Goal: Information Seeking & Learning: Learn about a topic

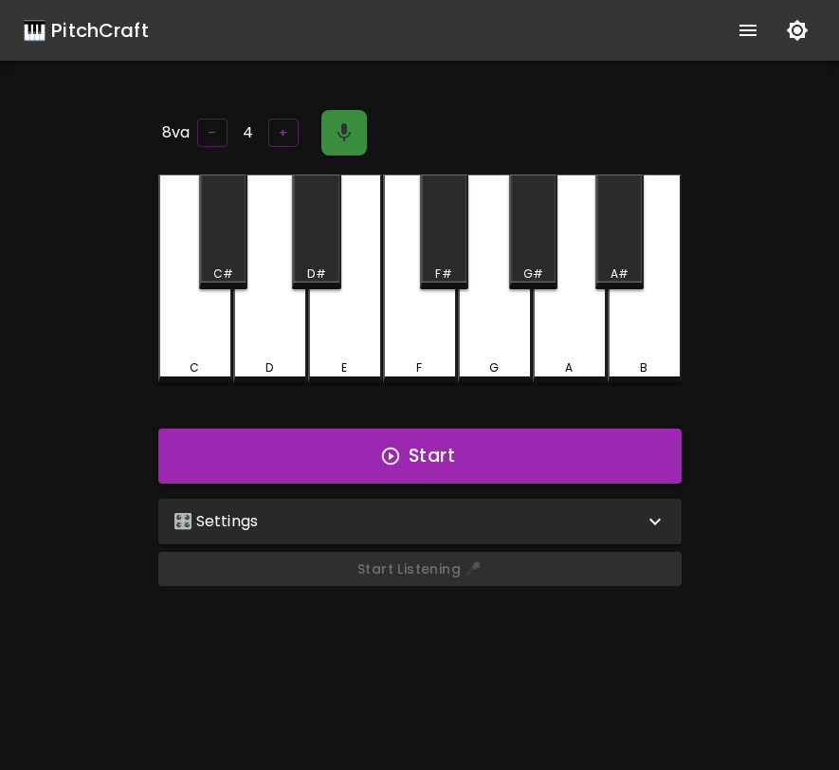
click at [337, 131] on icon "button" at bounding box center [343, 132] width 13 height 18
click at [345, 121] on icon "button" at bounding box center [344, 132] width 23 height 23
click at [354, 123] on button "button" at bounding box center [344, 133] width 46 height 46
click at [451, 576] on div "Start Listening 🎤" at bounding box center [420, 576] width 538 height 65
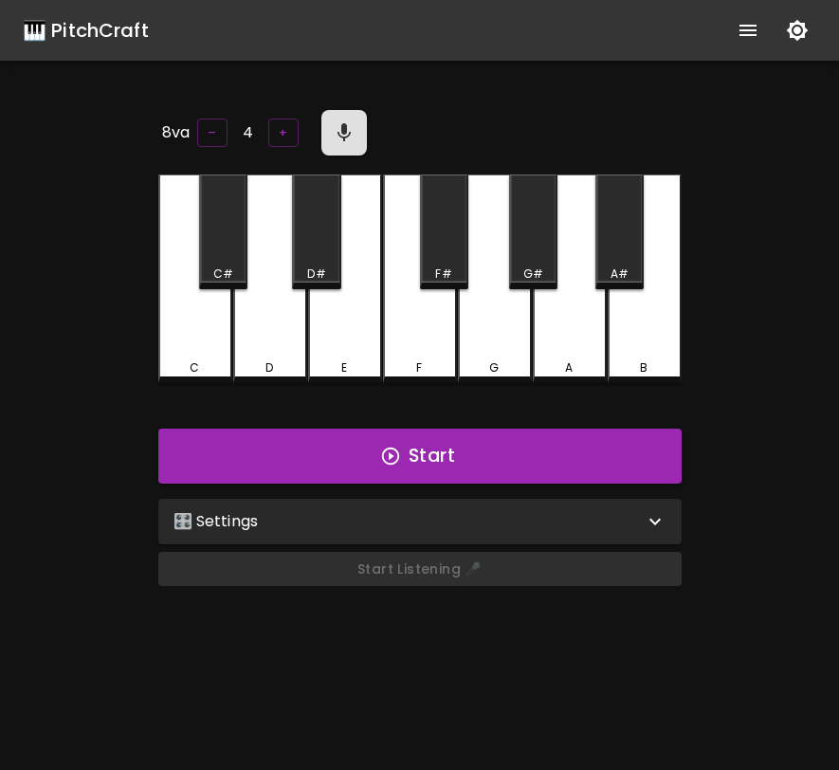
click at [451, 576] on div "Start Listening 🎤" at bounding box center [420, 576] width 538 height 65
click at [357, 135] on button "button" at bounding box center [344, 133] width 46 height 46
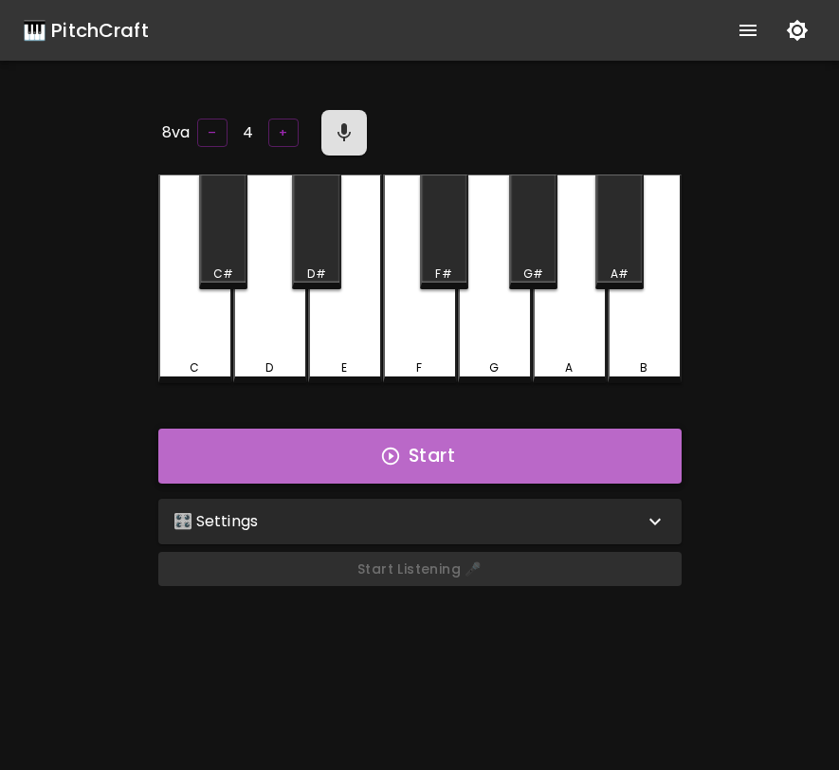
click at [522, 462] on button "Start" at bounding box center [419, 455] width 523 height 55
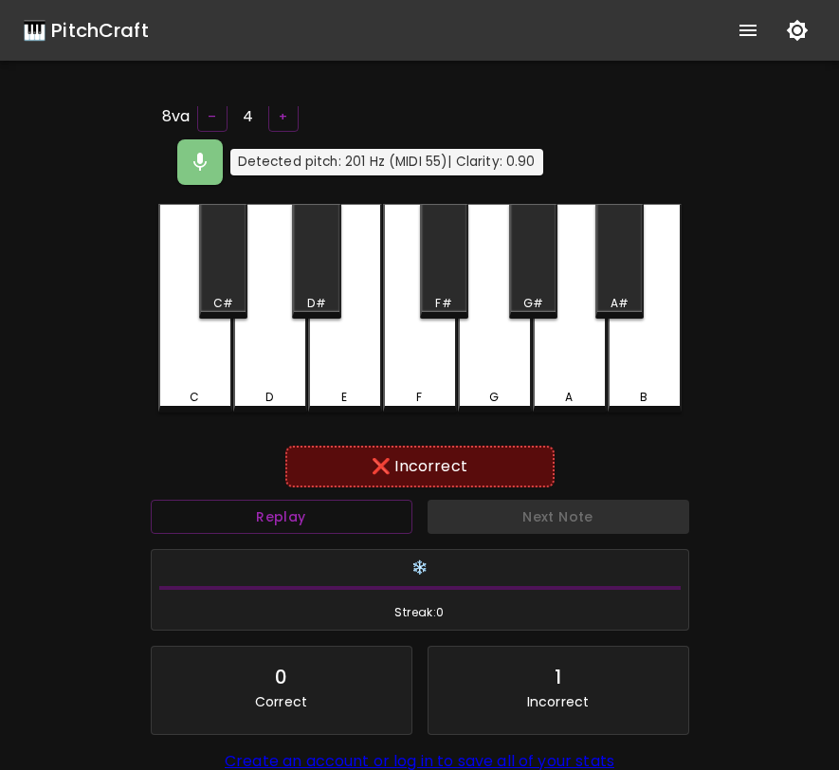
scroll to position [8, 0]
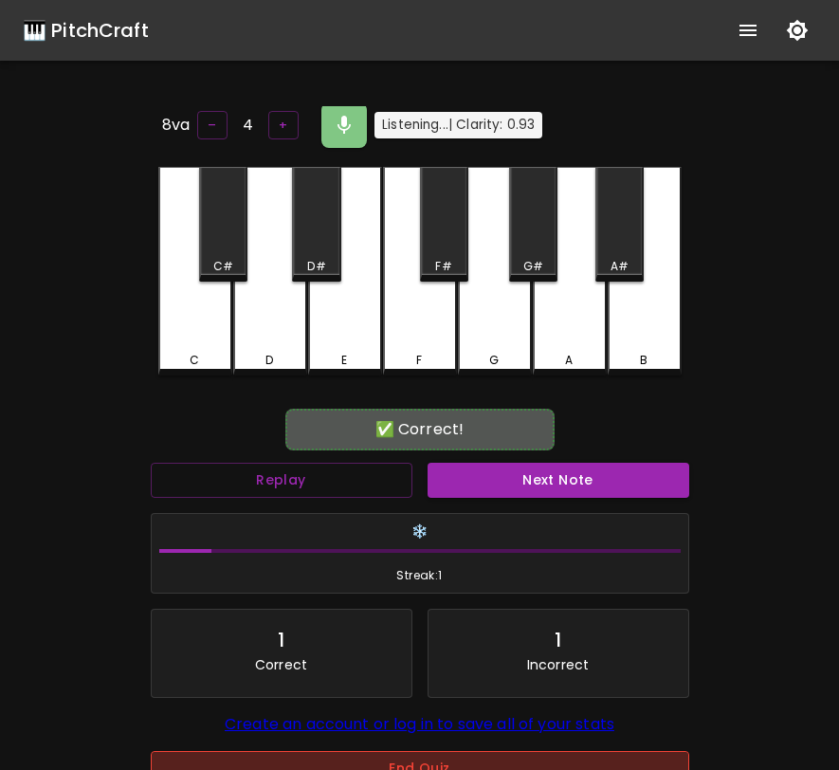
click at [480, 768] on button "End Quiz" at bounding box center [420, 768] width 538 height 35
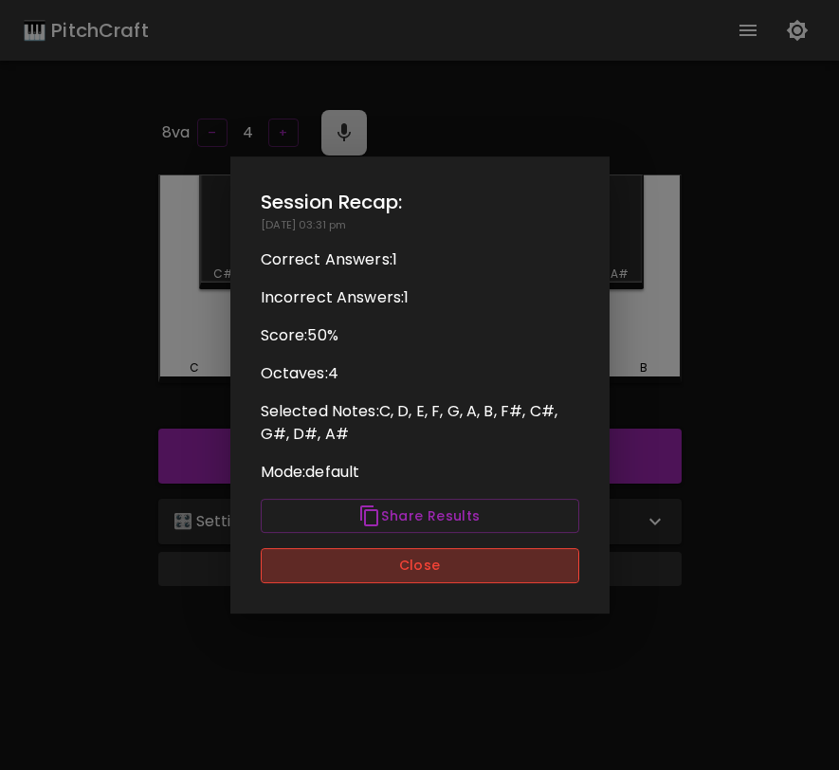
click at [467, 562] on button "Close" at bounding box center [420, 565] width 319 height 35
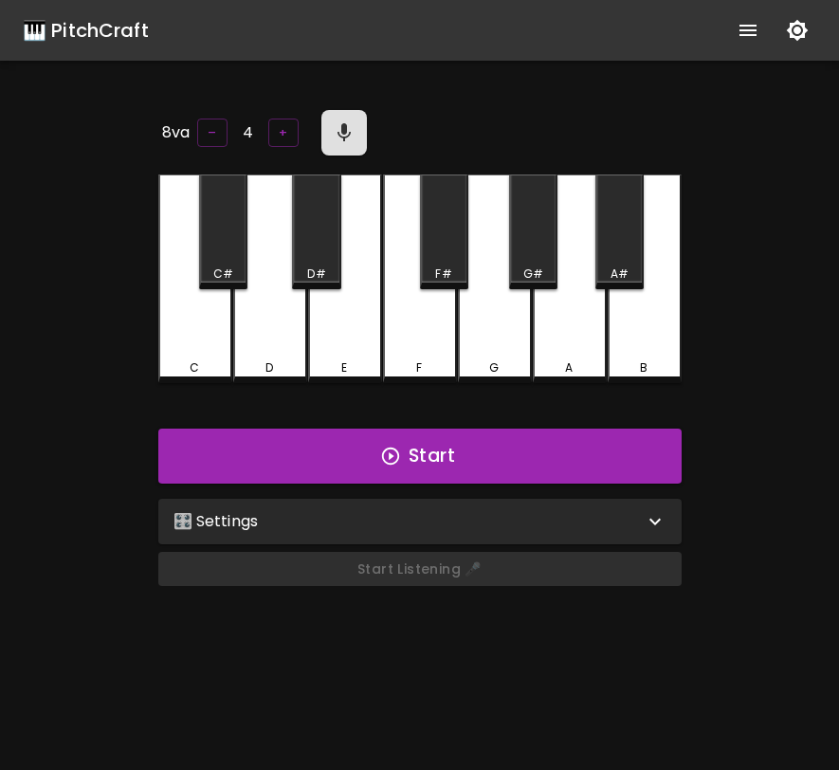
click at [471, 557] on div "Start Listening 🎤" at bounding box center [420, 576] width 538 height 65
click at [337, 127] on icon "button" at bounding box center [344, 132] width 23 height 23
click at [386, 568] on div "Start Listening 🎤" at bounding box center [420, 576] width 538 height 65
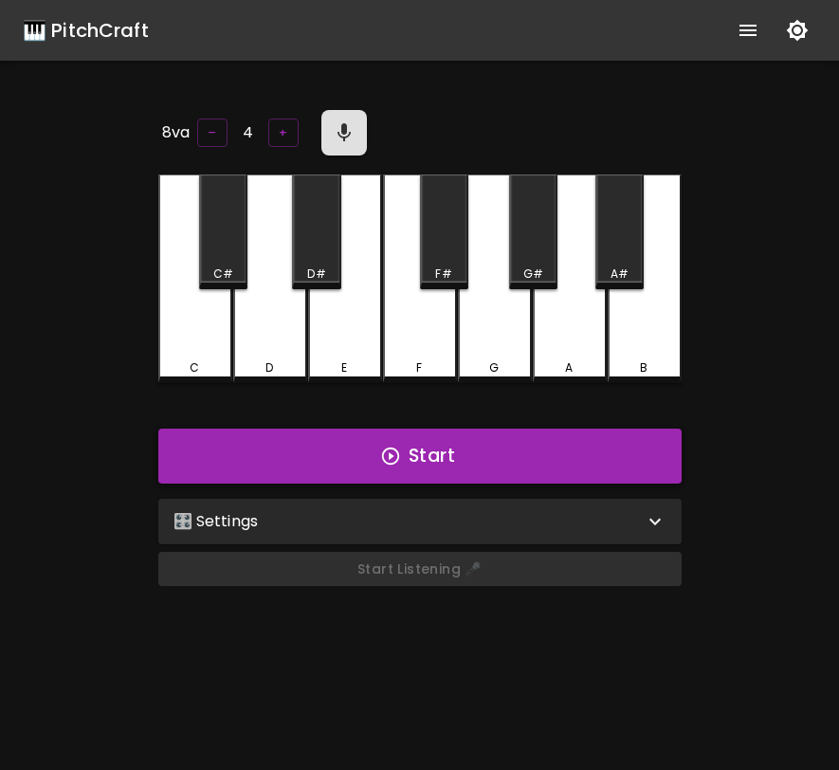
click at [588, 459] on button "Start" at bounding box center [419, 455] width 523 height 55
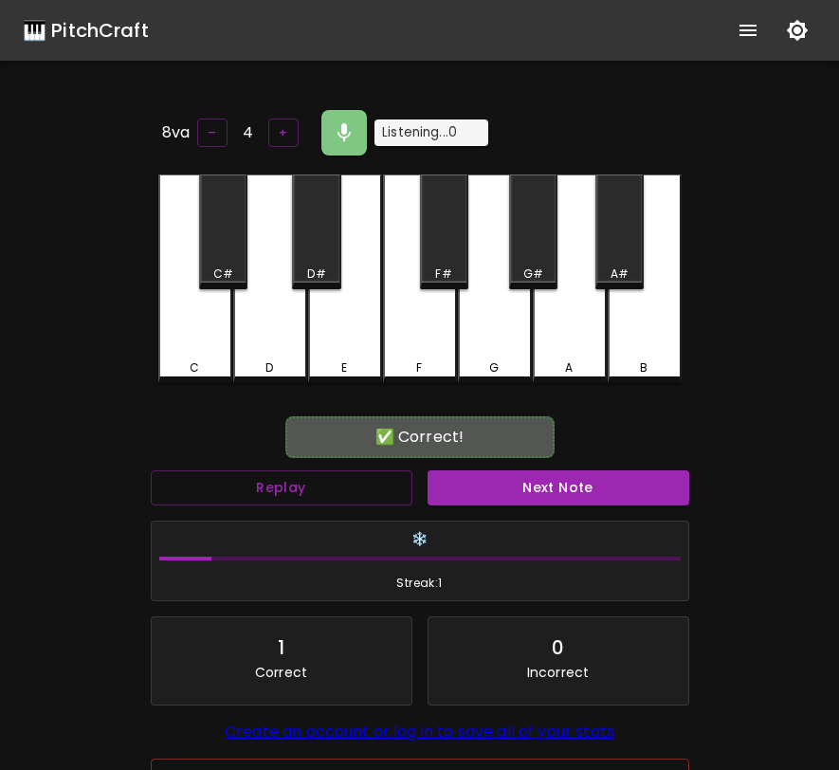
scroll to position [1, 0]
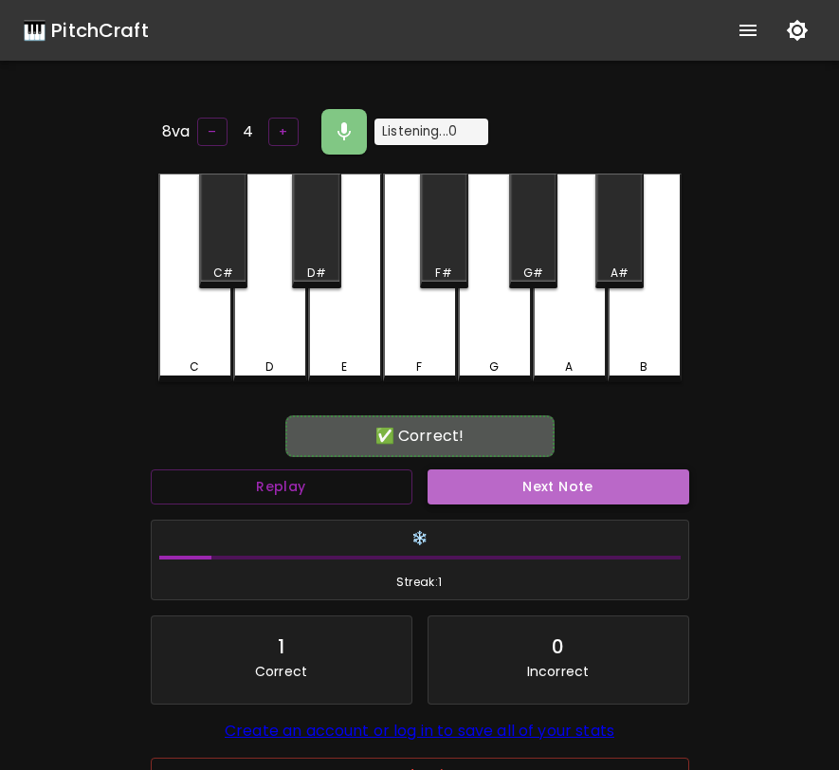
click at [519, 469] on button "Next Note" at bounding box center [559, 486] width 262 height 35
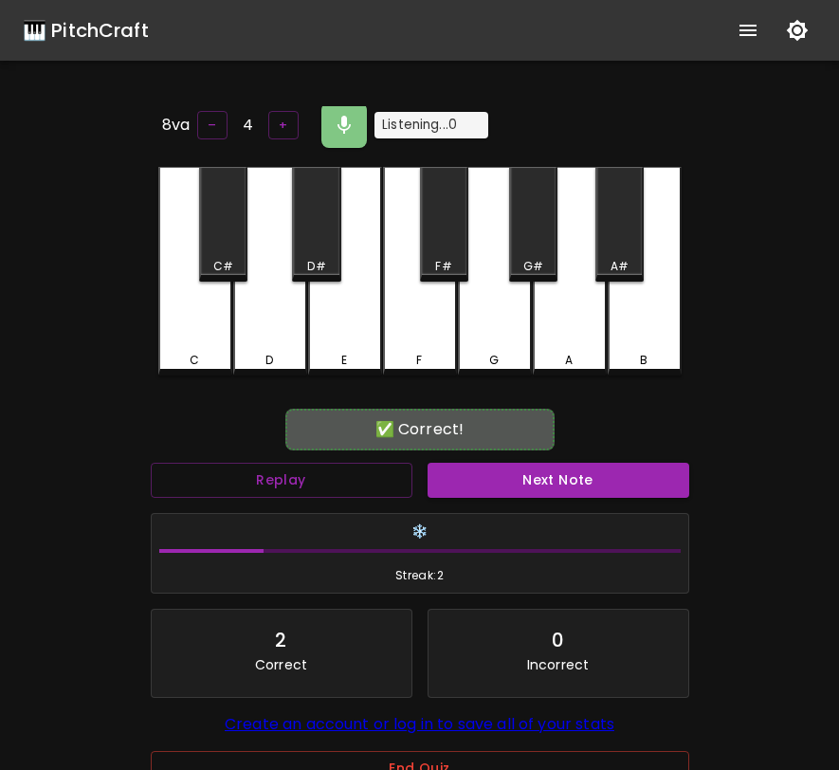
scroll to position [0, 0]
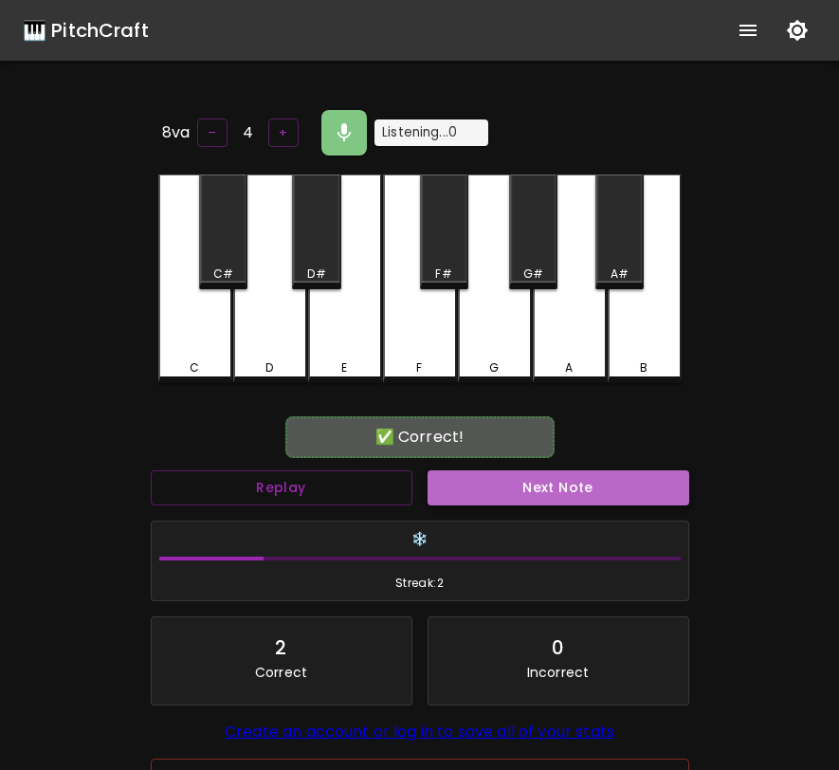
click at [601, 478] on button "Next Note" at bounding box center [559, 487] width 262 height 35
click at [588, 483] on button "Next Note" at bounding box center [559, 487] width 262 height 35
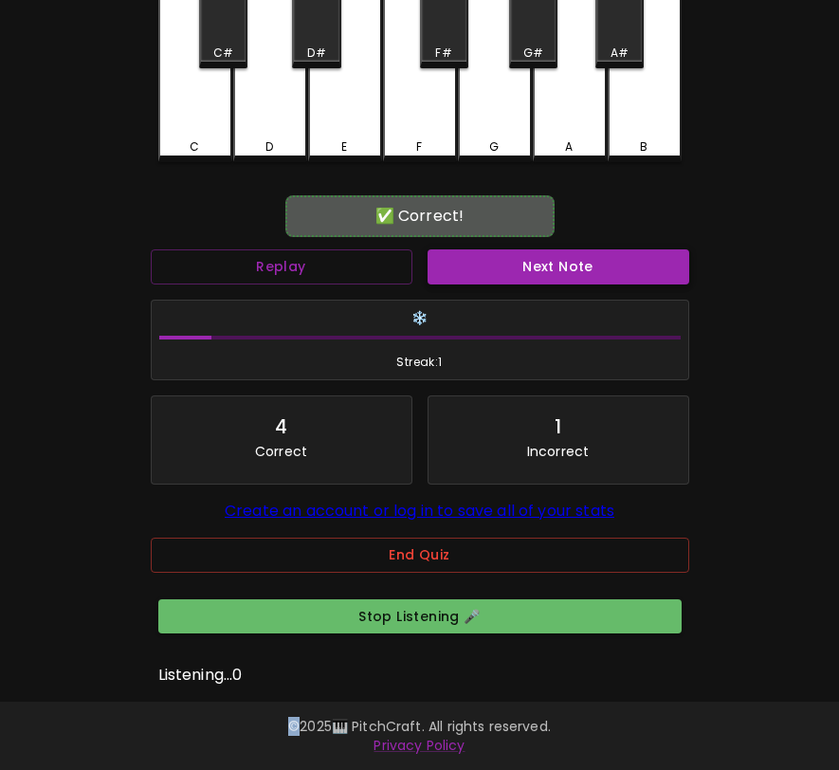
click at [475, 254] on button "Next Note" at bounding box center [559, 266] width 262 height 35
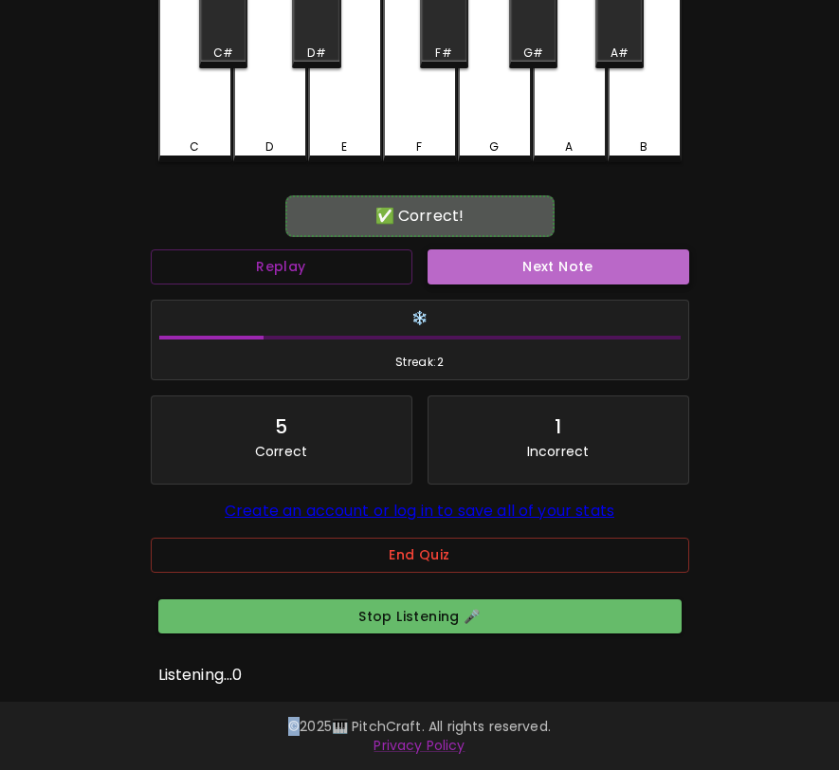
click at [475, 254] on button "Next Note" at bounding box center [559, 266] width 262 height 35
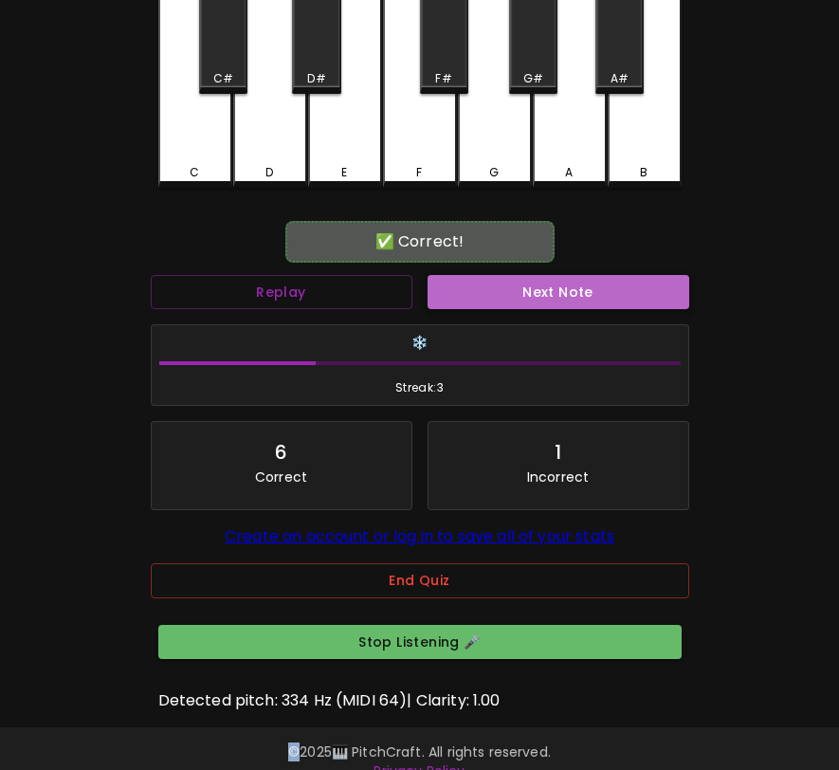
click at [475, 275] on button "Next Note" at bounding box center [559, 292] width 262 height 35
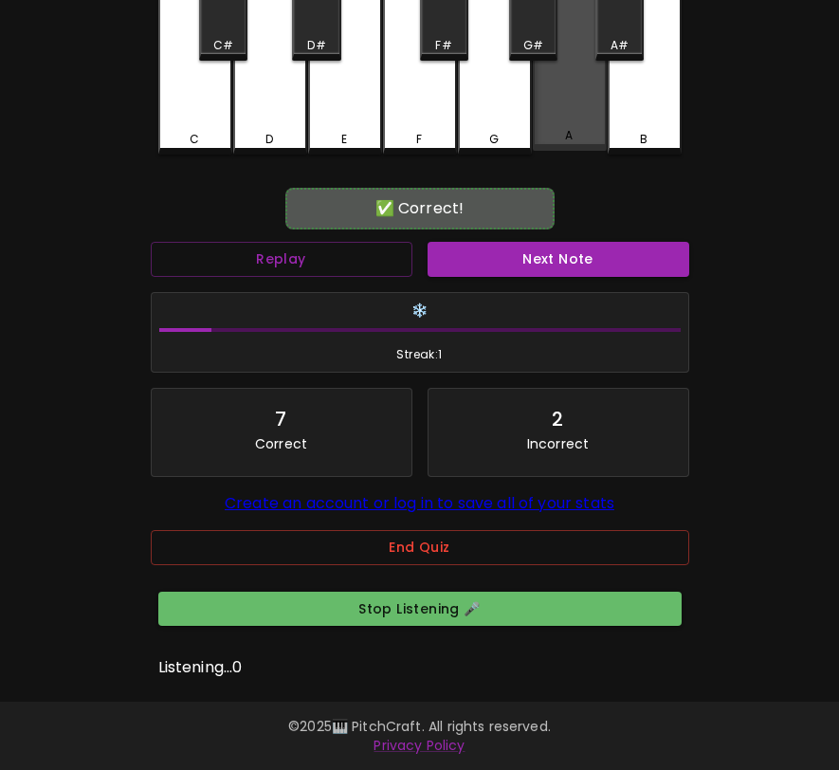
click at [571, 100] on div "A" at bounding box center [570, 48] width 74 height 205
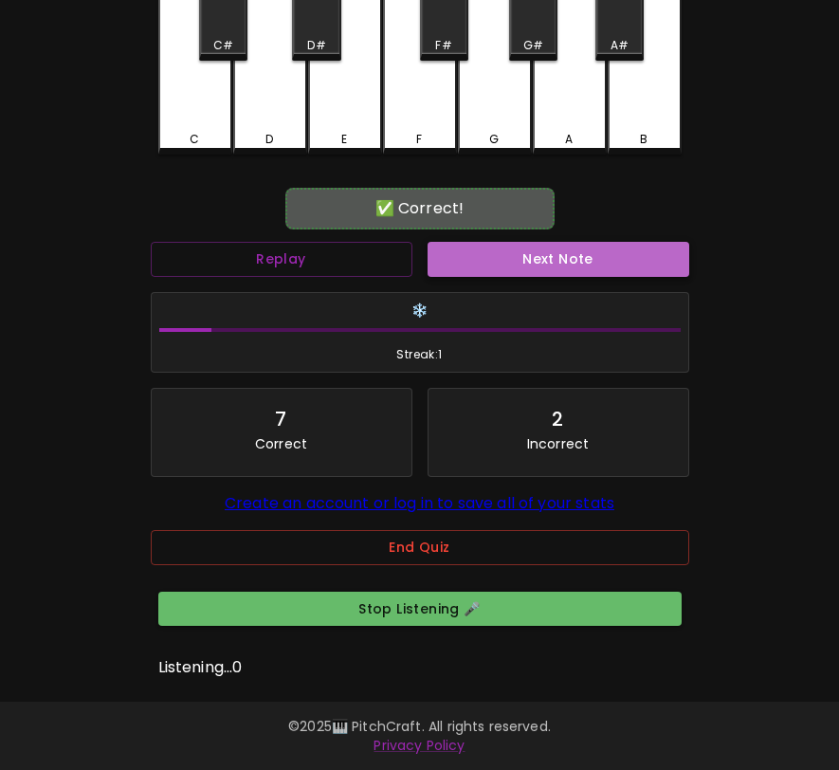
click at [543, 242] on button "Next Note" at bounding box center [559, 259] width 262 height 35
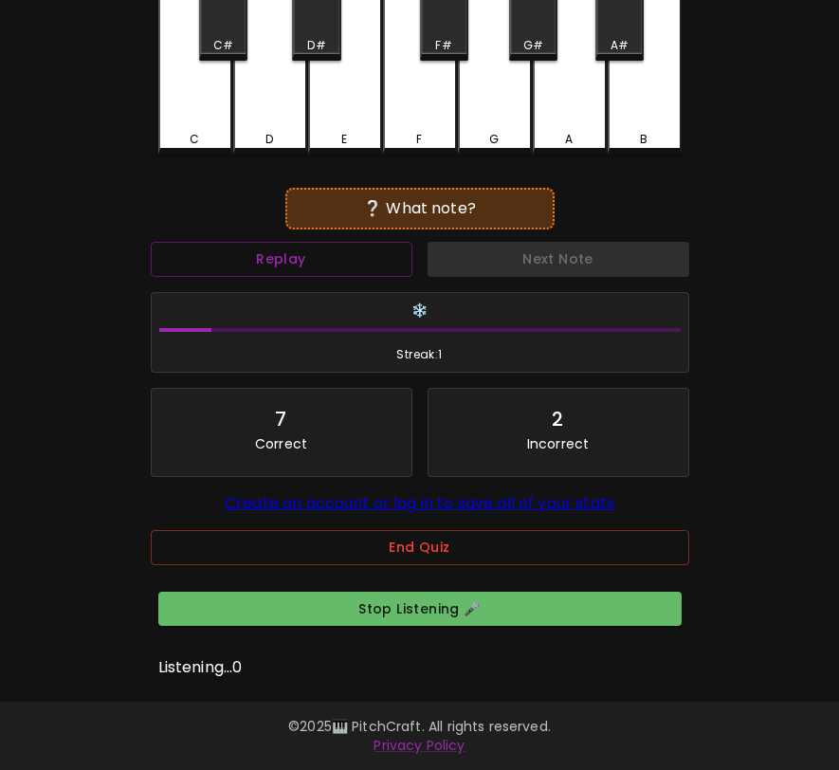
click at [222, 665] on p "Listening... 0" at bounding box center [419, 667] width 523 height 23
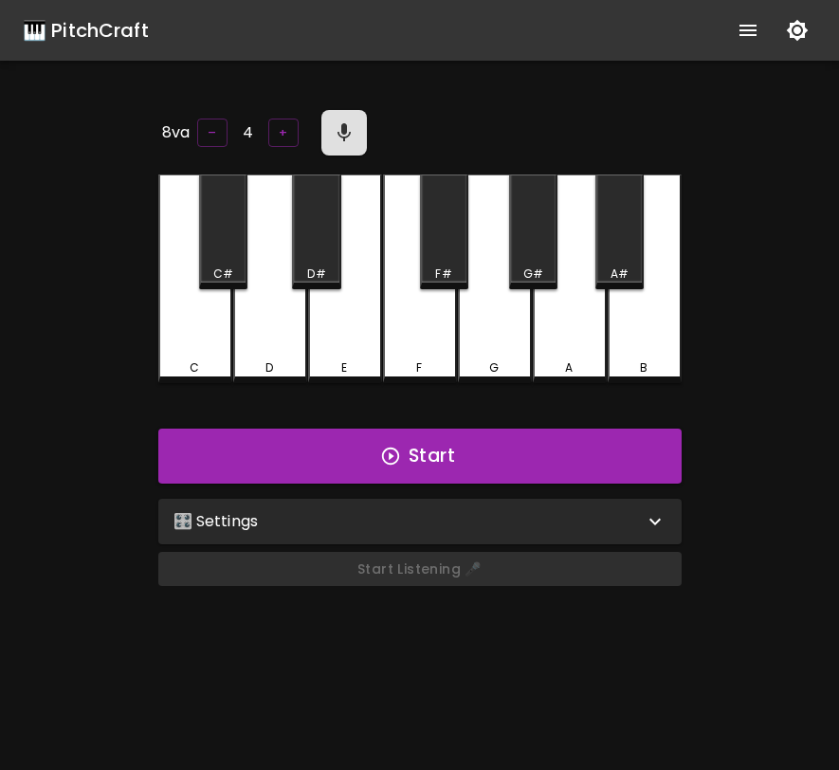
scroll to position [190, 0]
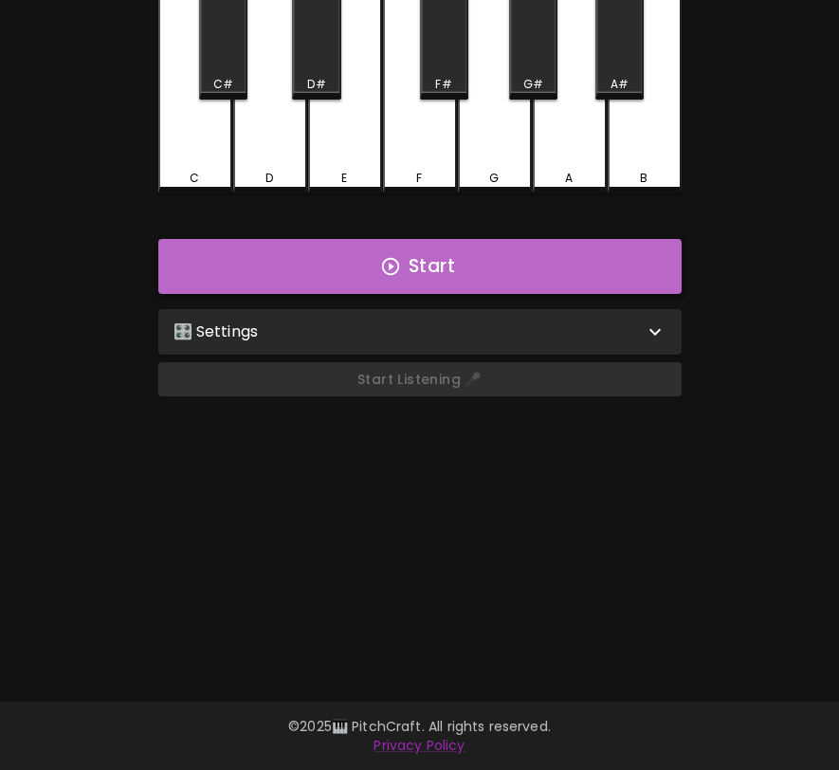
click at [563, 274] on button "Start" at bounding box center [419, 266] width 523 height 55
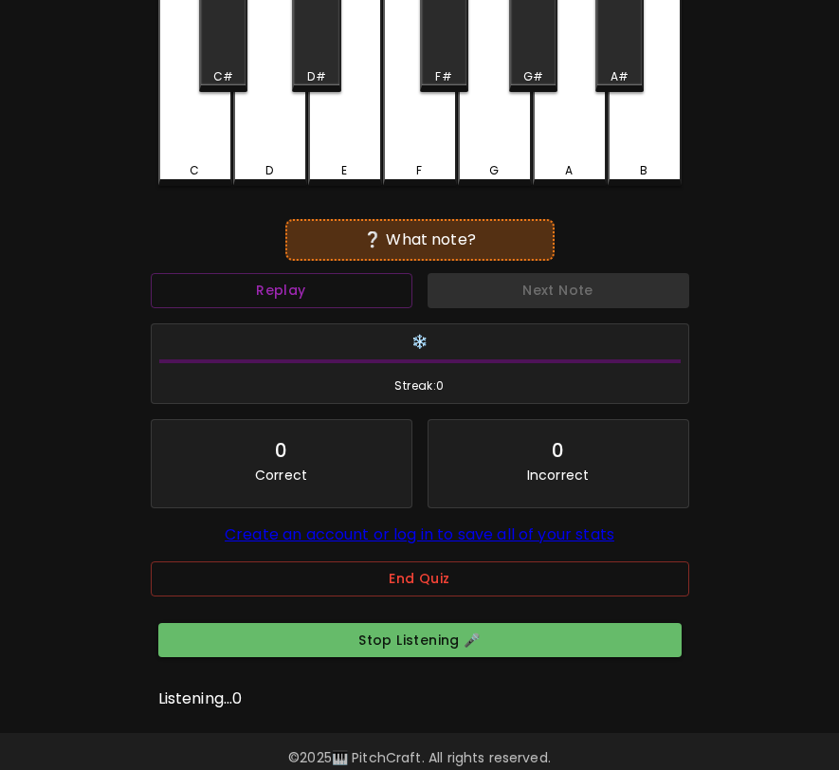
scroll to position [0, 0]
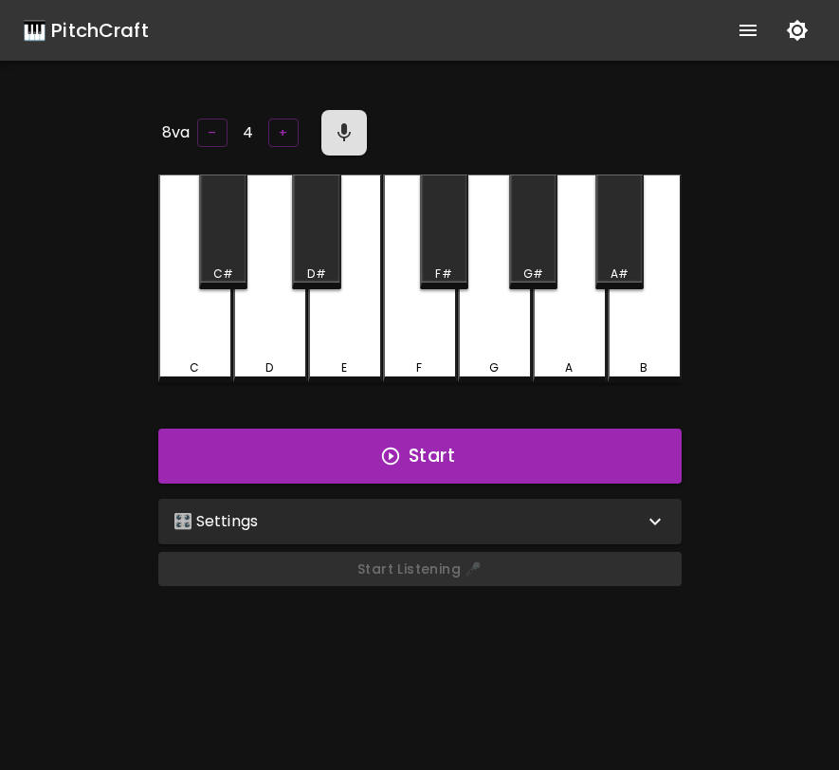
scroll to position [190, 0]
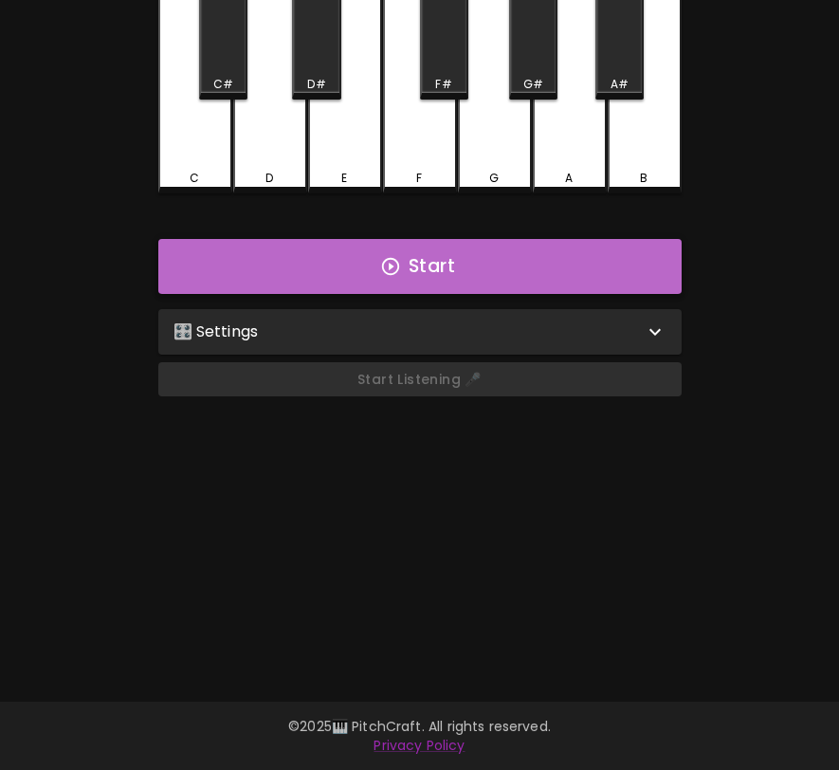
click at [355, 255] on button "Start" at bounding box center [419, 266] width 523 height 55
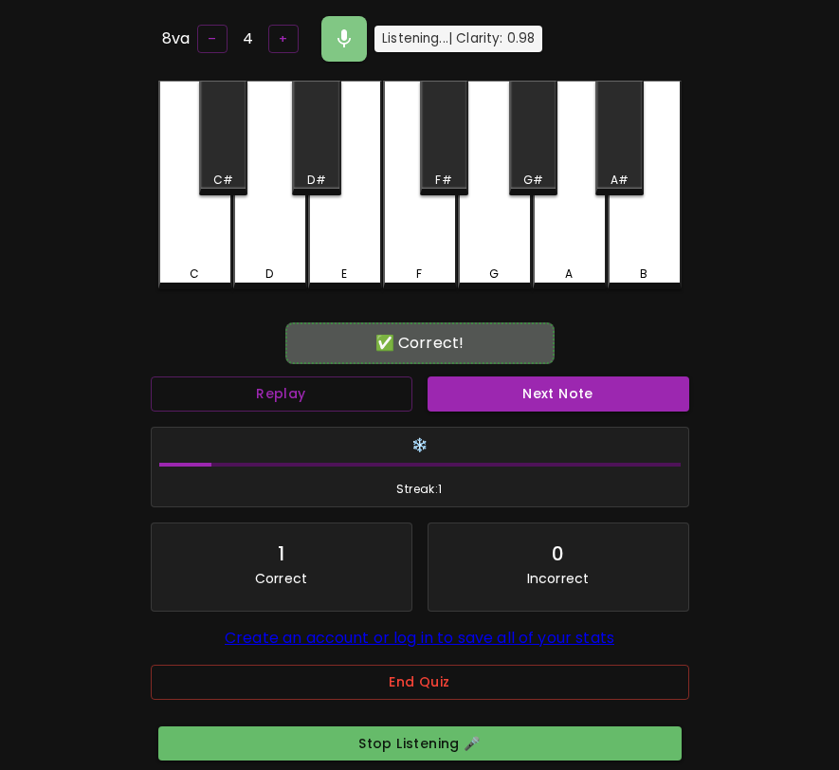
scroll to position [0, 0]
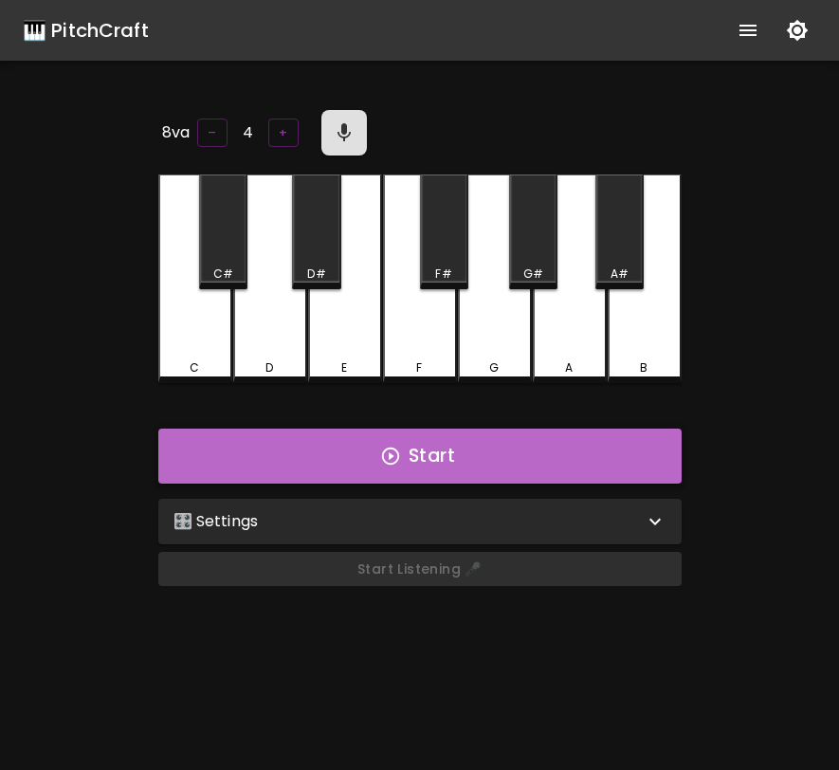
click at [620, 447] on button "Start" at bounding box center [419, 455] width 523 height 55
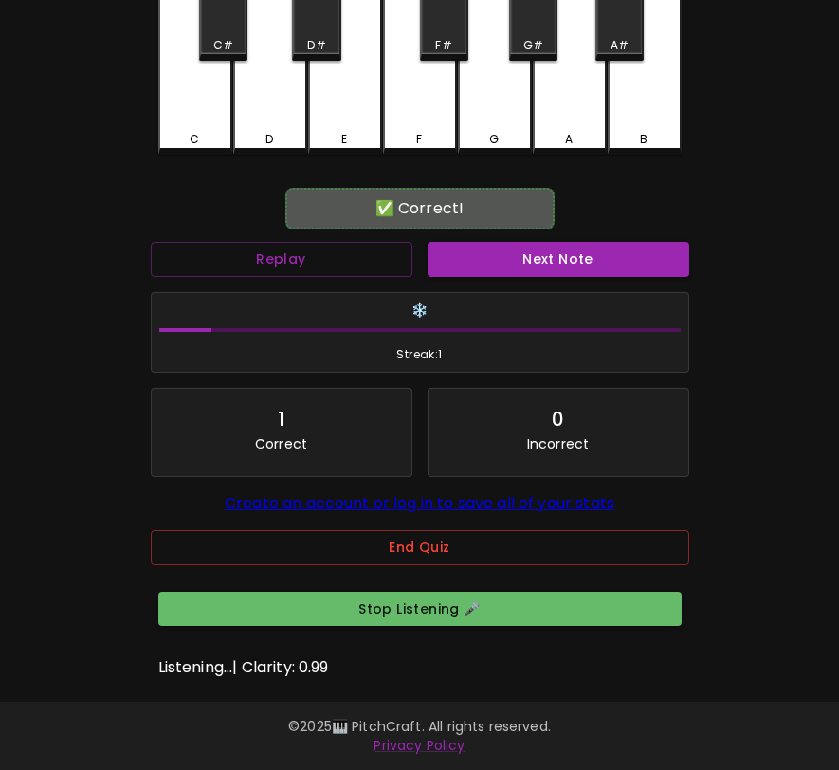
scroll to position [232, 0]
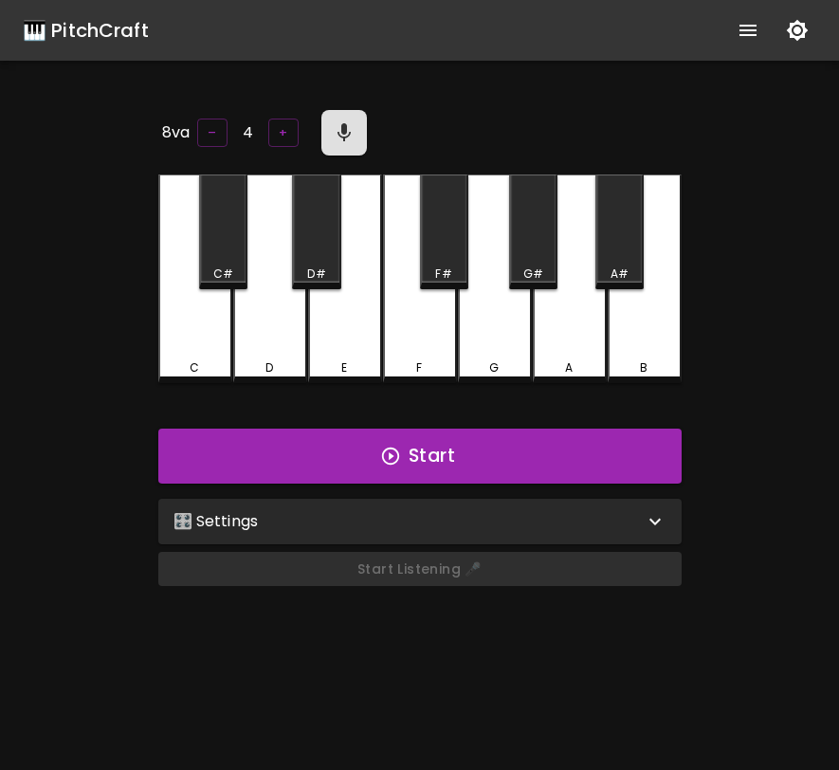
scroll to position [190, 0]
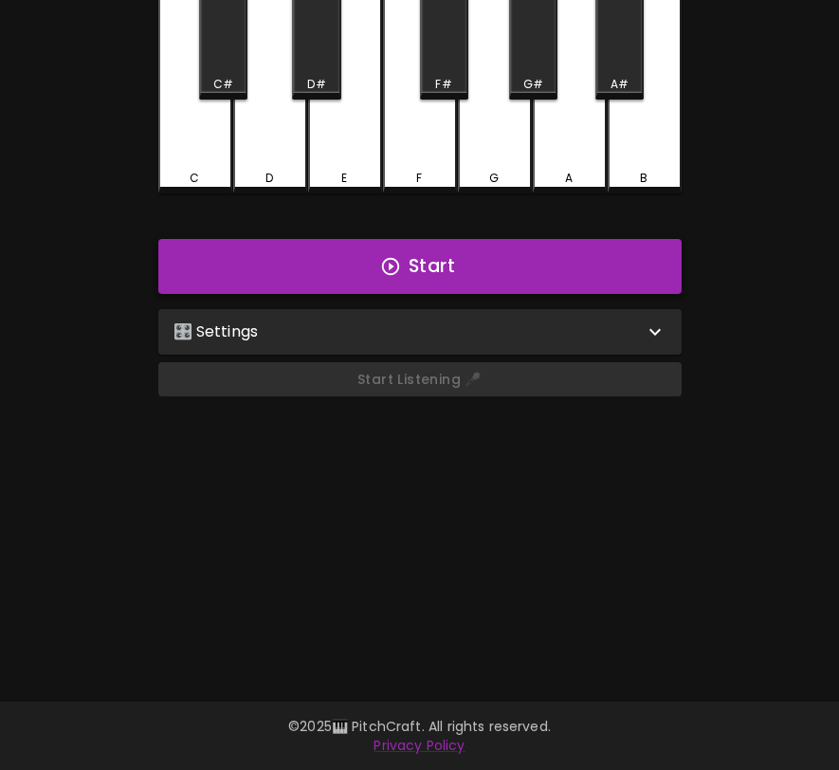
click at [419, 270] on button "Start" at bounding box center [419, 266] width 523 height 55
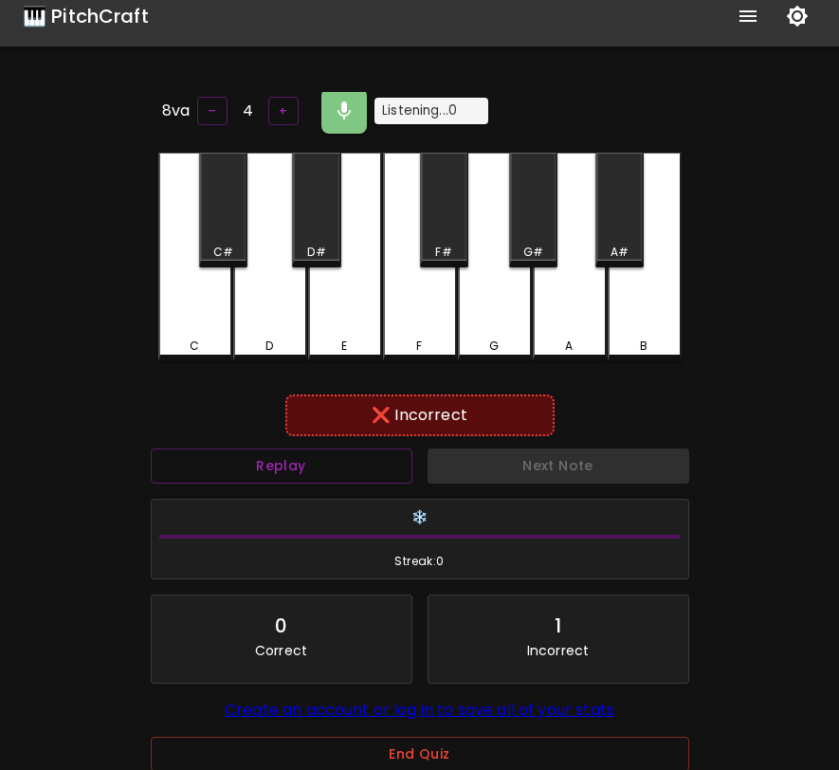
scroll to position [232, 0]
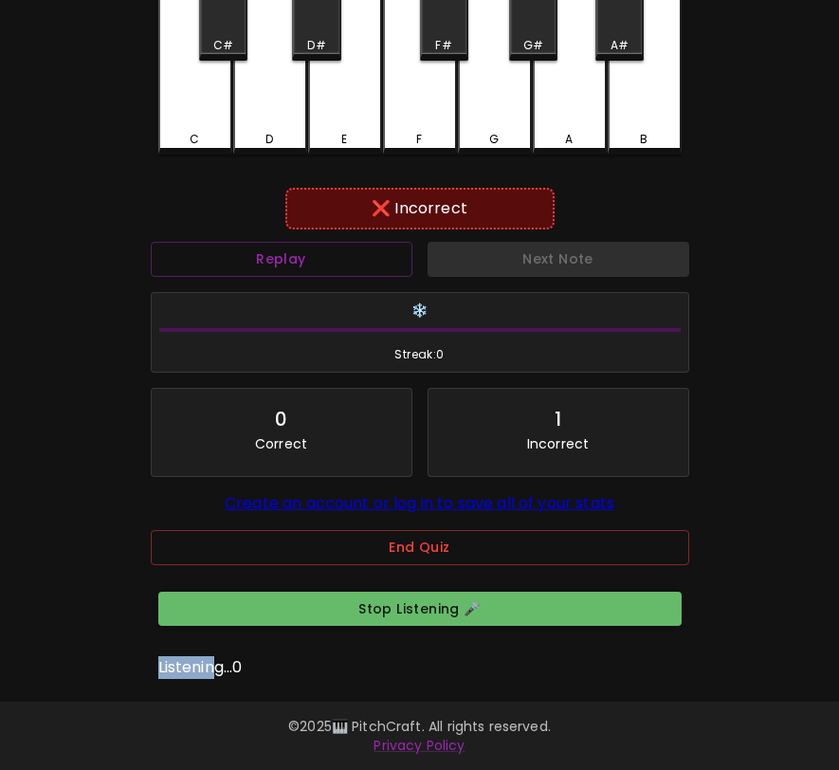
drag, startPoint x: 214, startPoint y: 667, endPoint x: 149, endPoint y: 666, distance: 65.4
click at [149, 666] on div "8va – 4 + Listening... 0 C C# D D# E F F# G G# A A# B ❌ Incorrect Replay Next N…" at bounding box center [420, 285] width 569 height 801
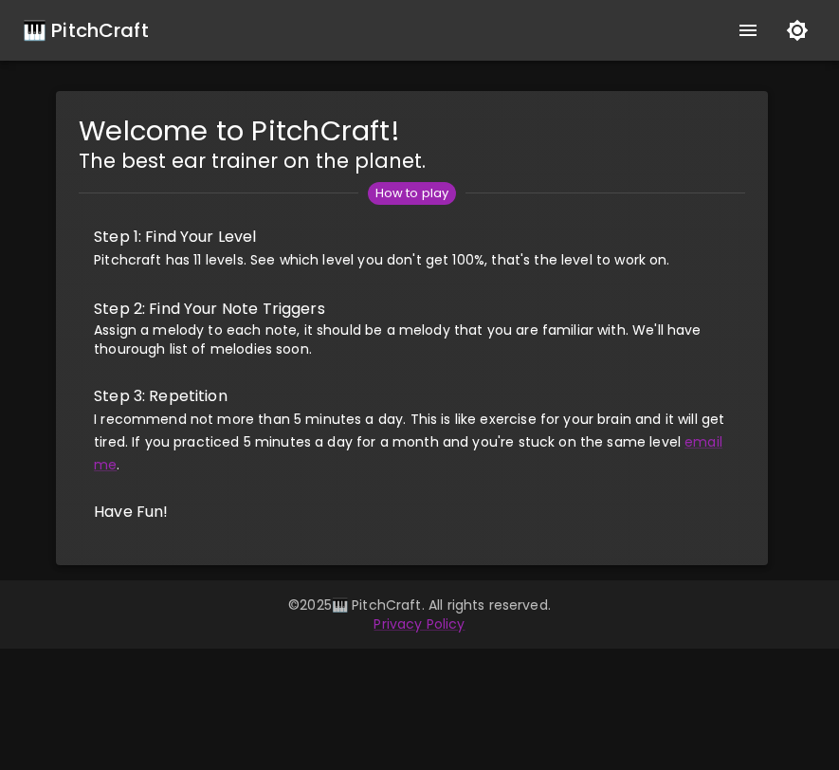
click at [126, 30] on div "🎹 PitchCraft" at bounding box center [86, 30] width 126 height 30
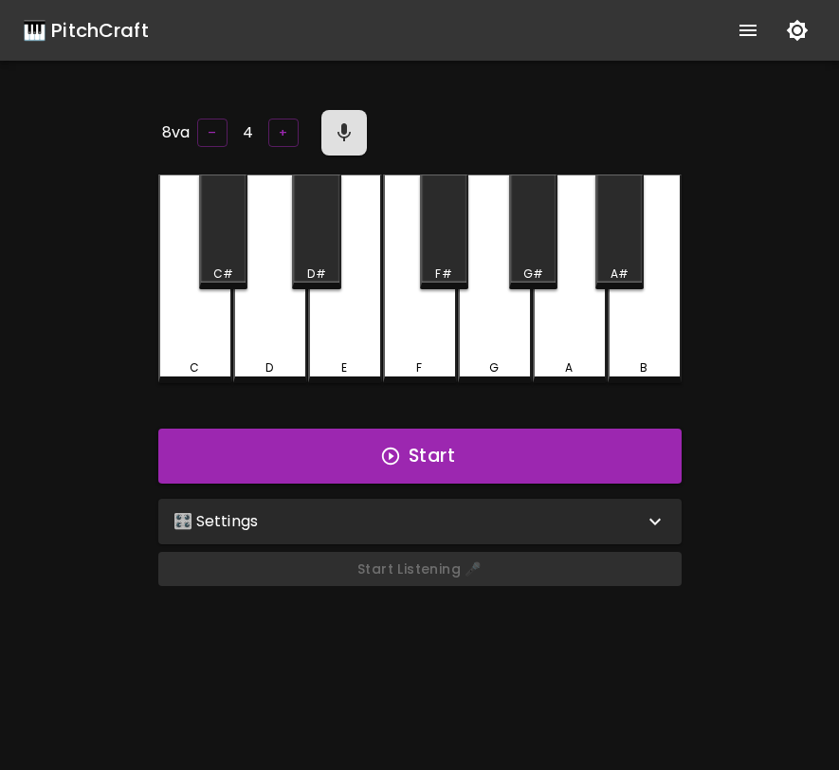
click at [548, 572] on div "Start Listening 🎤" at bounding box center [420, 576] width 538 height 65
click at [329, 114] on button "button" at bounding box center [344, 133] width 46 height 46
click at [329, 113] on button "button" at bounding box center [344, 133] width 46 height 46
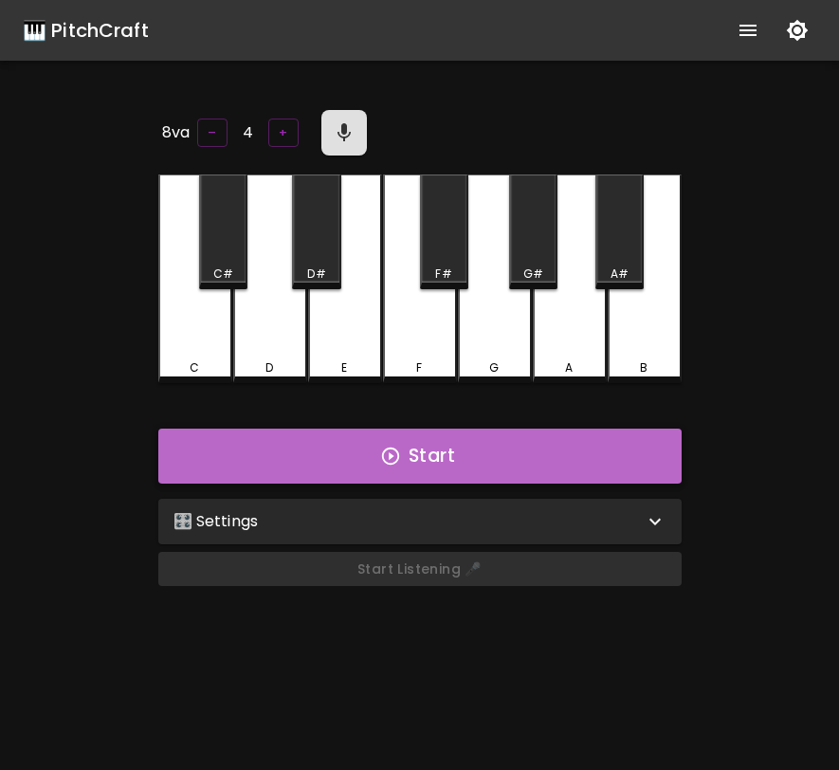
click at [342, 435] on button "Start" at bounding box center [419, 455] width 523 height 55
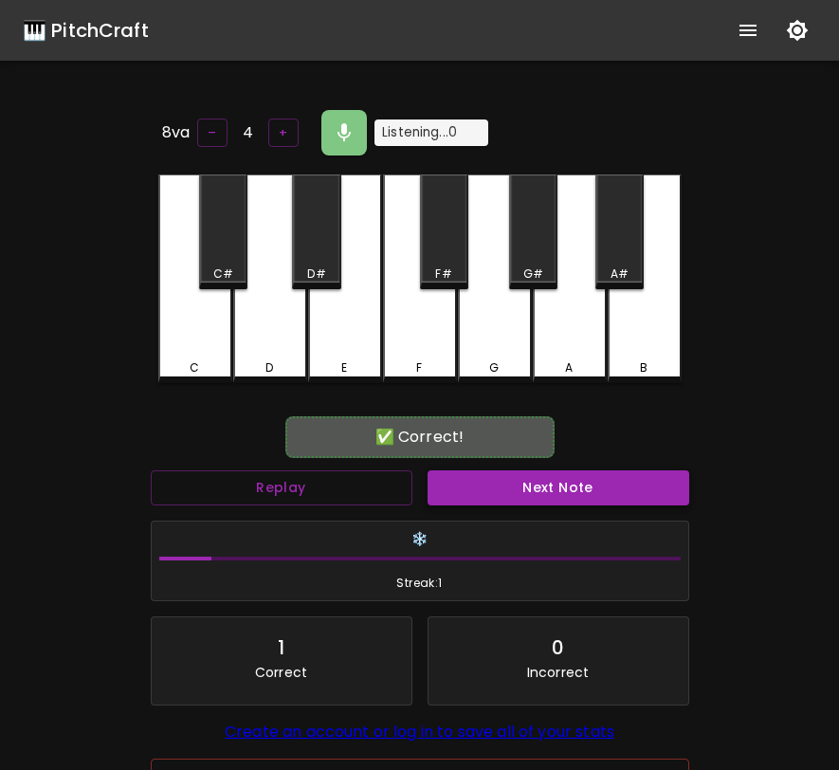
click at [597, 481] on button "Next Note" at bounding box center [559, 487] width 262 height 35
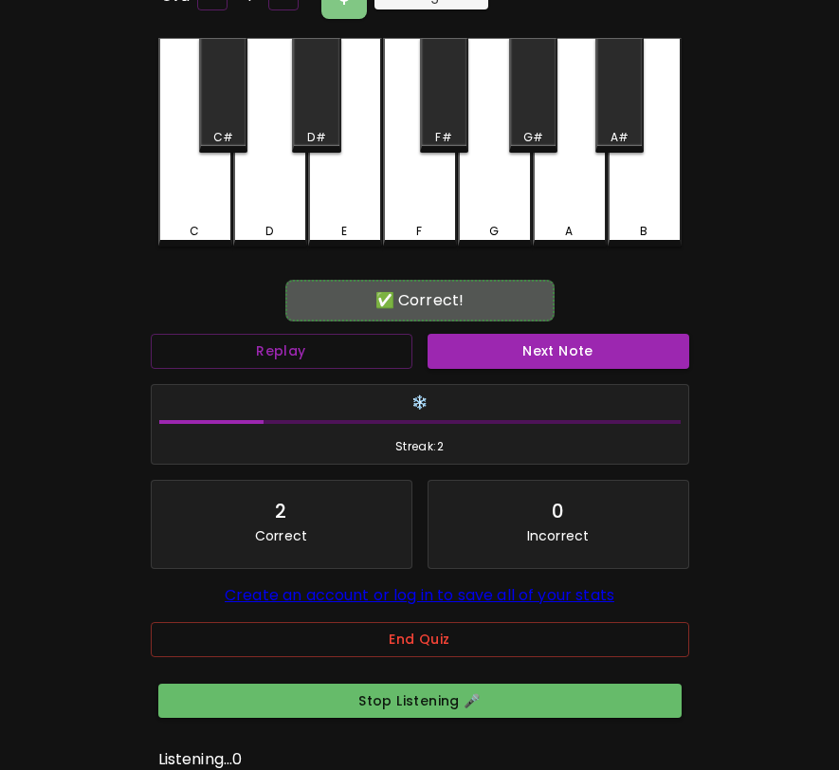
scroll to position [232, 0]
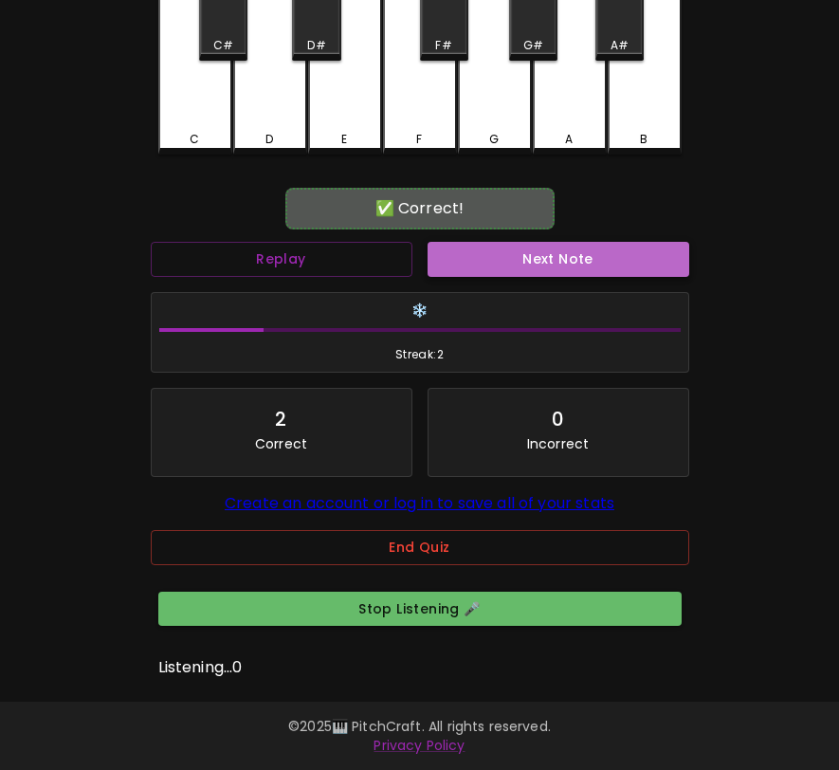
click at [498, 243] on button "Next Note" at bounding box center [559, 259] width 262 height 35
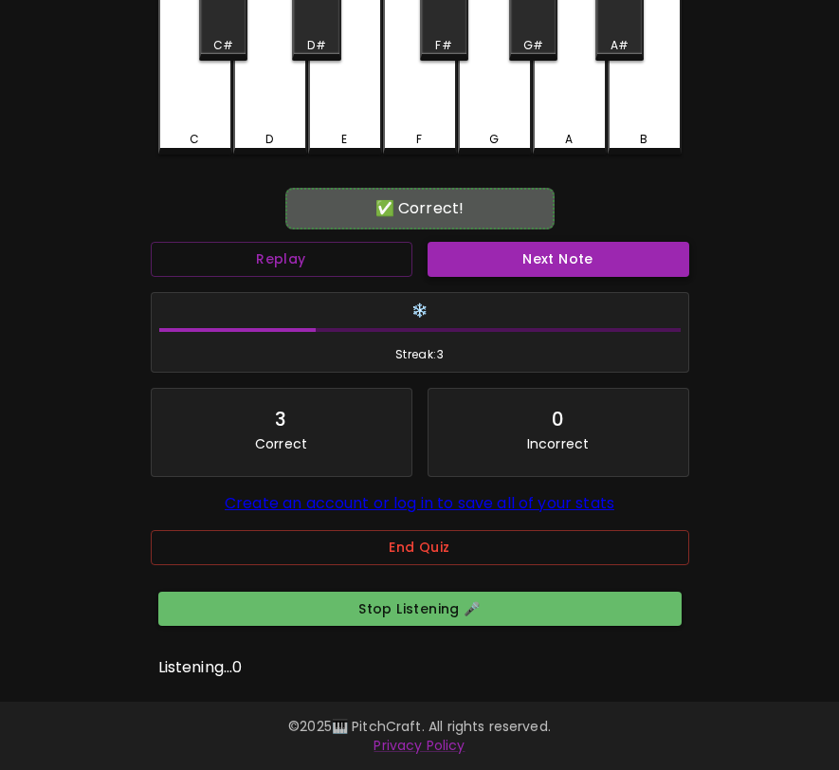
click at [508, 242] on button "Next Note" at bounding box center [559, 259] width 262 height 35
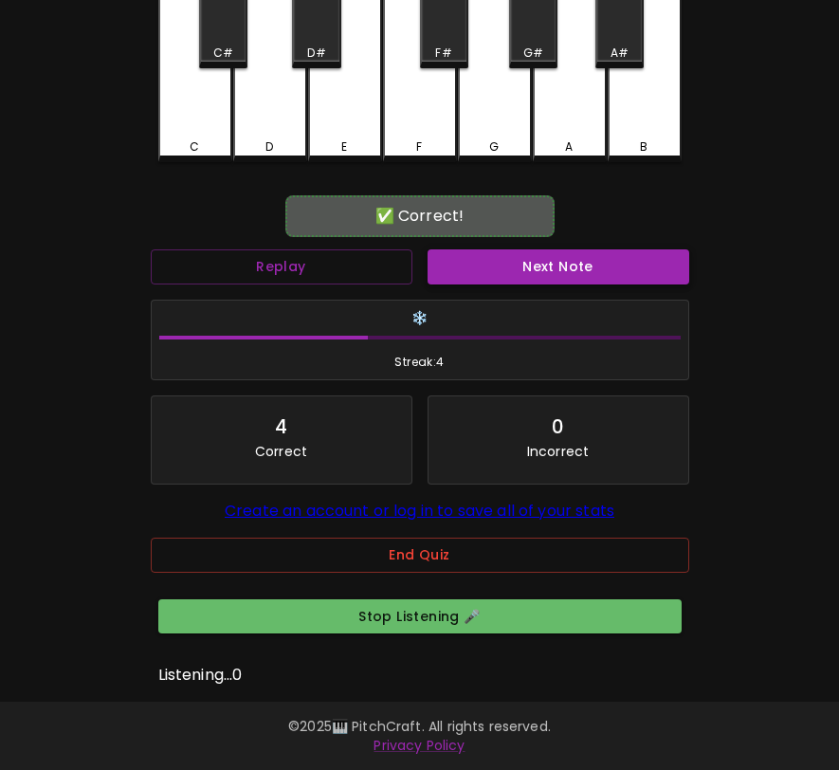
click at [508, 249] on button "Next Note" at bounding box center [559, 266] width 262 height 35
click at [446, 615] on button "Stop Listening 🎤" at bounding box center [419, 616] width 523 height 35
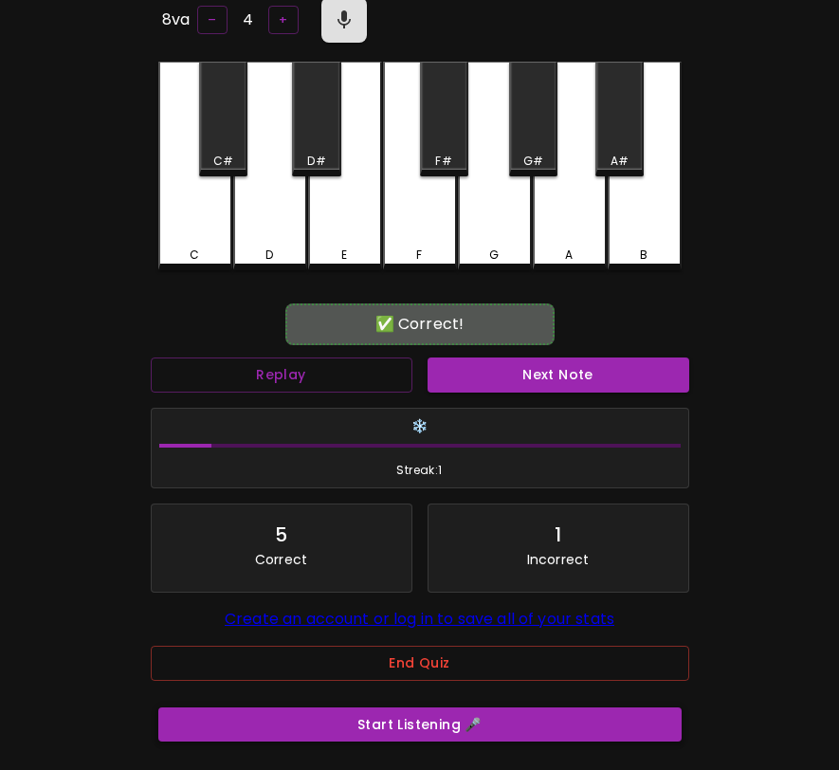
scroll to position [0, 0]
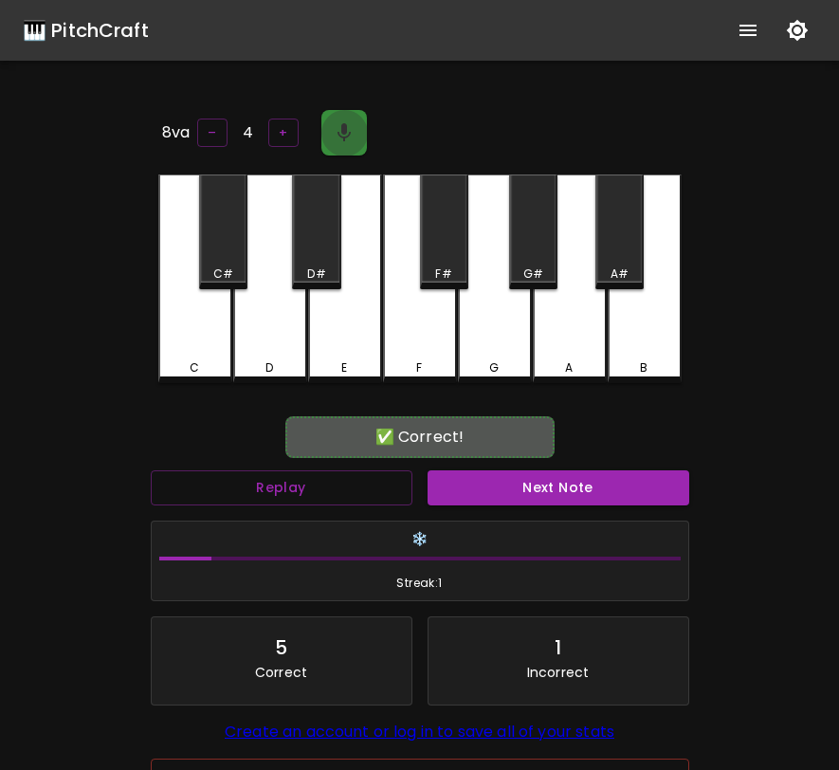
click at [343, 128] on icon "button" at bounding box center [344, 132] width 23 height 23
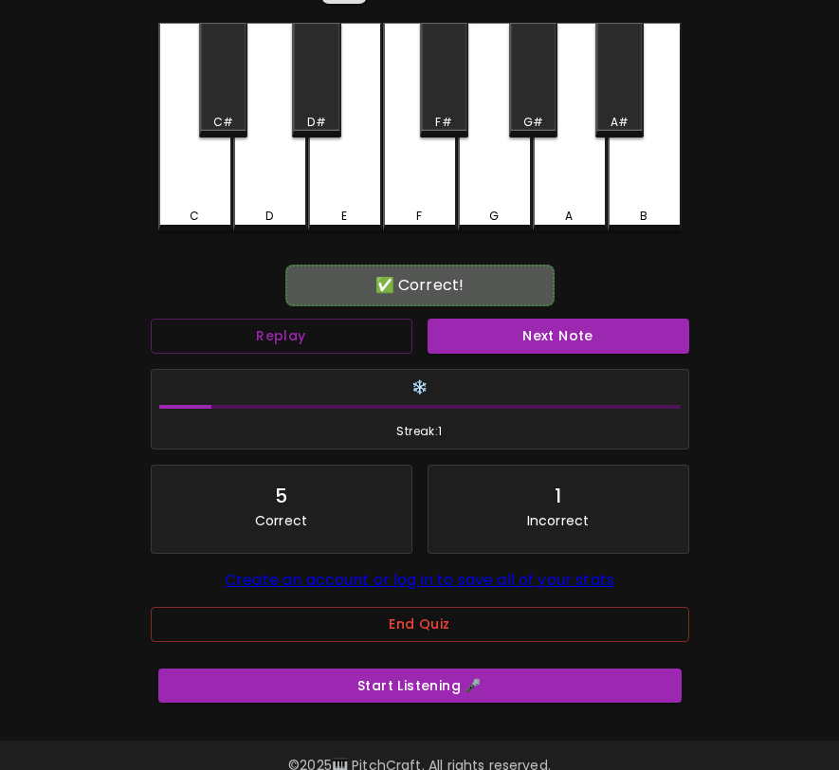
scroll to position [194, 0]
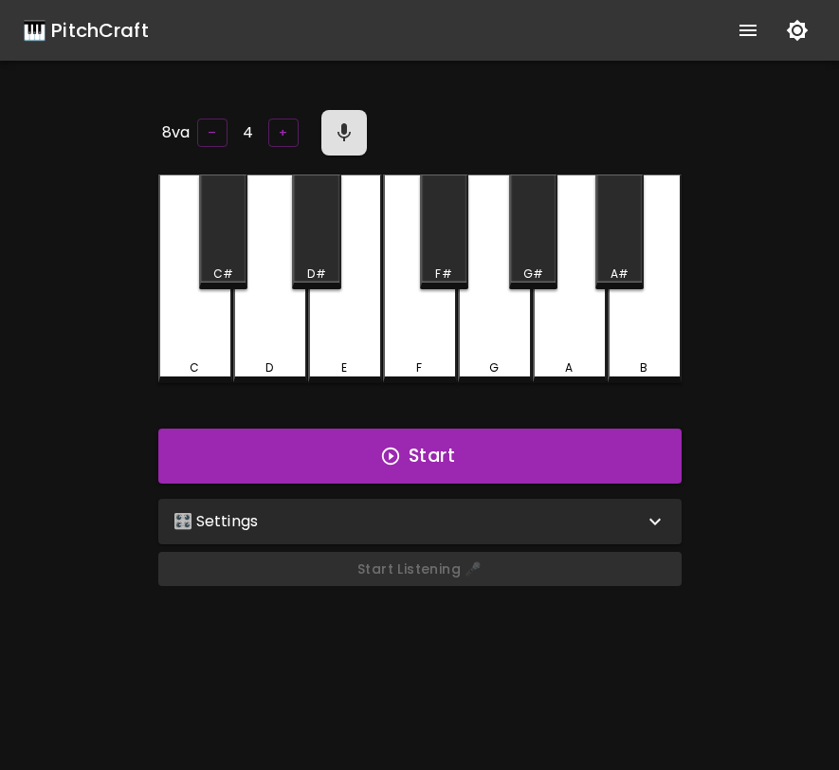
scroll to position [190, 0]
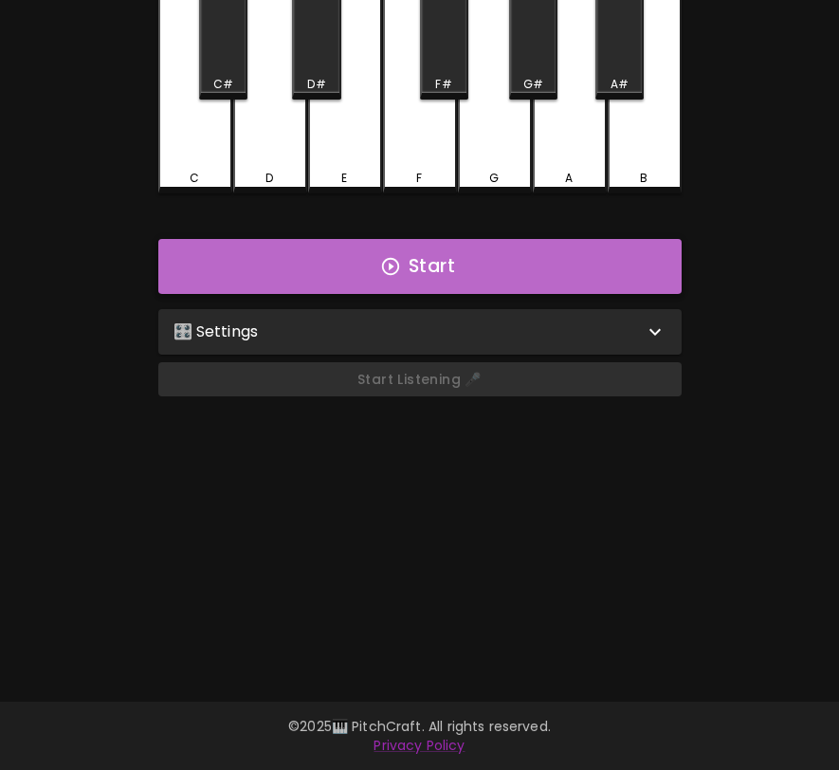
click at [309, 250] on button "Start" at bounding box center [419, 266] width 523 height 55
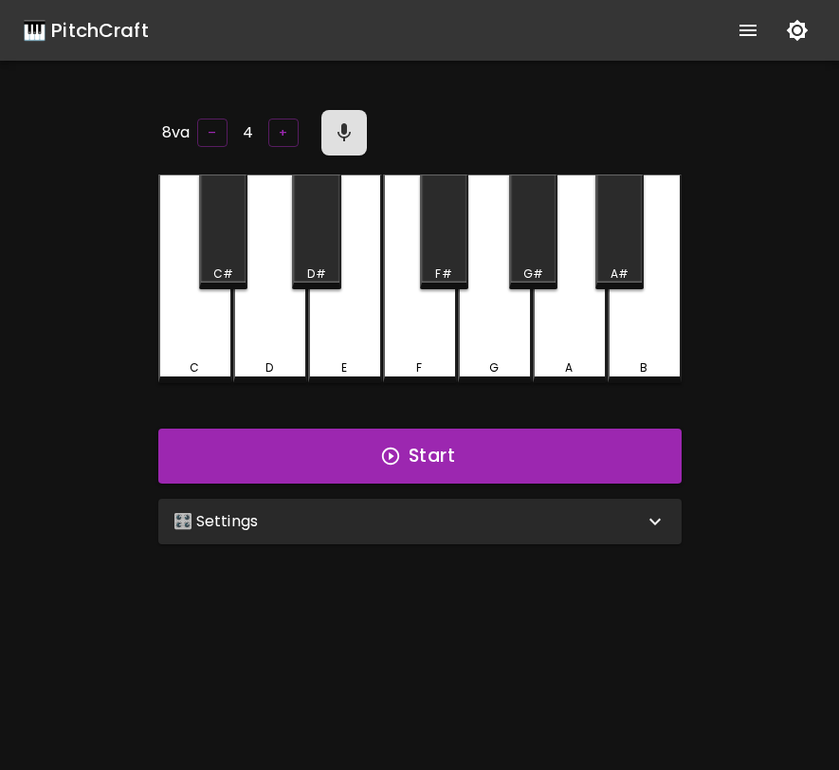
scroll to position [190, 0]
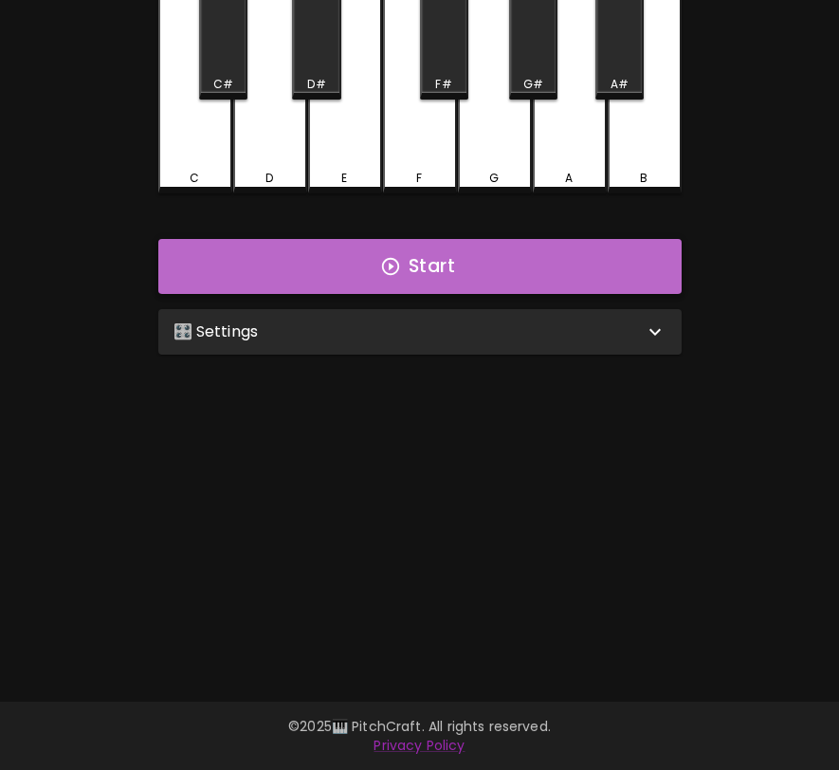
click at [283, 251] on button "Start" at bounding box center [419, 266] width 523 height 55
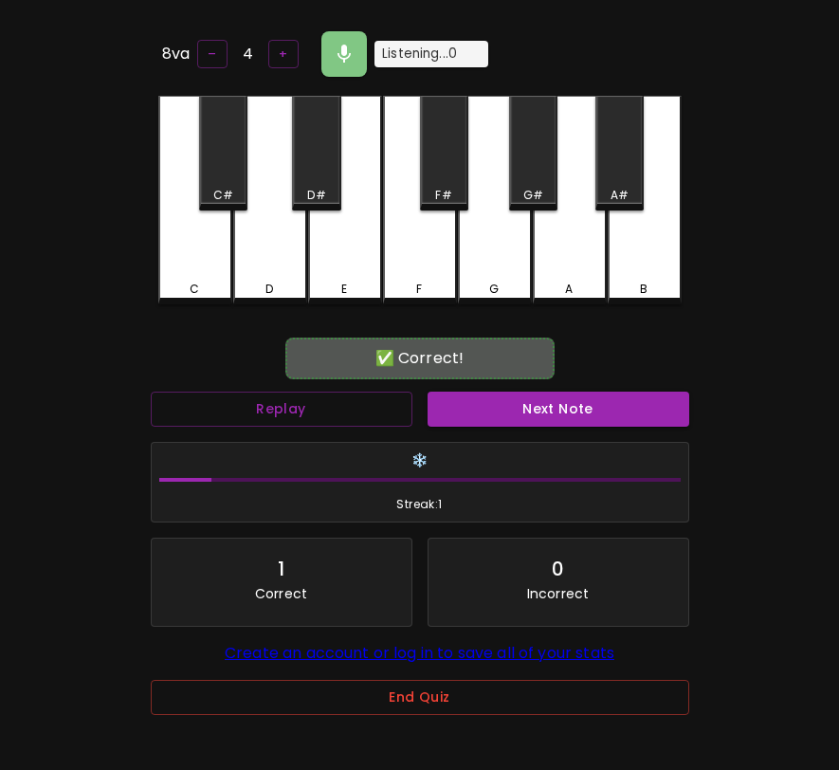
scroll to position [78, 0]
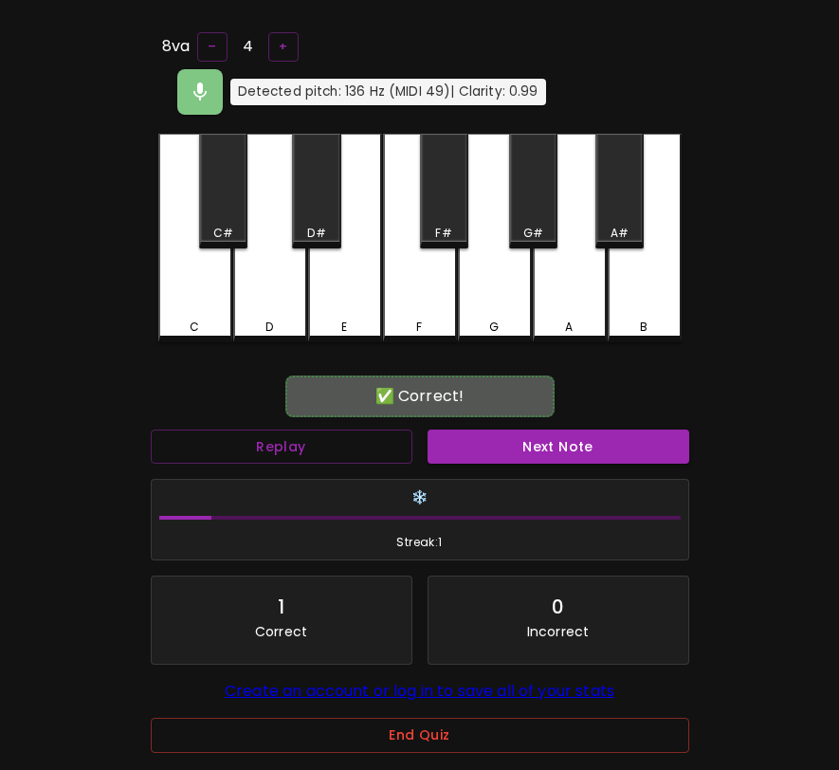
click at [238, 156] on div "C#" at bounding box center [223, 191] width 48 height 115
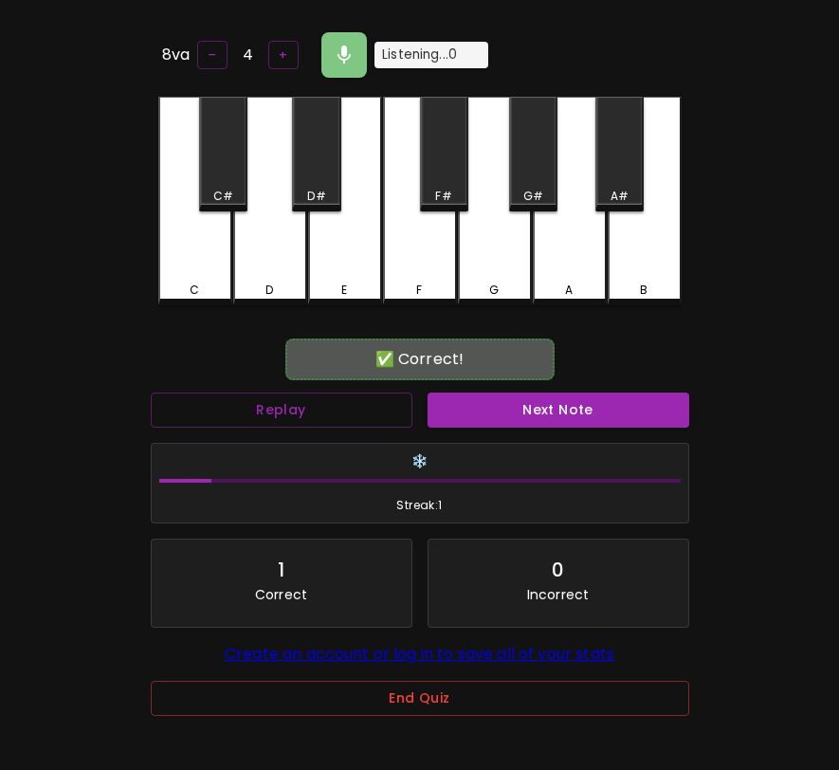
click at [238, 156] on div "C#" at bounding box center [223, 154] width 48 height 115
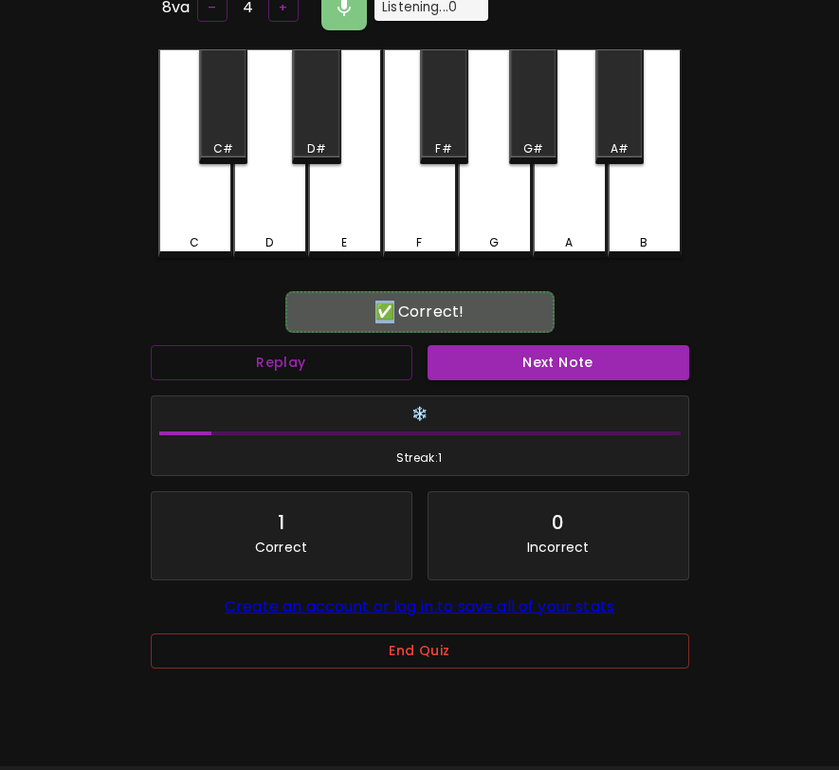
scroll to position [117, 0]
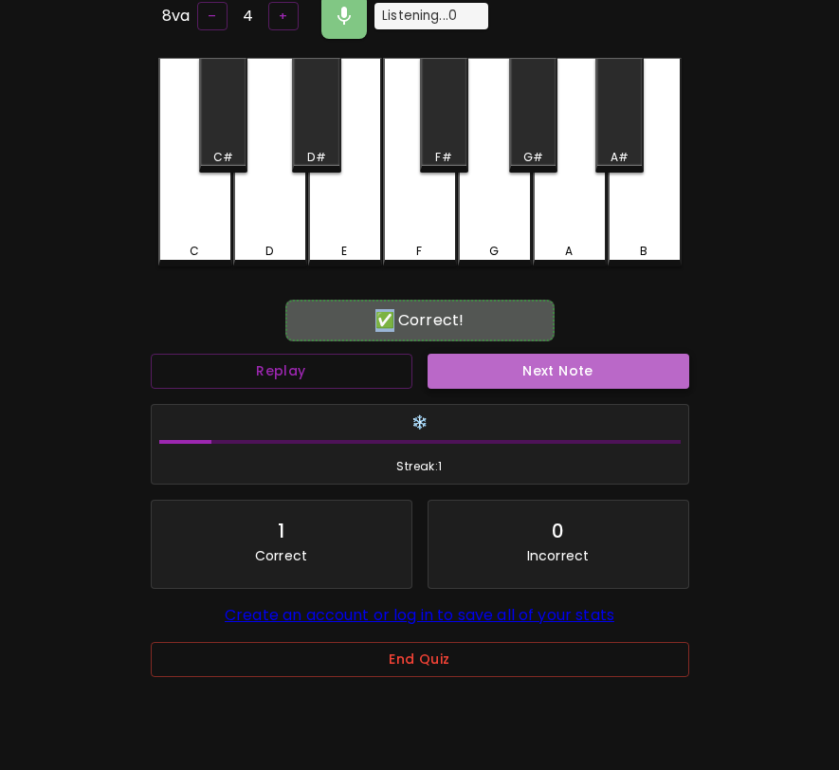
click at [540, 364] on button "Next Note" at bounding box center [559, 371] width 262 height 35
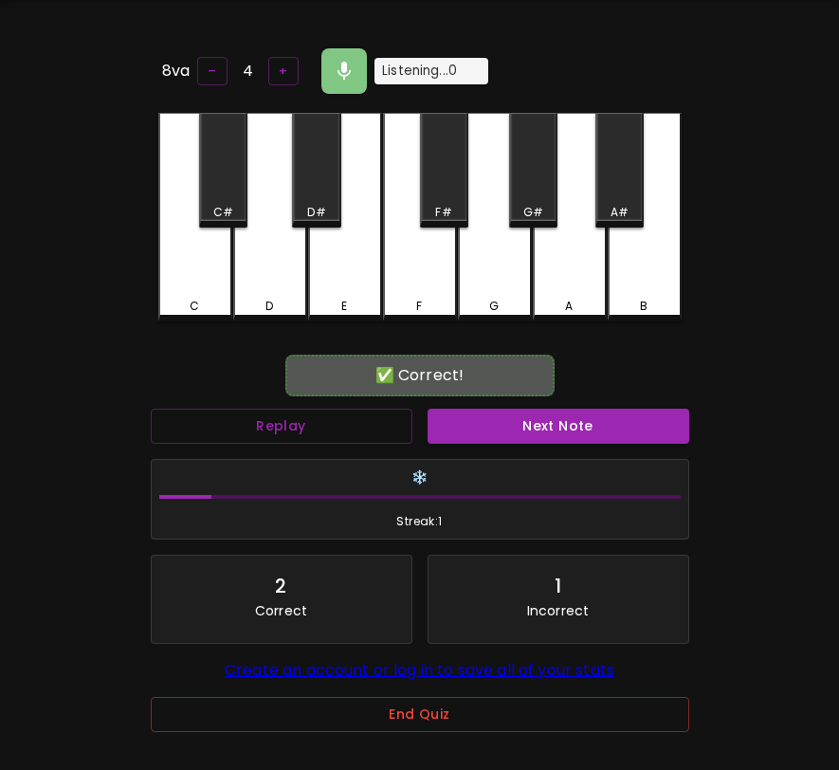
scroll to position [66, 0]
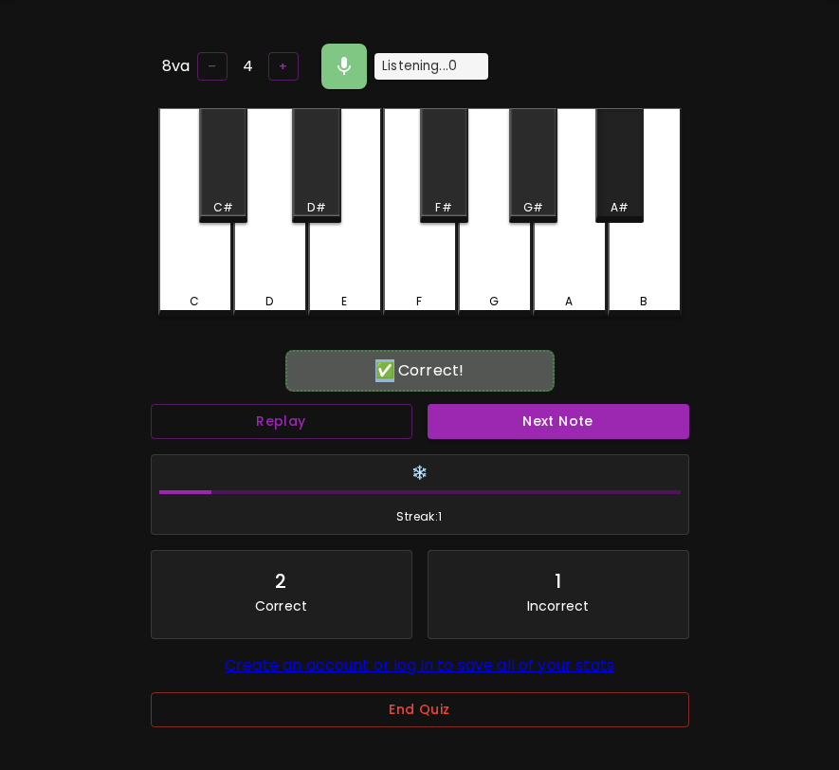
click at [621, 164] on div "A#" at bounding box center [619, 165] width 48 height 115
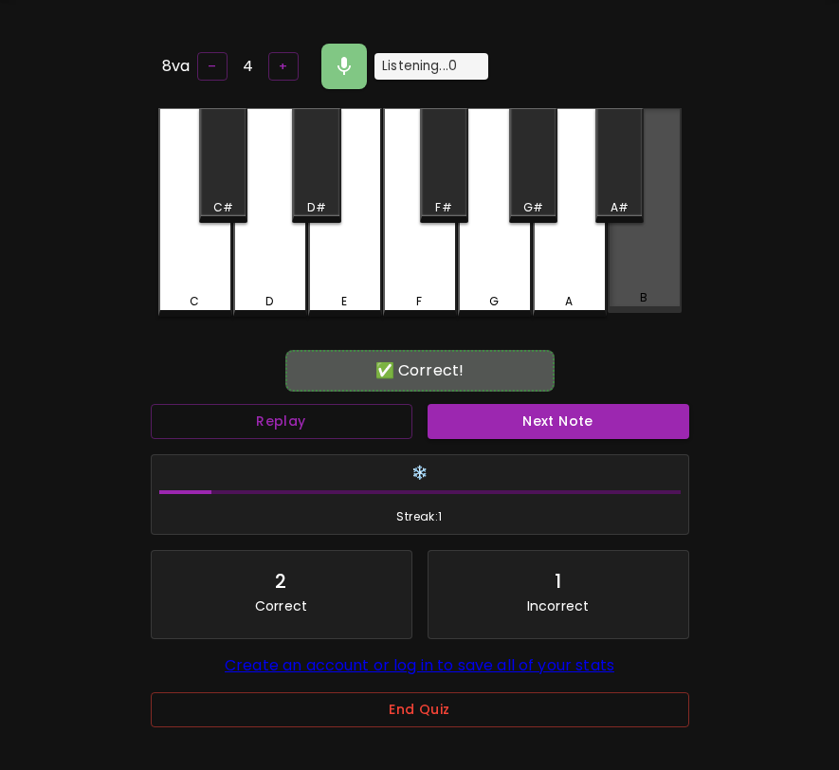
click at [633, 221] on div "B" at bounding box center [645, 210] width 74 height 205
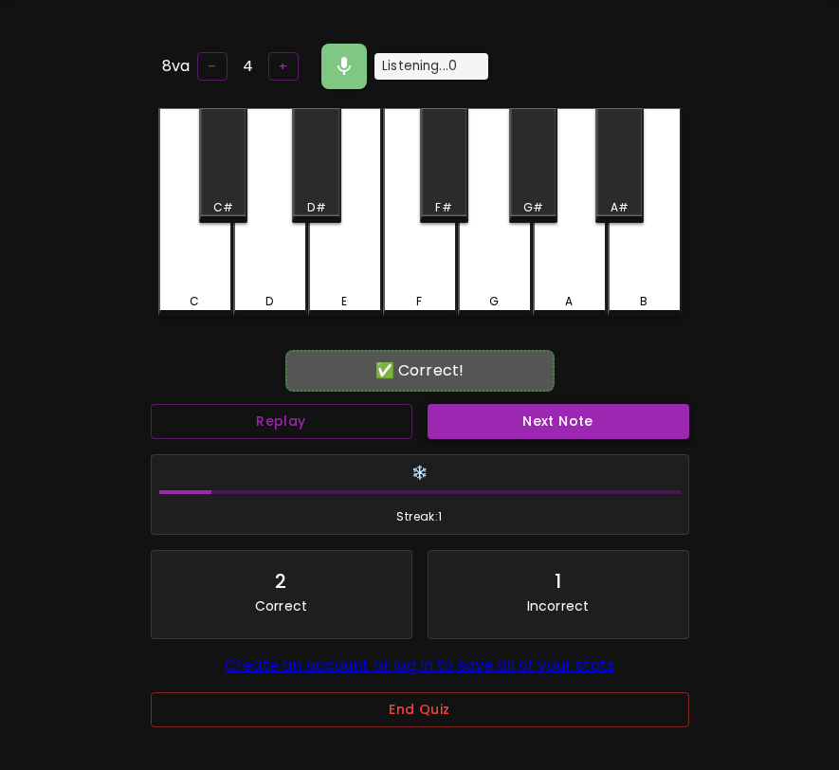
click at [584, 424] on button "Next Note" at bounding box center [559, 421] width 262 height 35
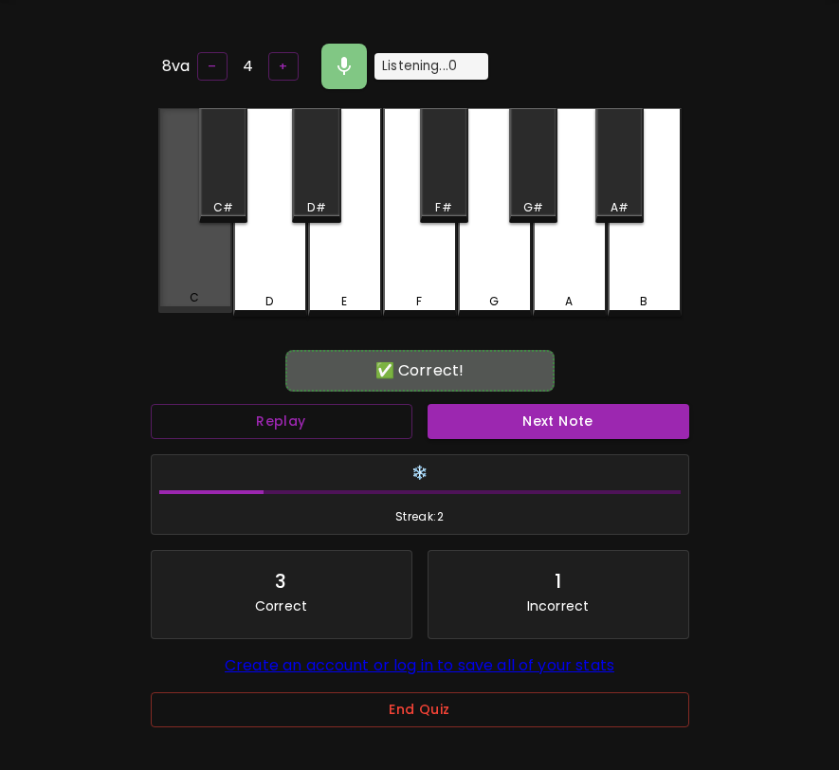
click at [204, 278] on div "C" at bounding box center [195, 210] width 74 height 205
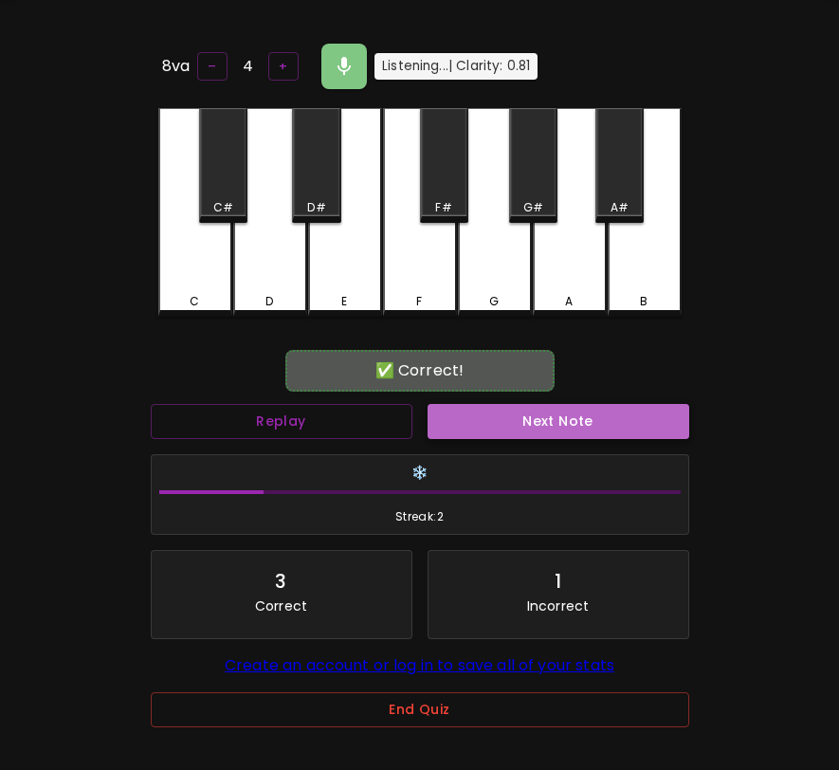
click at [641, 422] on button "Next Note" at bounding box center [559, 421] width 262 height 35
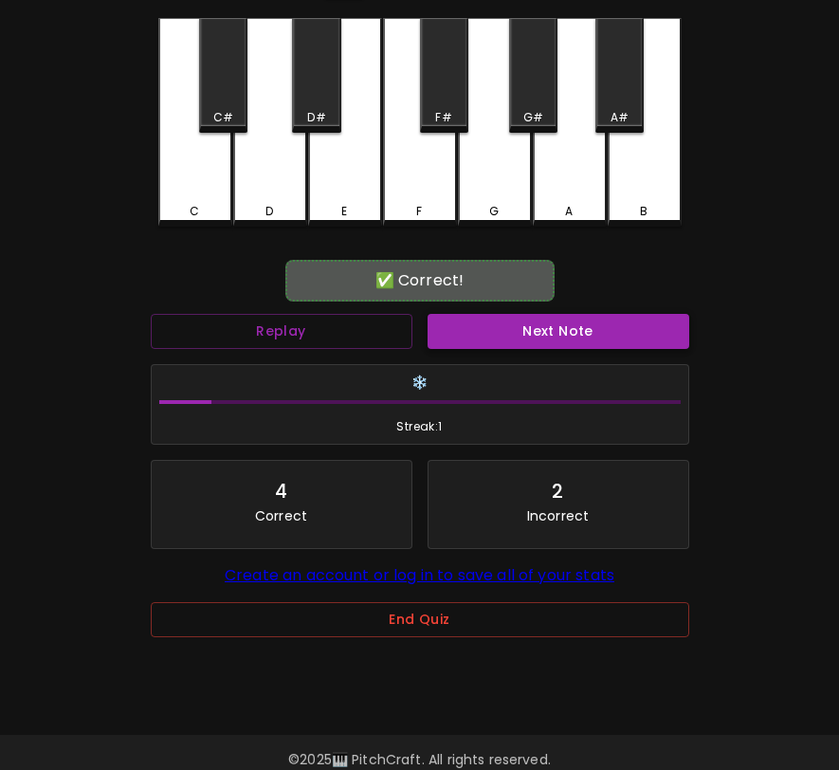
scroll to position [160, 0]
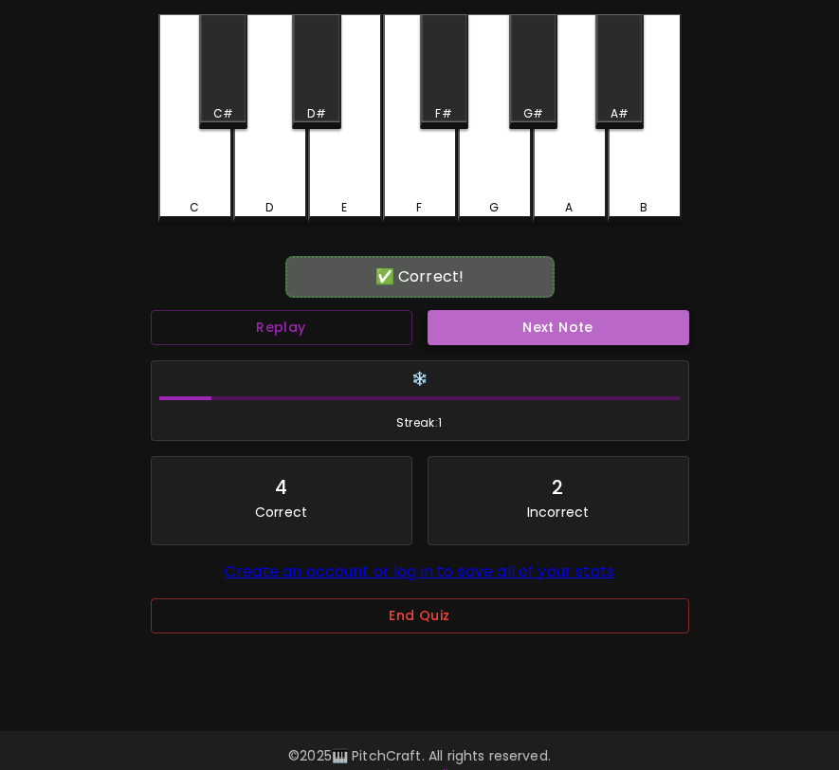
click at [632, 319] on button "Next Note" at bounding box center [559, 327] width 262 height 35
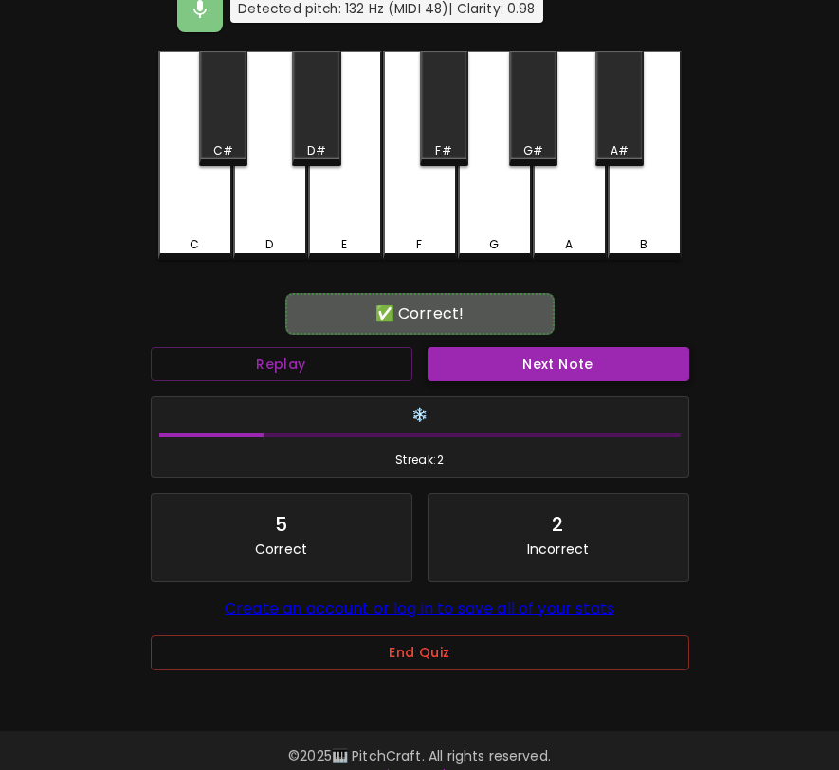
click at [632, 347] on button "Next Note" at bounding box center [559, 364] width 262 height 35
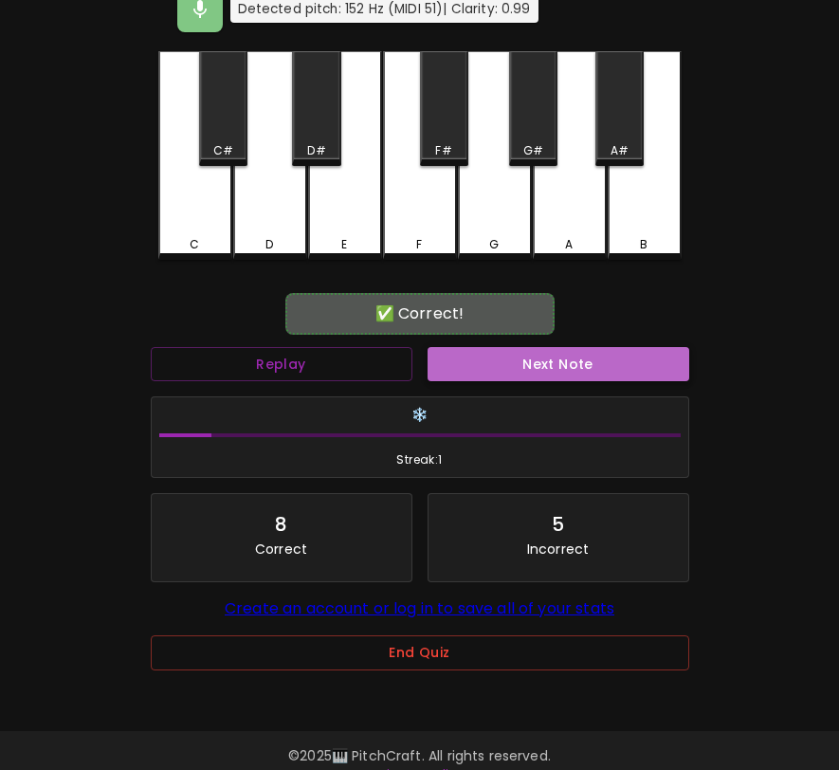
click at [632, 347] on button "Next Note" at bounding box center [559, 364] width 262 height 35
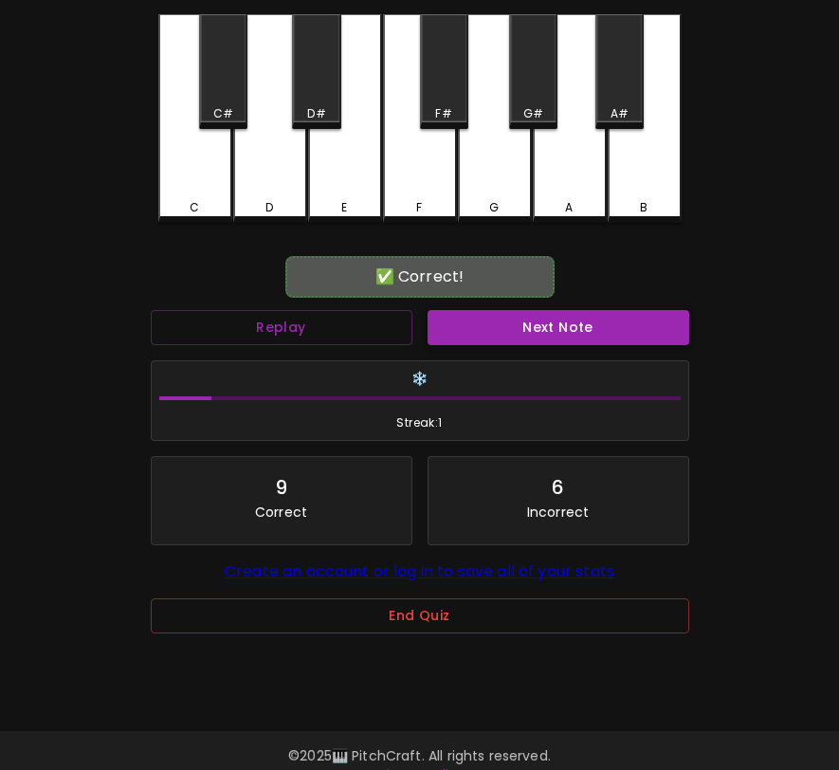
scroll to position [190, 0]
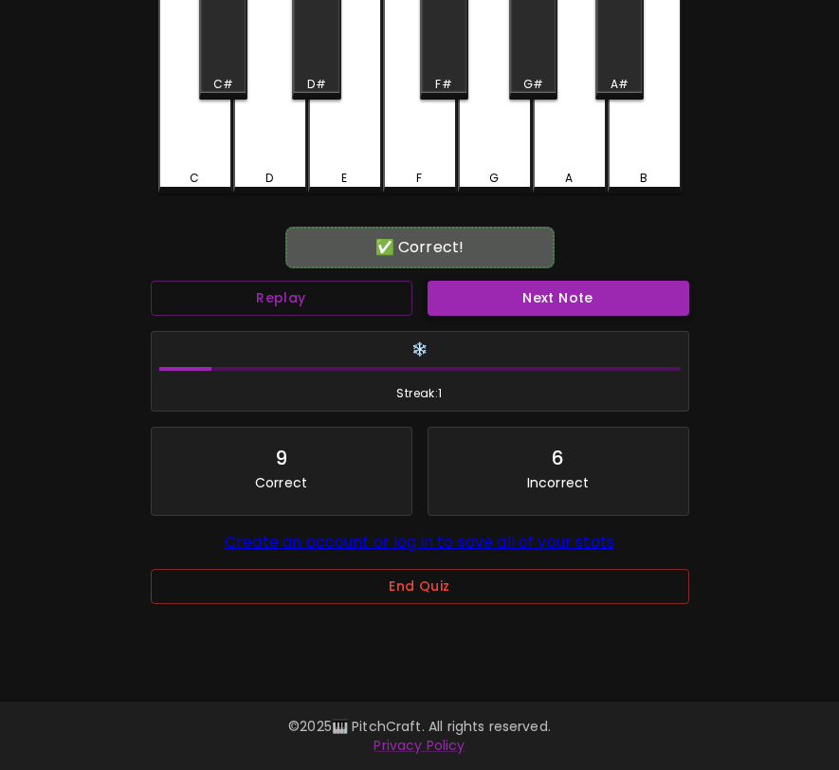
click at [632, 285] on button "Next Note" at bounding box center [559, 298] width 262 height 35
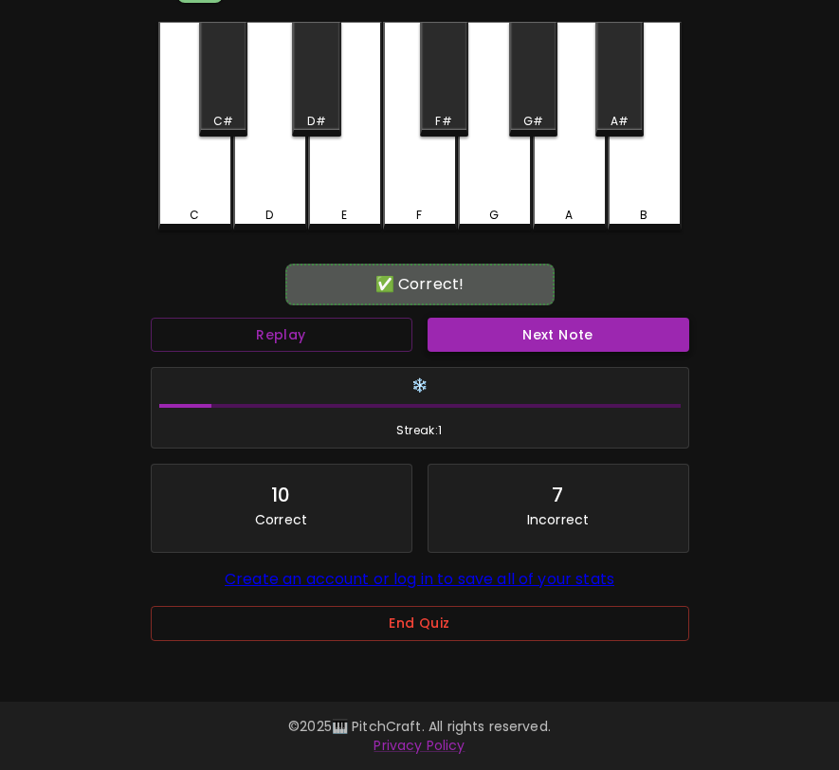
click at [632, 318] on button "Next Note" at bounding box center [559, 335] width 262 height 35
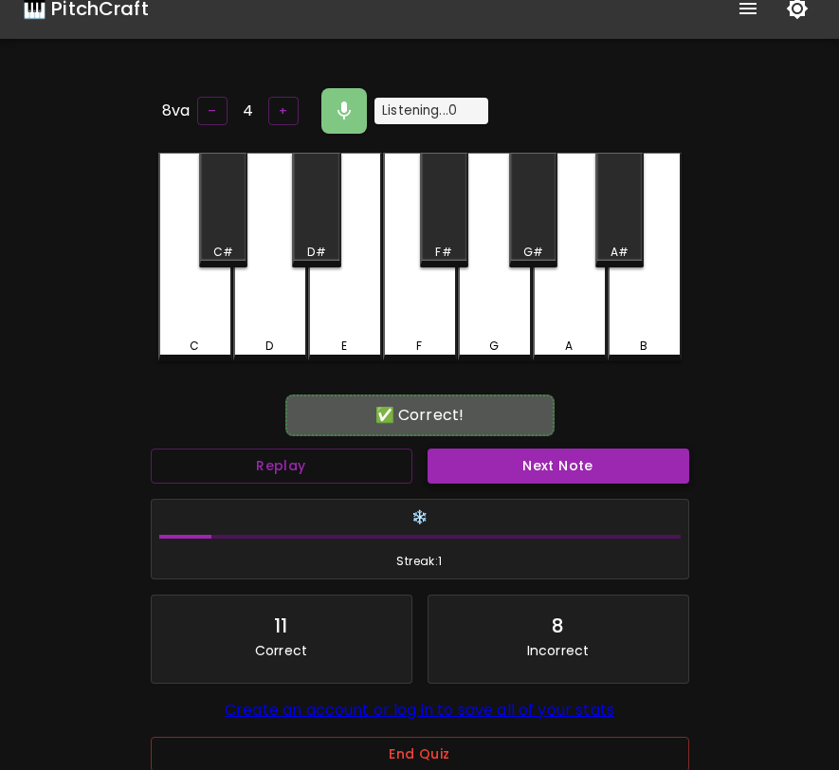
scroll to position [0, 0]
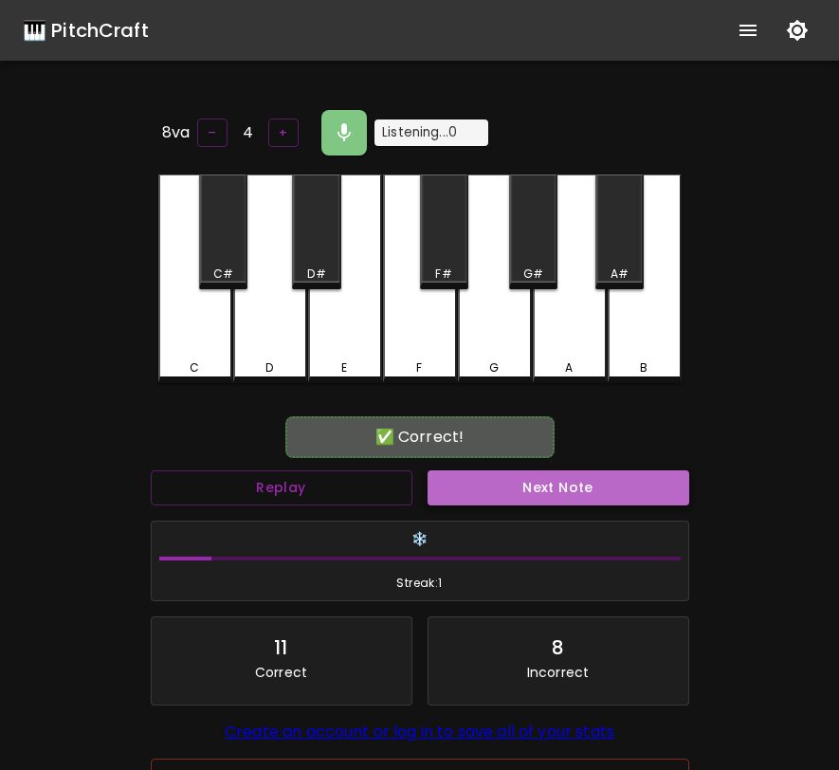
click at [598, 493] on button "Next Note" at bounding box center [559, 487] width 262 height 35
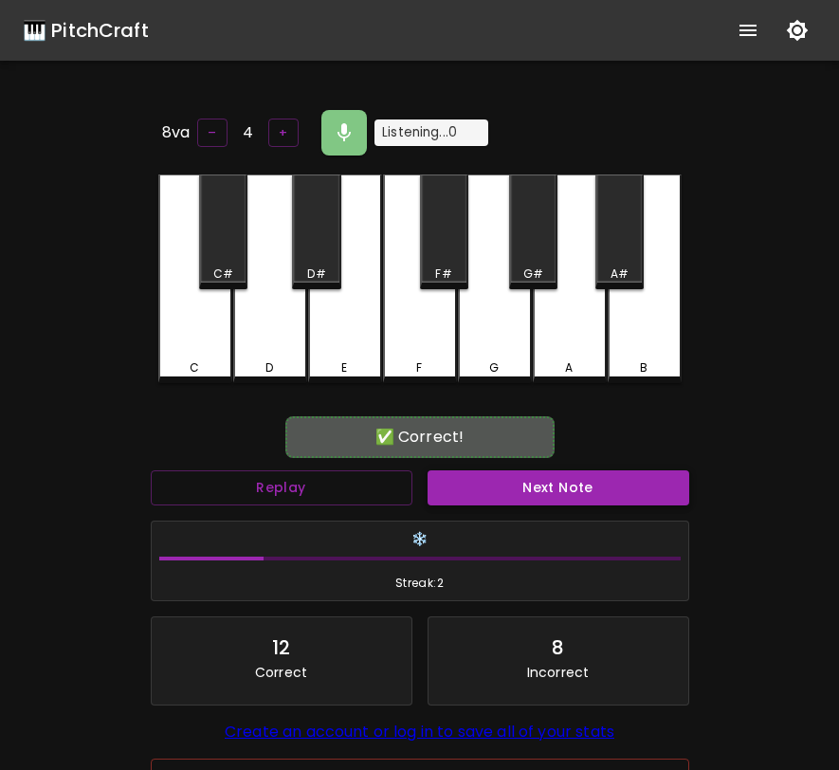
click at [598, 493] on button "Next Note" at bounding box center [559, 487] width 262 height 35
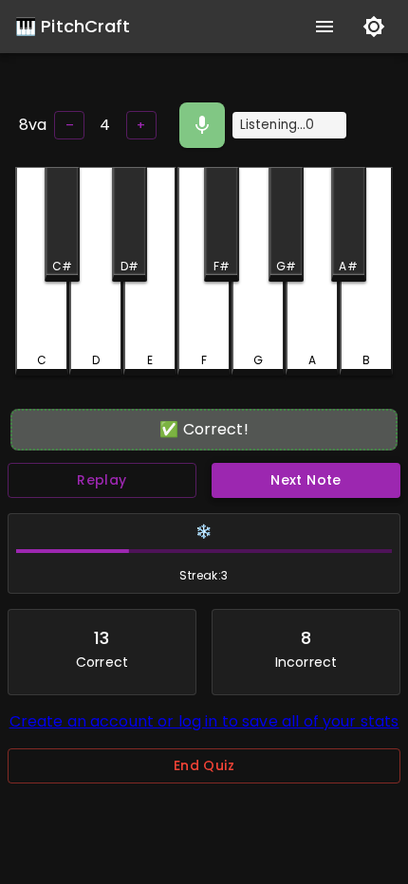
click at [325, 481] on button "Next Note" at bounding box center [305, 480] width 189 height 35
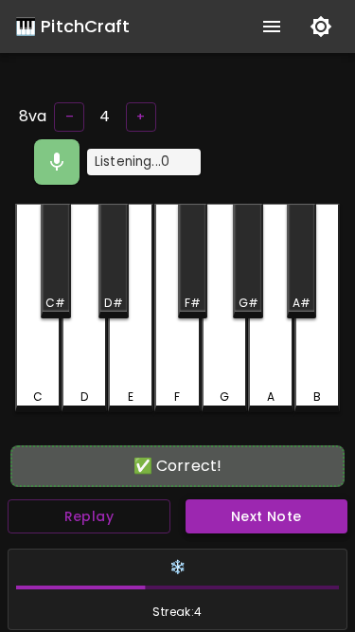
click at [256, 520] on button "Next Note" at bounding box center [267, 517] width 163 height 35
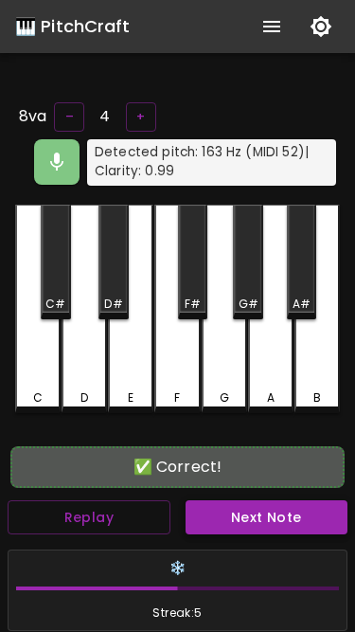
click at [256, 520] on button "Next Note" at bounding box center [267, 518] width 163 height 35
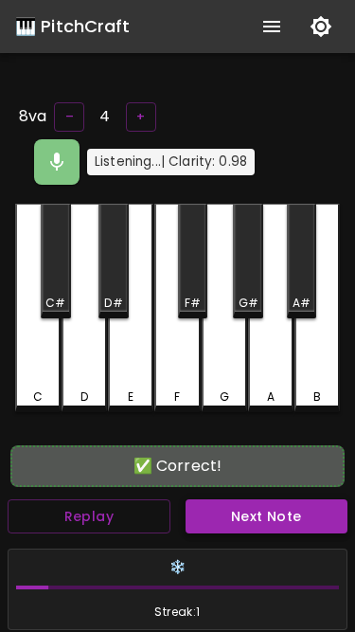
click at [256, 520] on button "Next Note" at bounding box center [267, 517] width 163 height 35
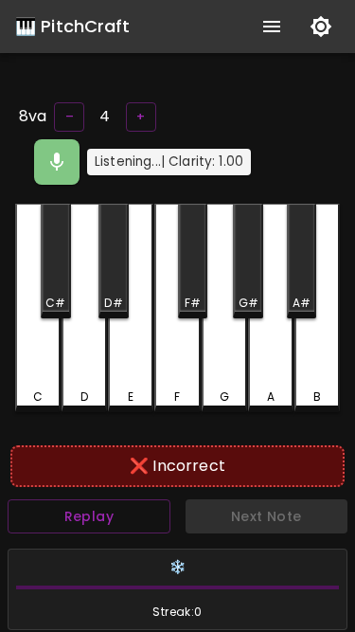
click at [62, 164] on icon "button" at bounding box center [57, 162] width 23 height 23
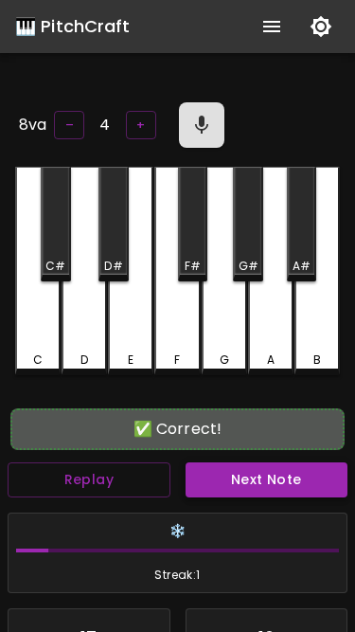
click at [191, 258] on div "F#" at bounding box center [193, 266] width 16 height 17
click at [242, 467] on button "Next Note" at bounding box center [267, 480] width 163 height 35
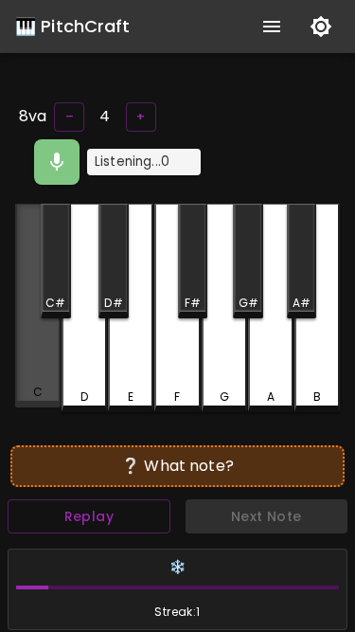
click at [50, 366] on div "C" at bounding box center [38, 306] width 46 height 205
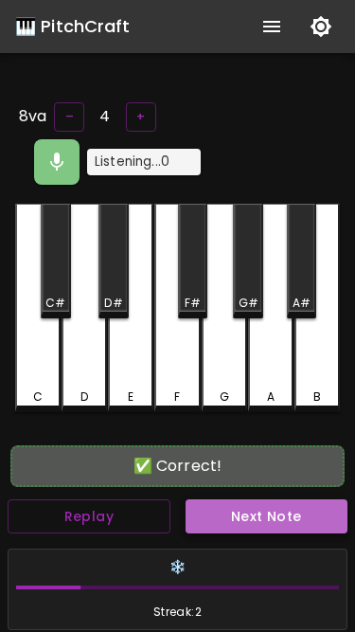
click at [265, 519] on button "Next Note" at bounding box center [267, 517] width 163 height 35
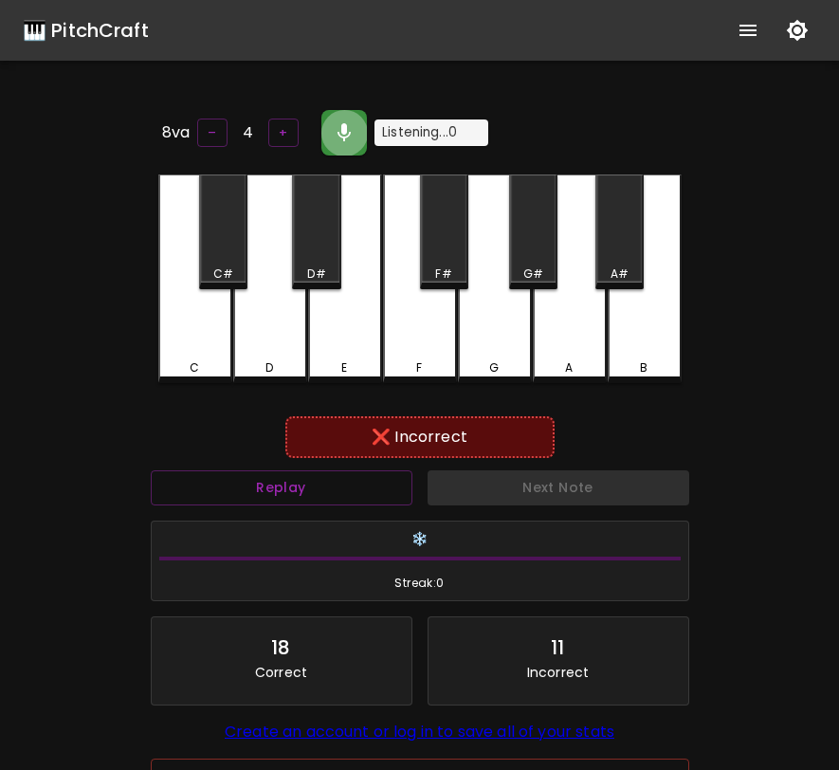
click at [354, 140] on button "button" at bounding box center [344, 133] width 46 height 46
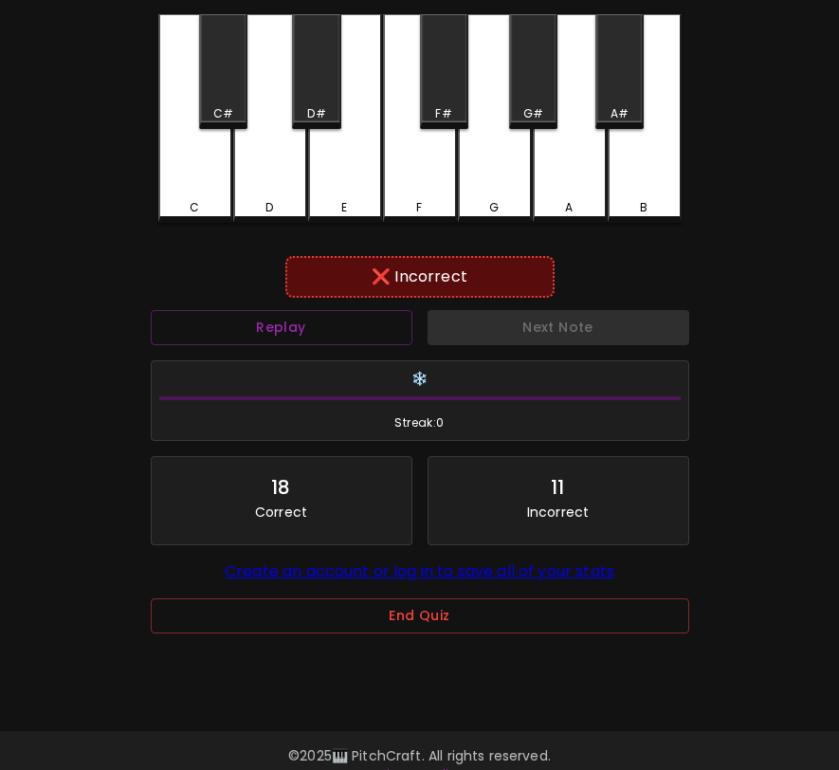
scroll to position [190, 0]
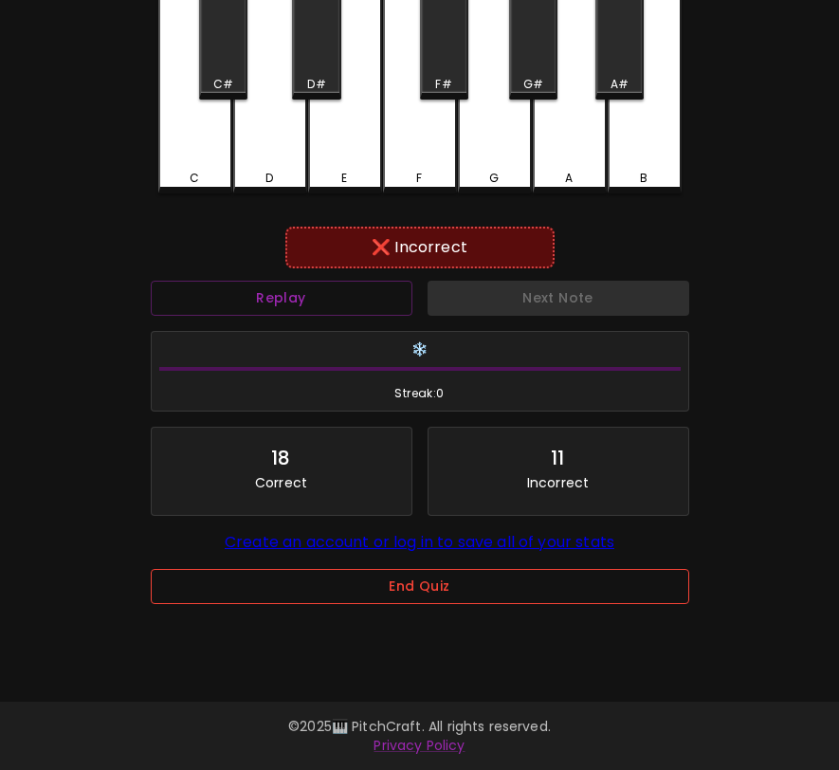
click at [556, 599] on button "End Quiz" at bounding box center [420, 586] width 538 height 35
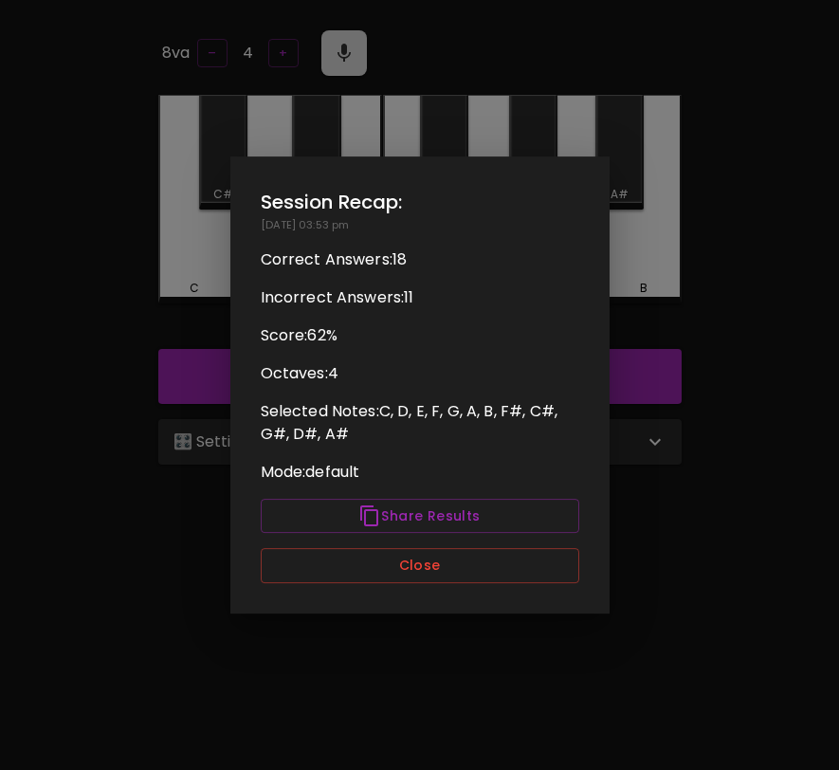
scroll to position [0, 0]
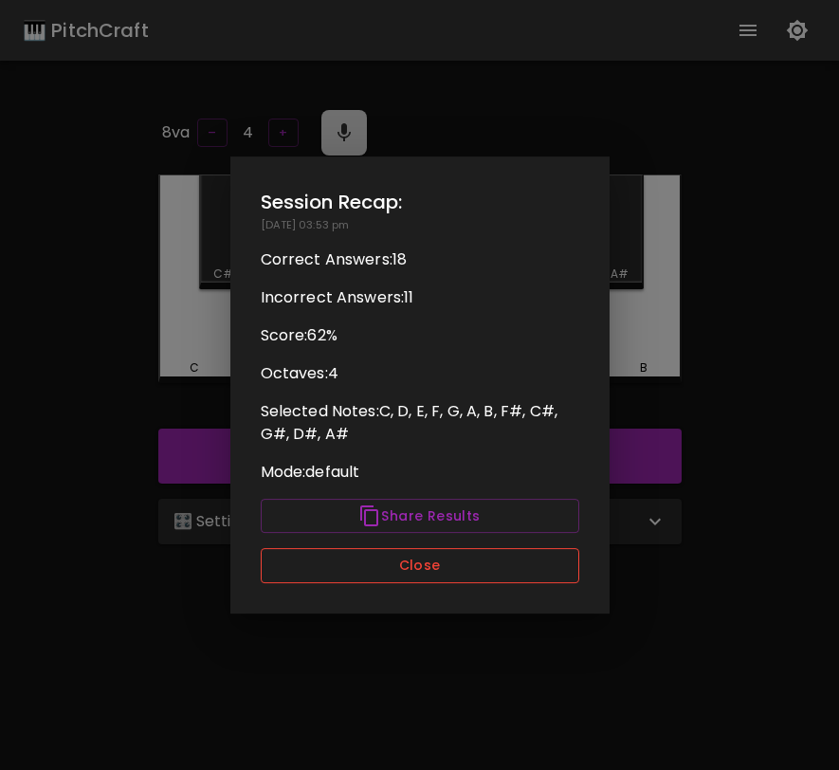
click at [538, 567] on button "Close" at bounding box center [420, 565] width 319 height 35
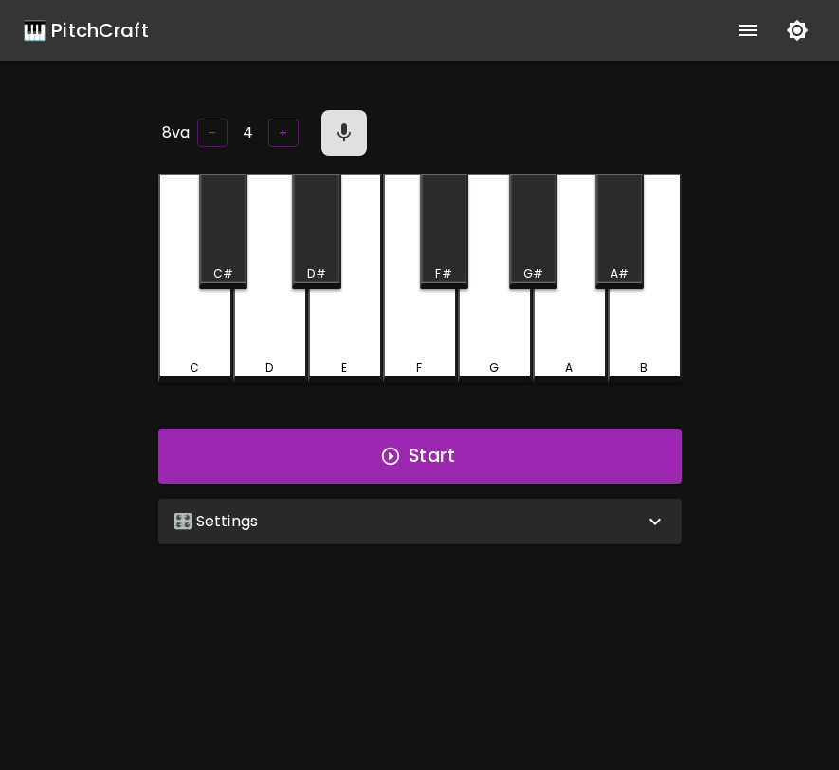
click at [430, 342] on div "F" at bounding box center [420, 278] width 74 height 209
click at [333, 359] on div "E" at bounding box center [345, 367] width 70 height 17
click at [274, 337] on div "D" at bounding box center [270, 278] width 74 height 209
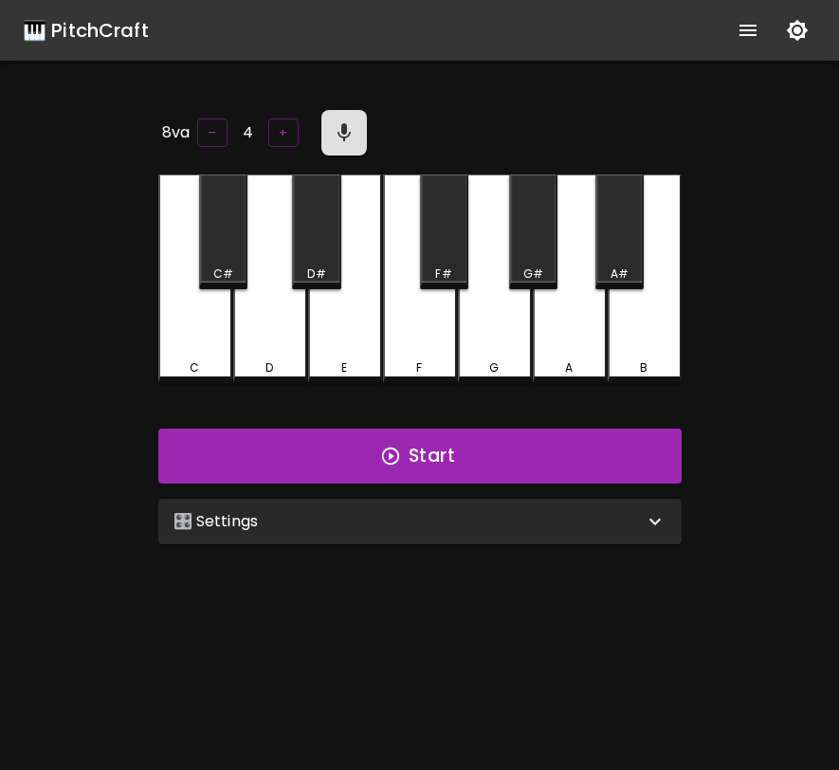
click at [307, 268] on div "D#" at bounding box center [316, 273] width 18 height 17
click at [468, 510] on div "🎛️ Settings" at bounding box center [408, 521] width 470 height 23
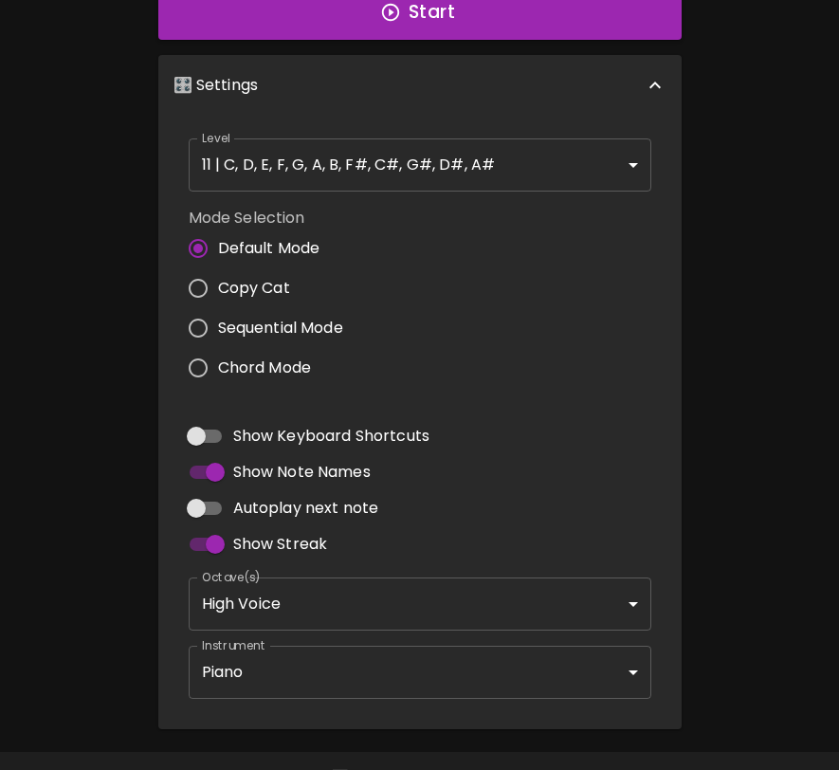
scroll to position [479, 0]
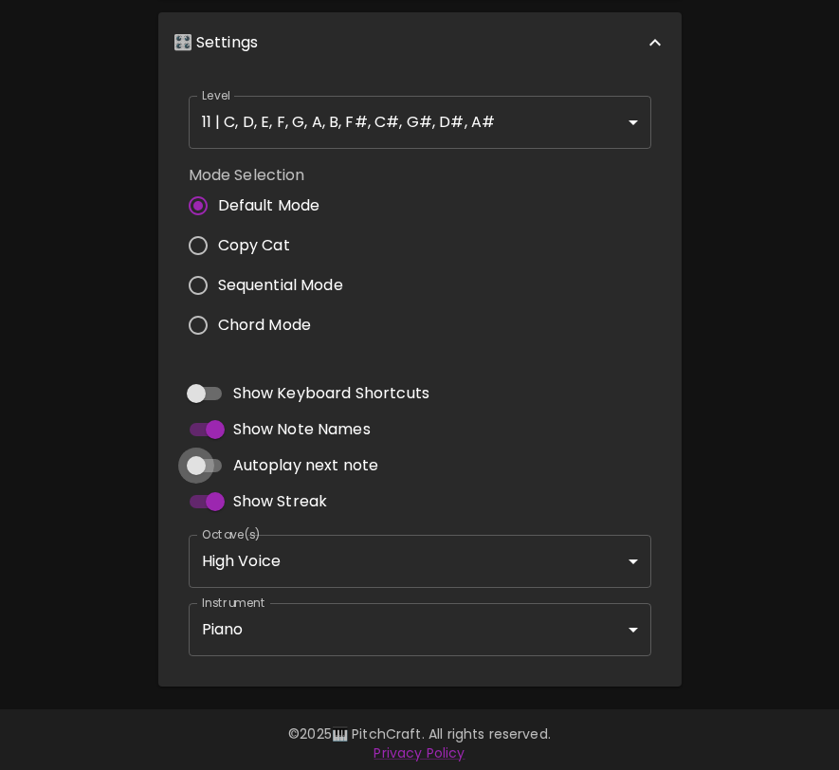
click at [207, 457] on input "Autoplay next note" at bounding box center [196, 465] width 108 height 36
checkbox input "true"
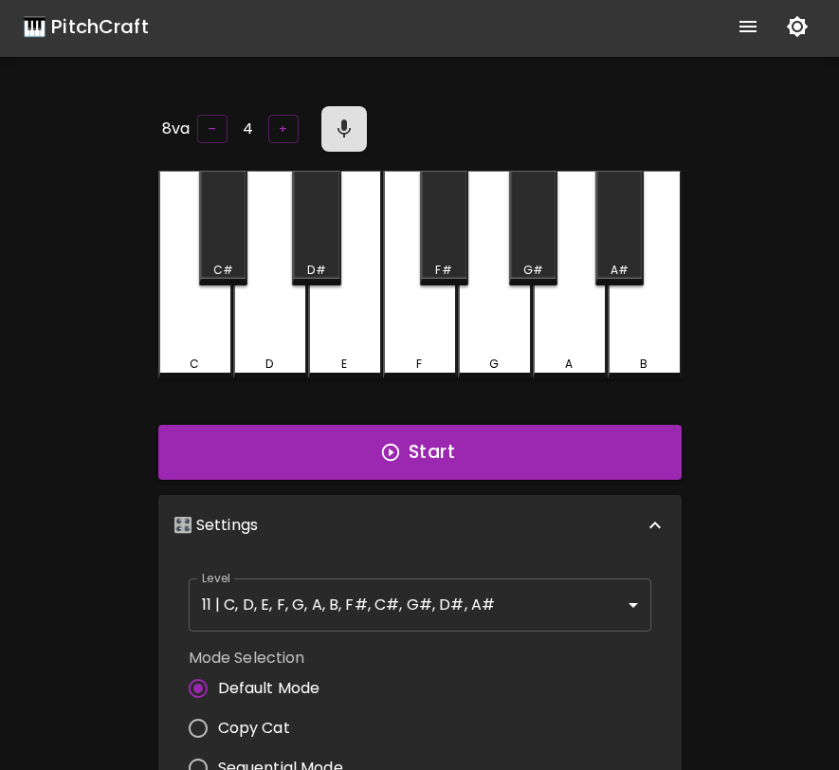
scroll to position [0, 0]
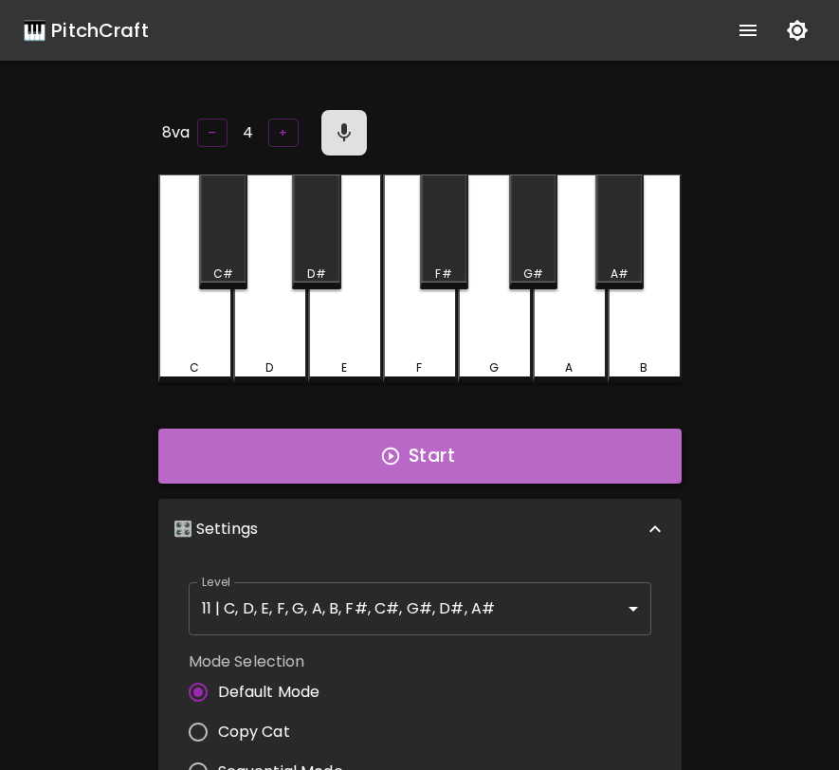
click at [513, 449] on button "Start" at bounding box center [419, 455] width 523 height 55
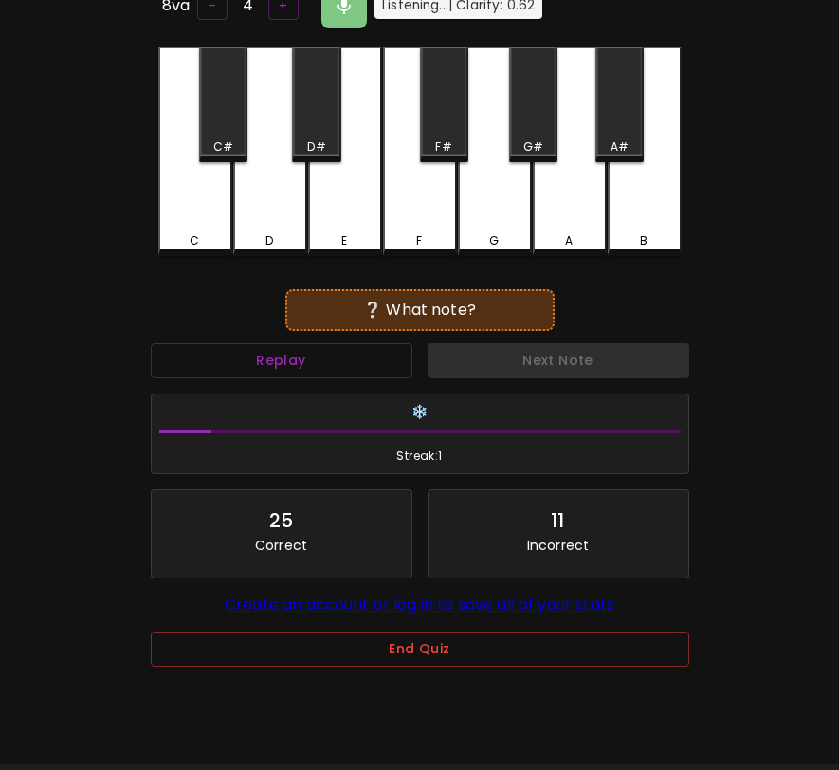
scroll to position [190, 0]
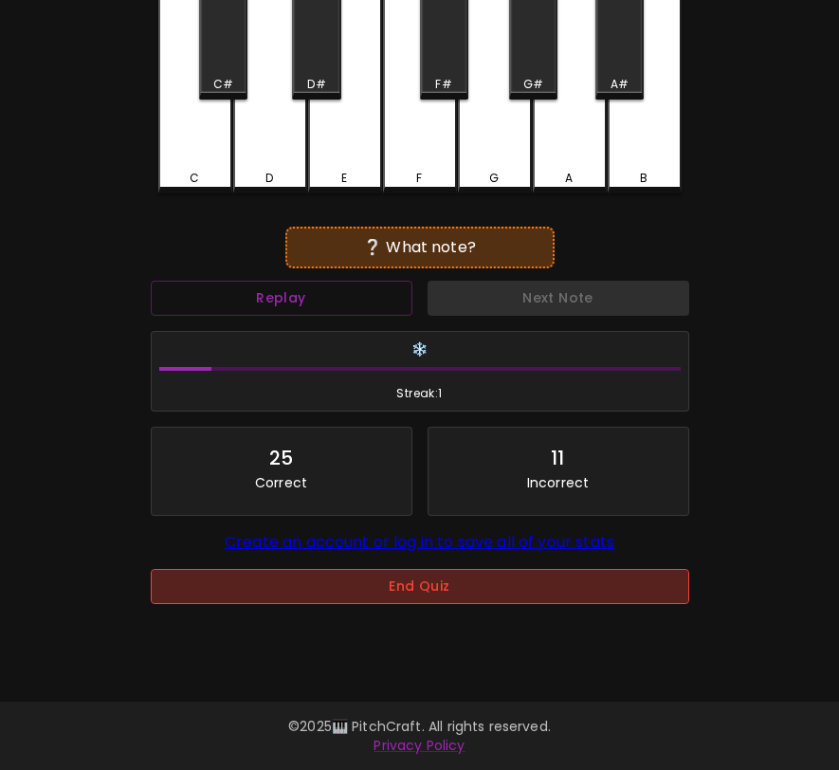
click at [448, 583] on button "End Quiz" at bounding box center [420, 586] width 538 height 35
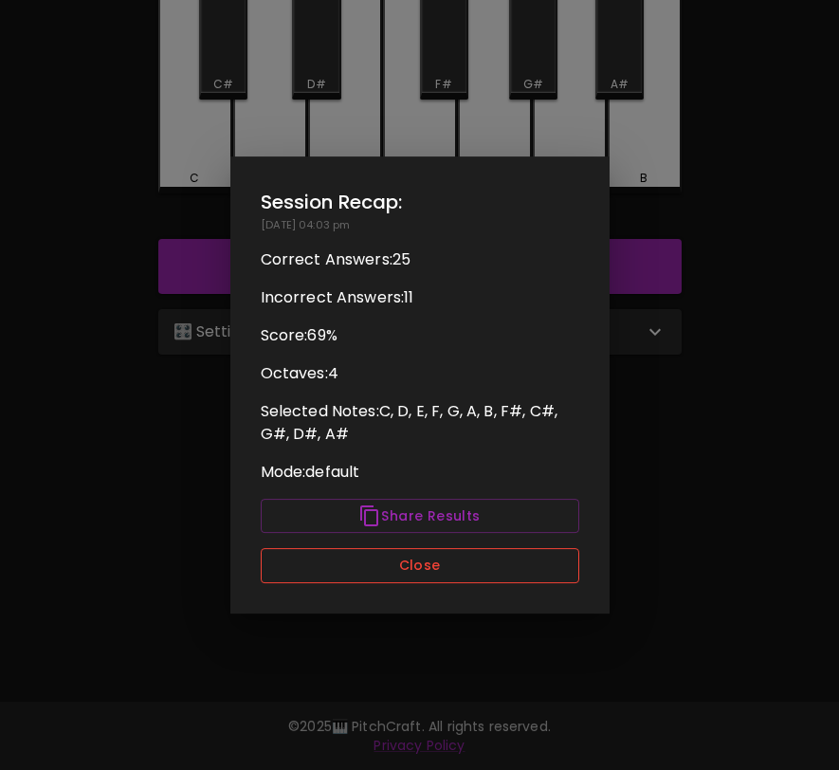
click at [424, 575] on button "Close" at bounding box center [420, 565] width 319 height 35
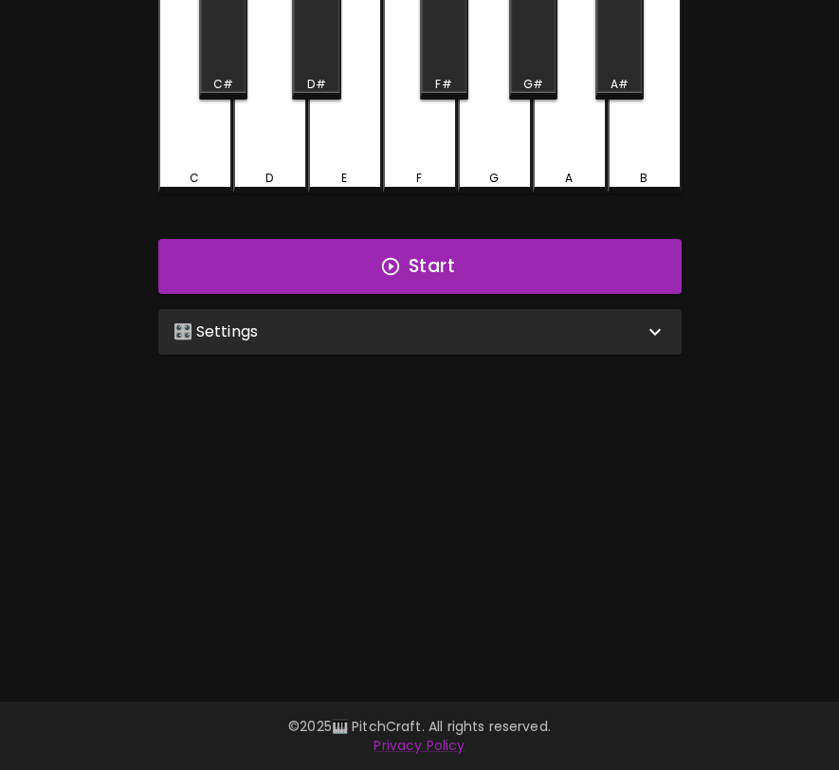
scroll to position [0, 0]
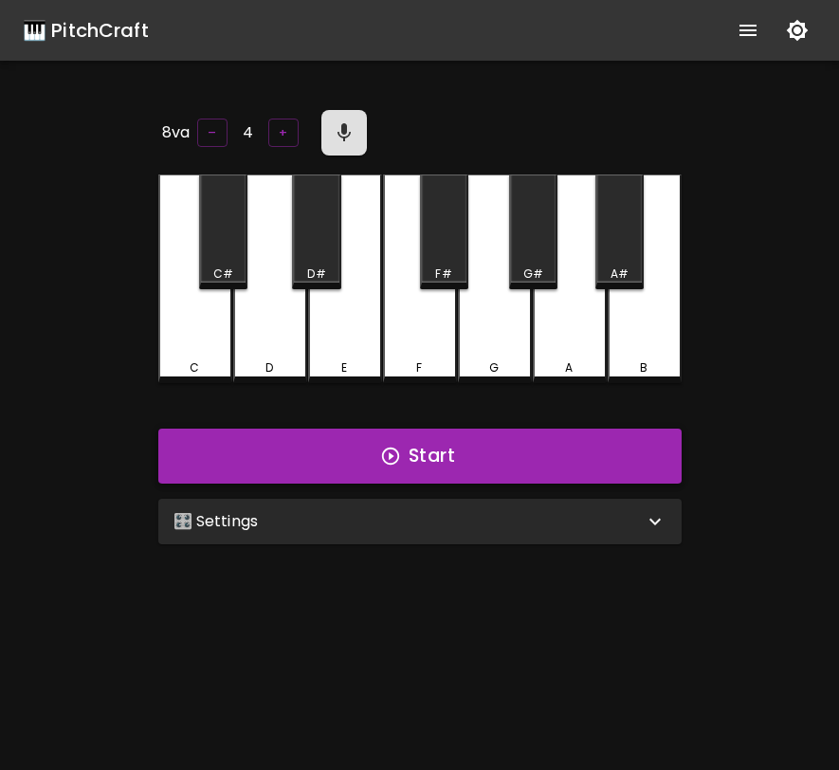
click at [445, 444] on button "Start" at bounding box center [419, 455] width 523 height 55
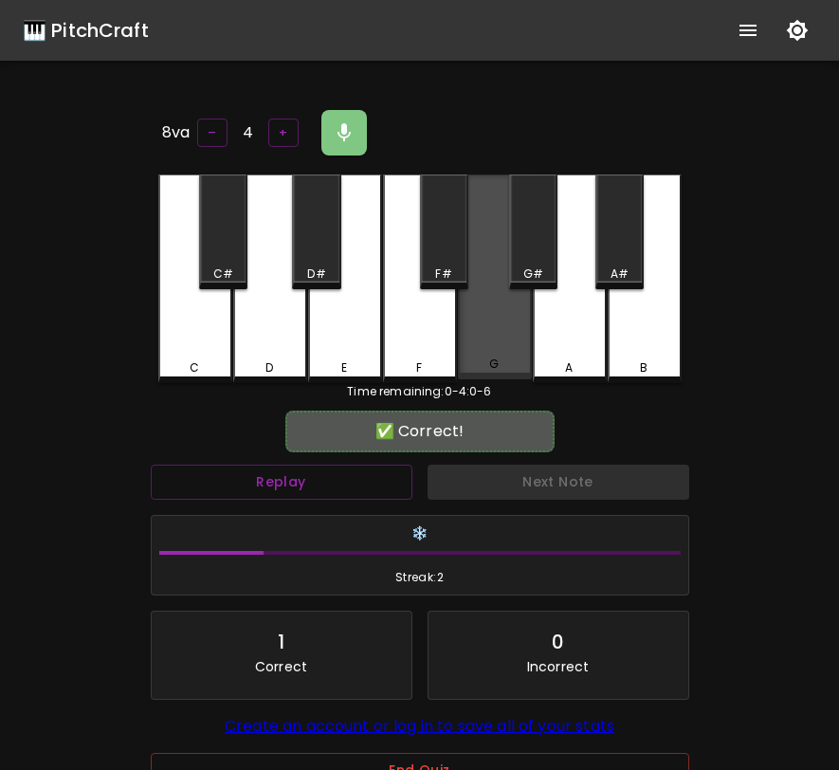
click at [493, 337] on div "G" at bounding box center [495, 276] width 74 height 205
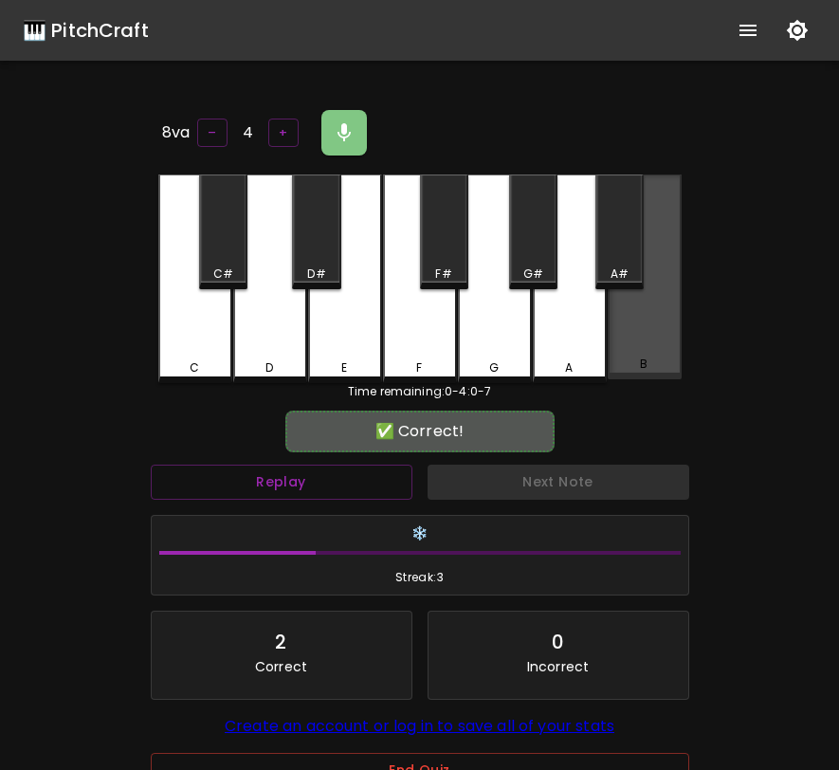
click at [653, 335] on div "B" at bounding box center [645, 276] width 74 height 205
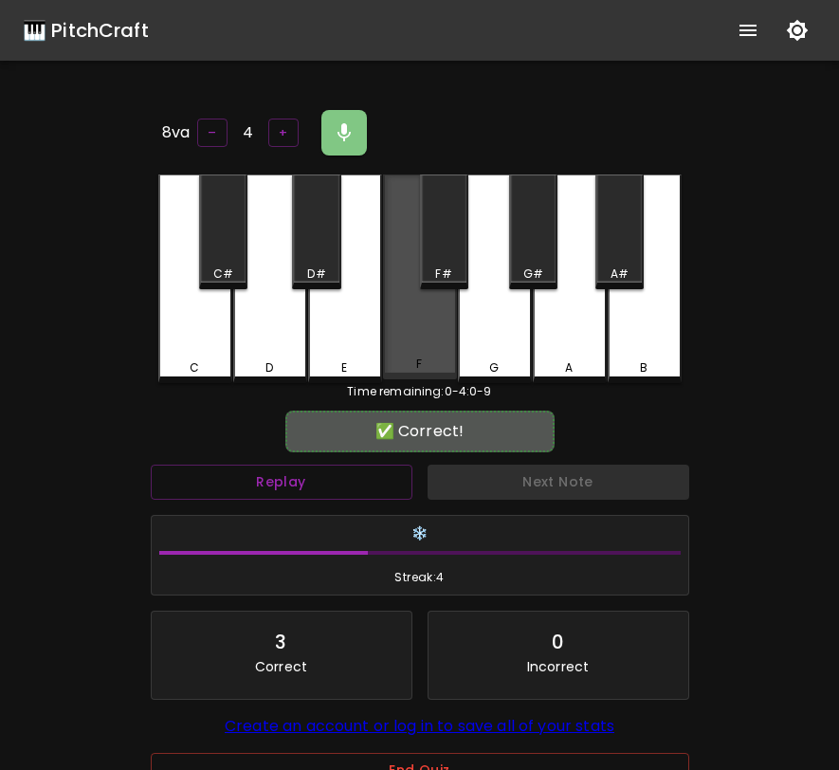
click at [426, 325] on div "F" at bounding box center [420, 276] width 74 height 205
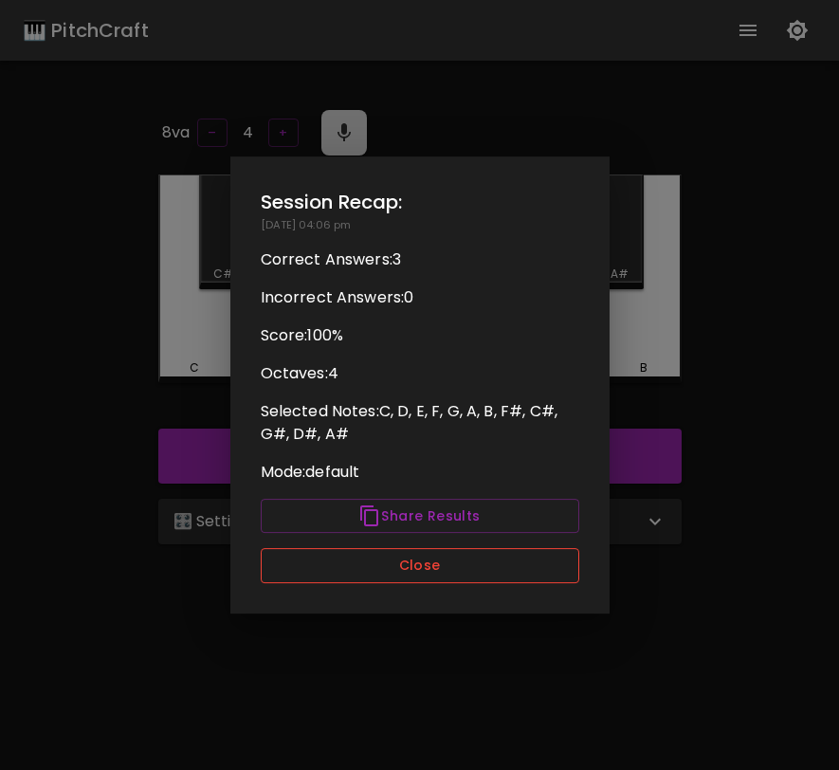
click at [470, 567] on button "Close" at bounding box center [420, 565] width 319 height 35
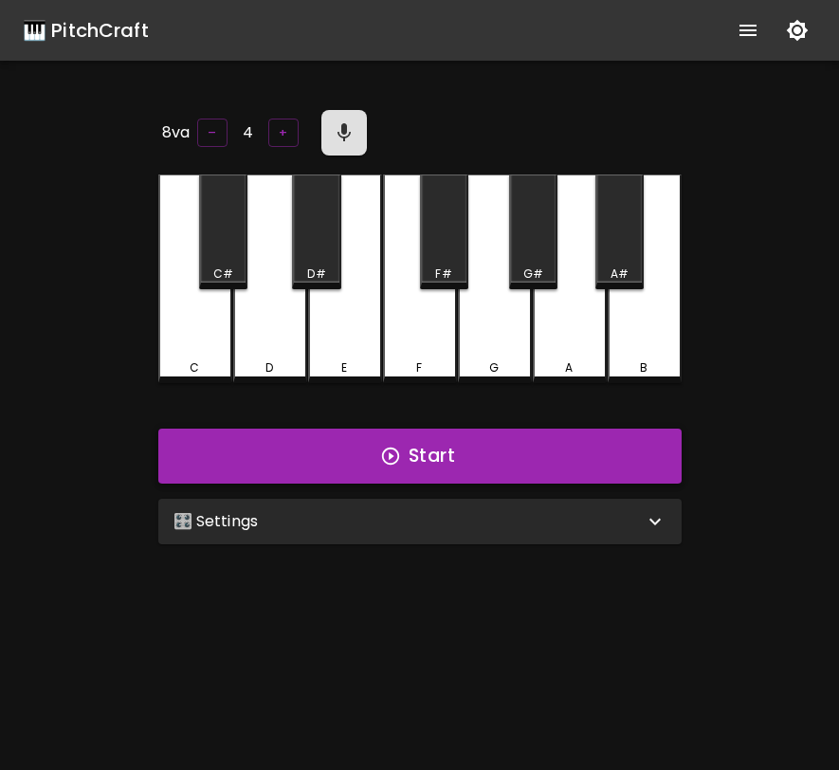
click at [494, 463] on button "Start" at bounding box center [419, 455] width 523 height 55
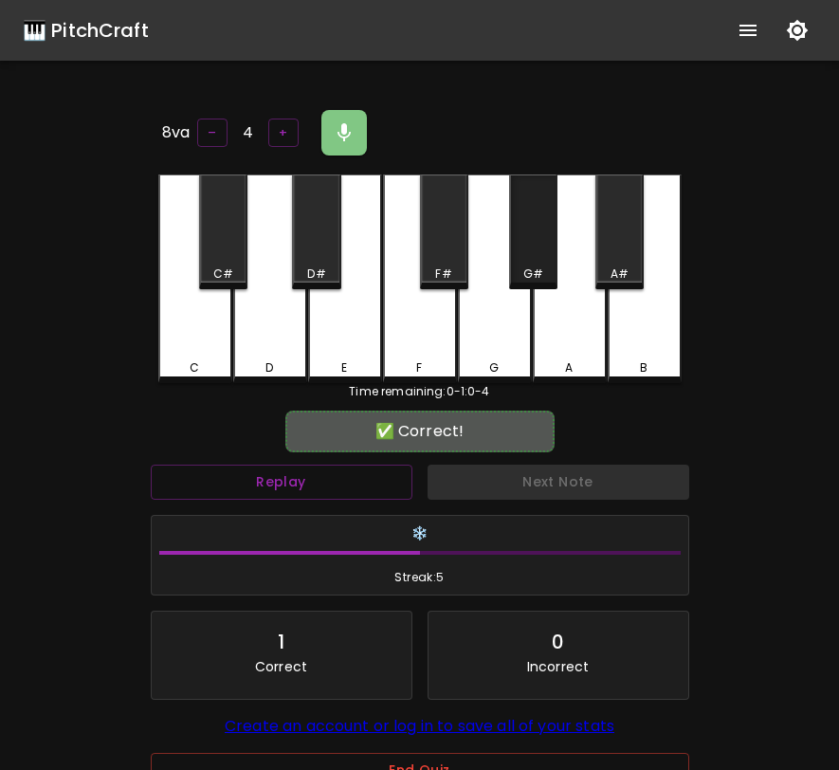
click at [537, 265] on div "G#" at bounding box center [533, 273] width 20 height 17
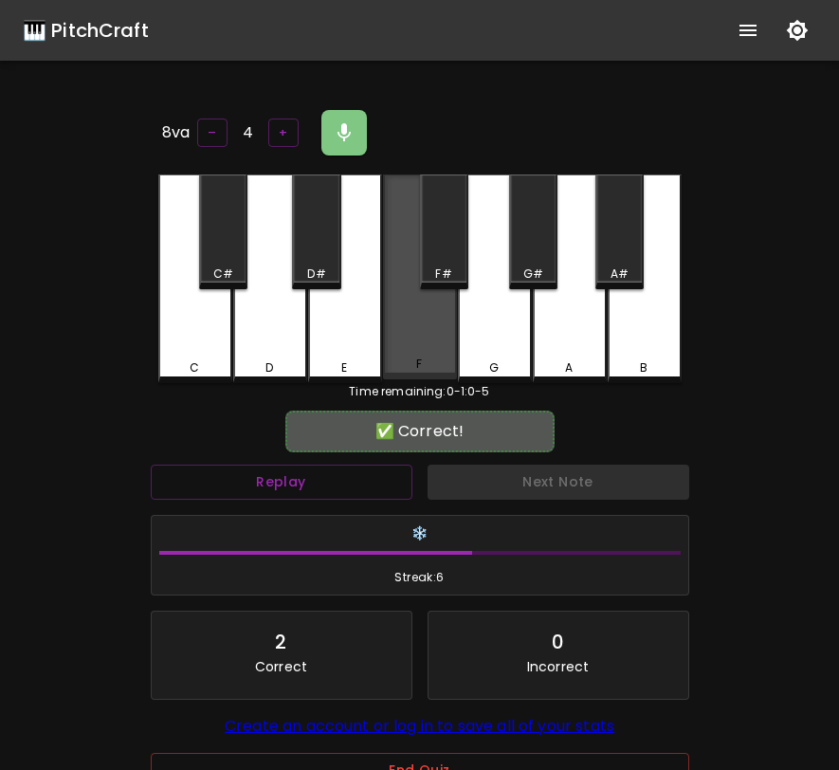
click at [428, 325] on div "F" at bounding box center [420, 276] width 74 height 205
click at [433, 324] on div "F" at bounding box center [420, 276] width 74 height 205
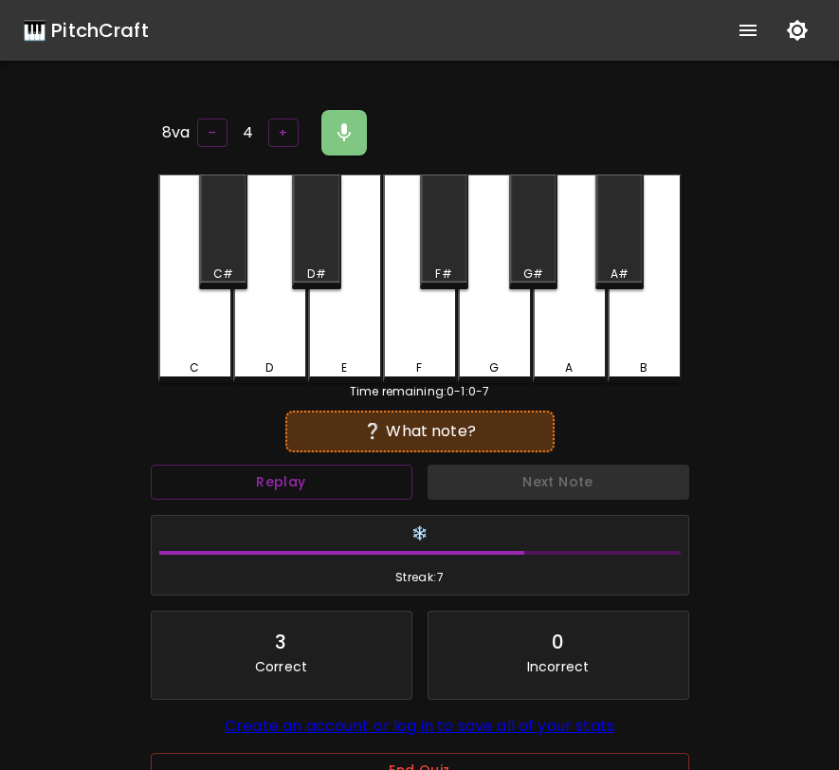
click at [563, 320] on div "A" at bounding box center [570, 278] width 74 height 209
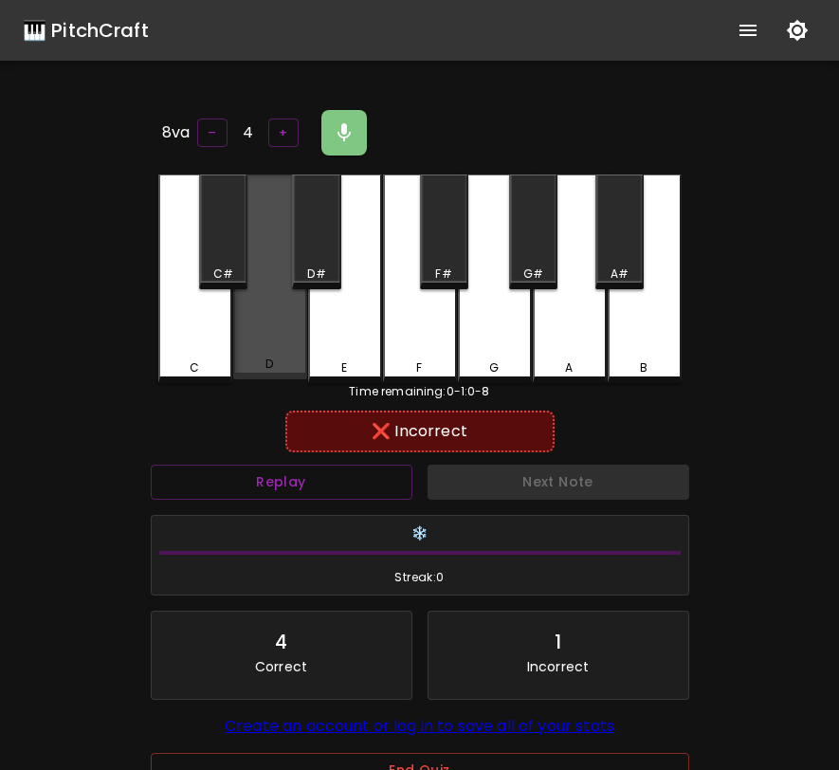
click at [306, 327] on div "D" at bounding box center [270, 276] width 74 height 205
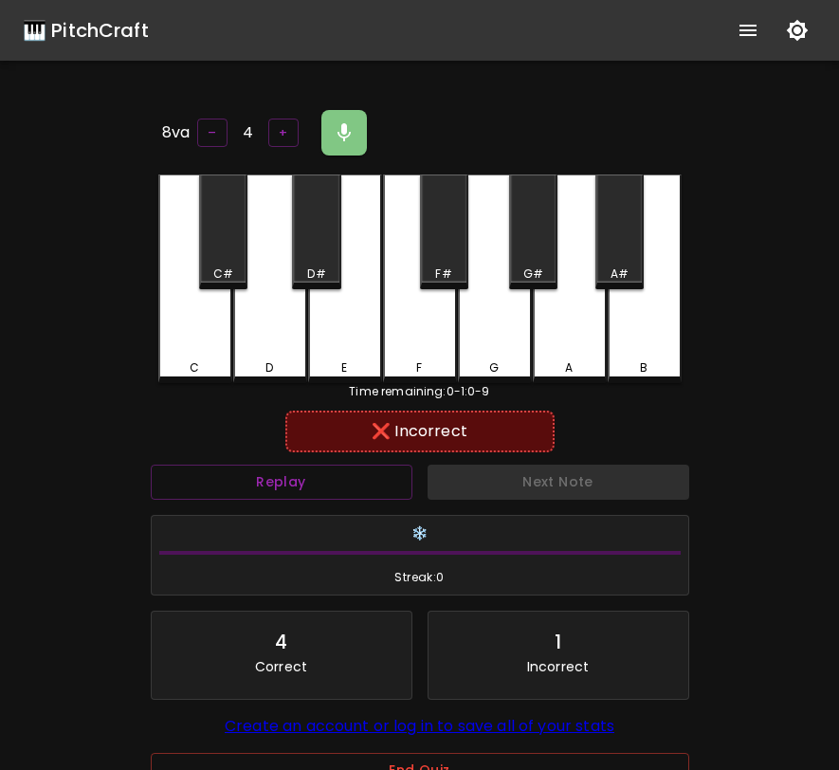
click at [327, 328] on div "E" at bounding box center [345, 278] width 74 height 209
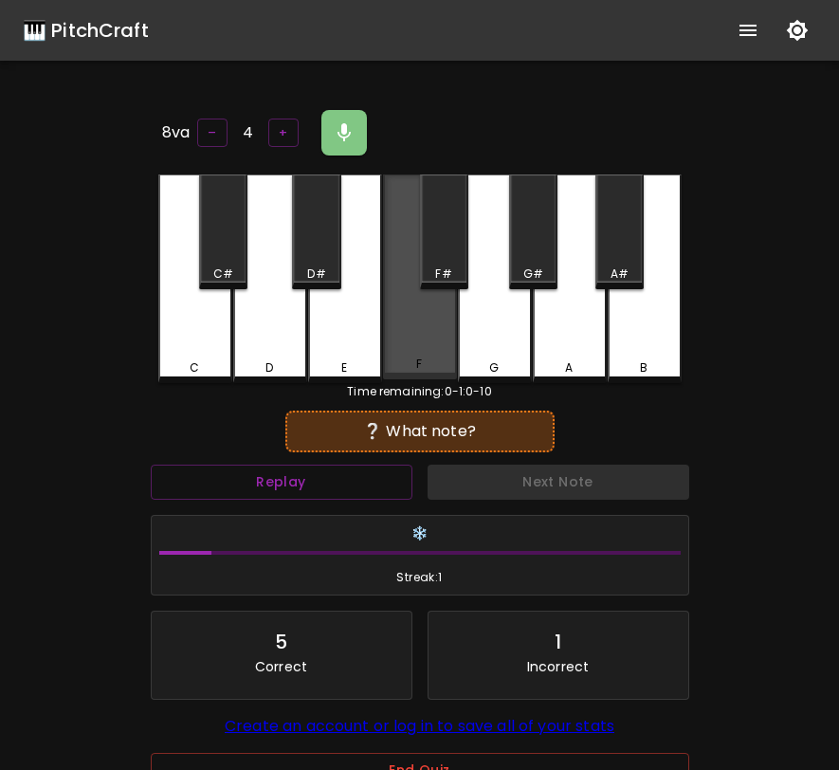
click at [408, 334] on div "F" at bounding box center [420, 276] width 74 height 205
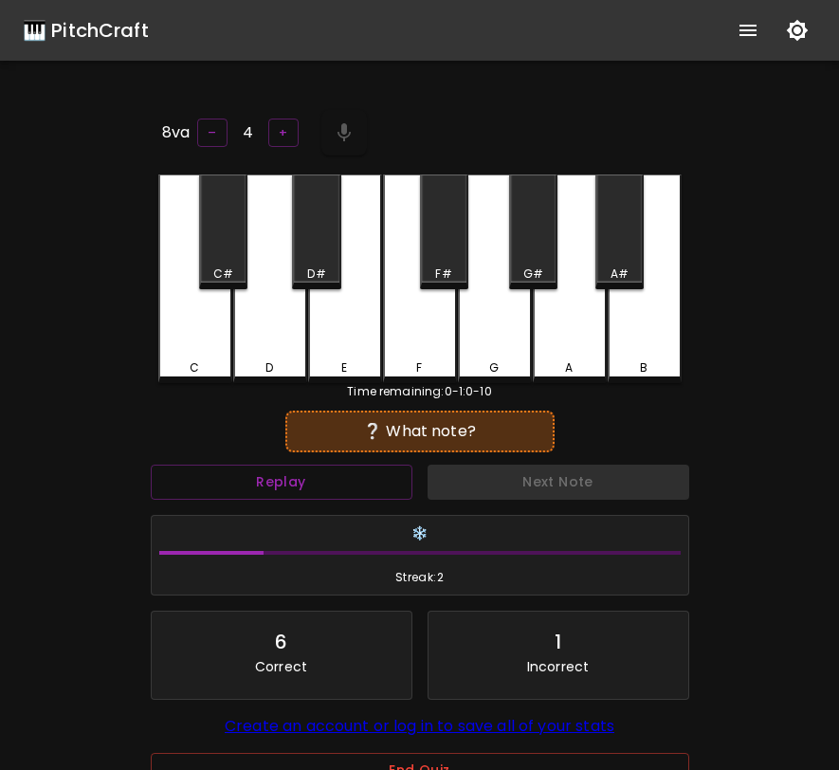
click at [408, 334] on div "F" at bounding box center [420, 278] width 74 height 209
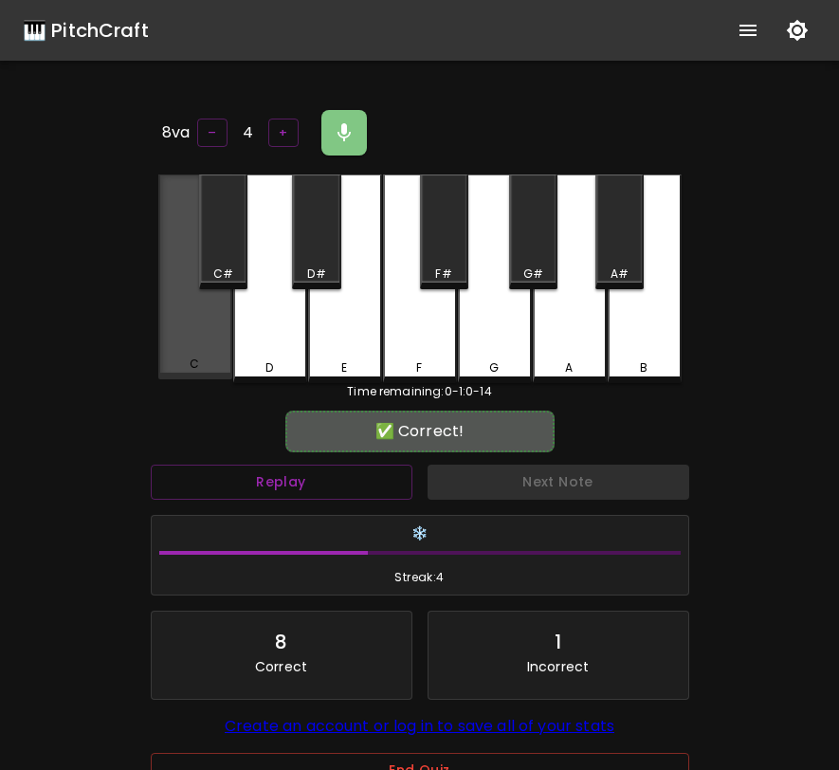
click at [228, 326] on div "C" at bounding box center [195, 276] width 74 height 205
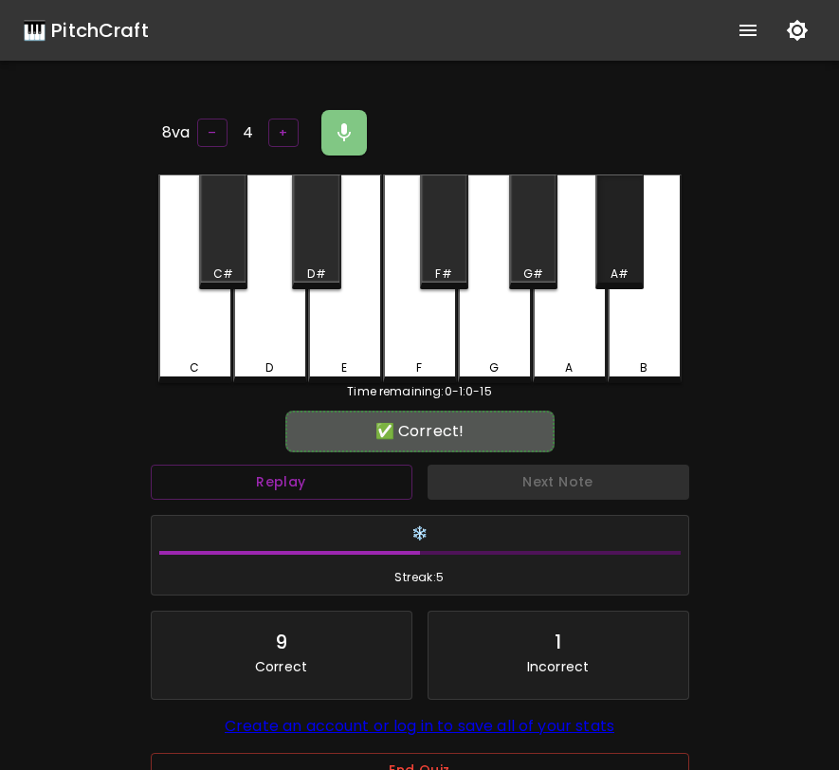
click at [614, 247] on div "A#" at bounding box center [619, 231] width 48 height 115
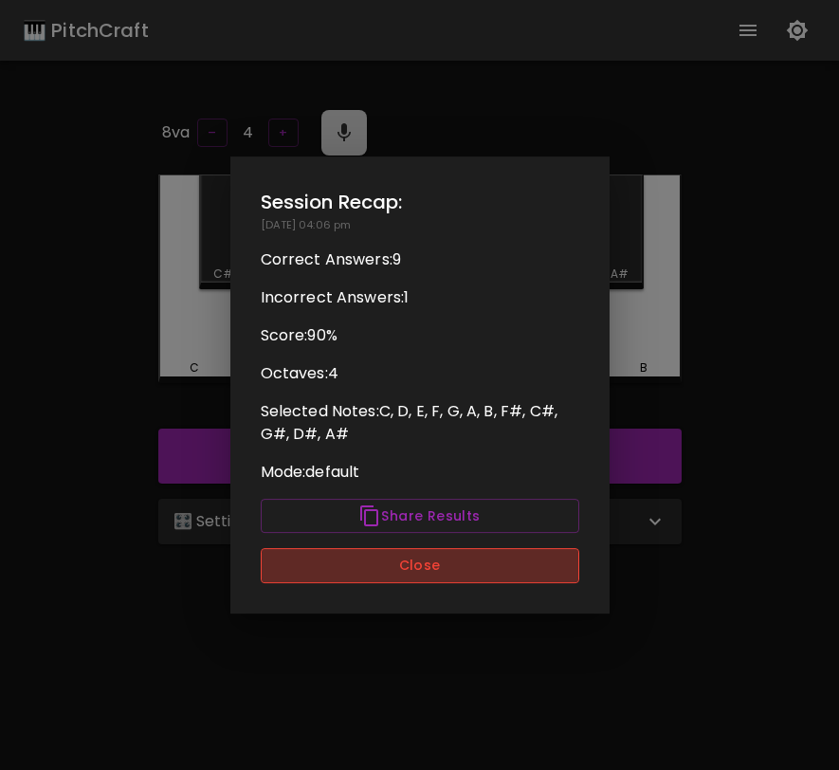
click at [412, 553] on button "Close" at bounding box center [420, 565] width 319 height 35
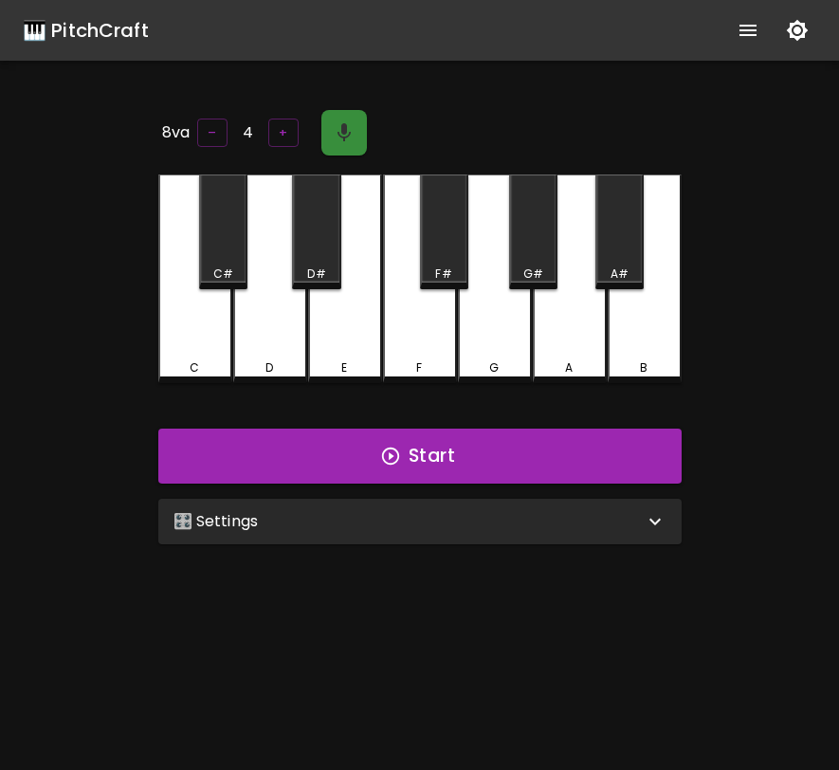
click at [348, 122] on icon "button" at bounding box center [344, 132] width 23 height 23
click at [349, 131] on icon "button" at bounding box center [344, 132] width 23 height 23
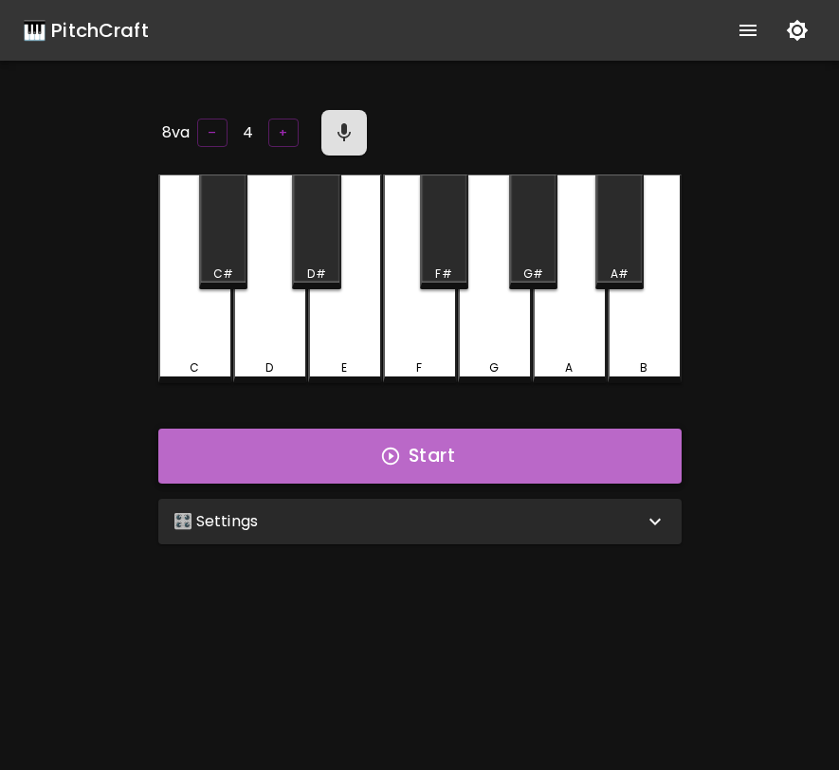
click at [434, 450] on button "Start" at bounding box center [419, 455] width 523 height 55
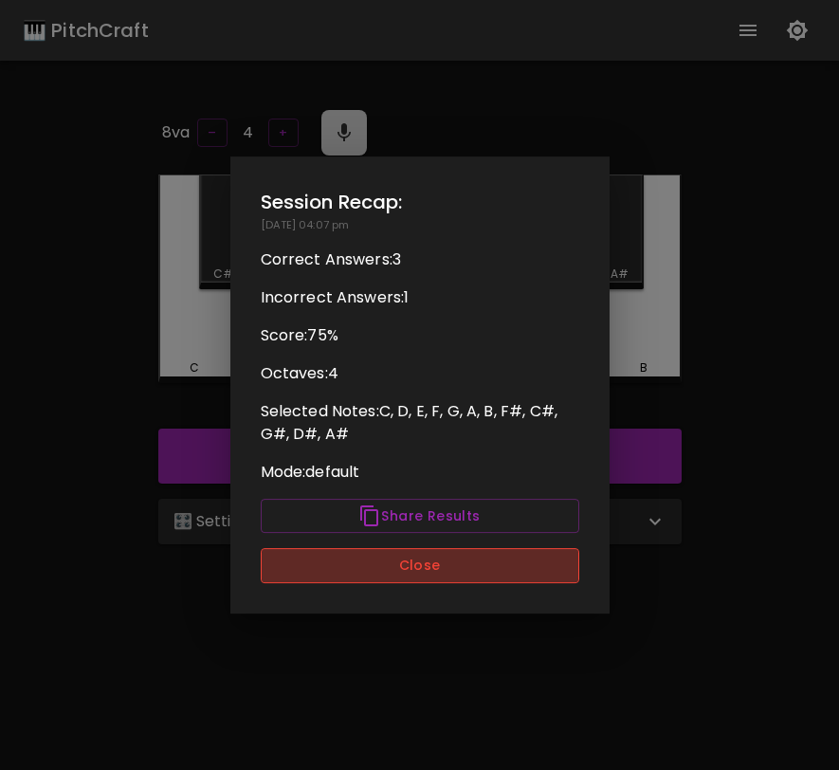
click at [468, 563] on button "Close" at bounding box center [420, 565] width 319 height 35
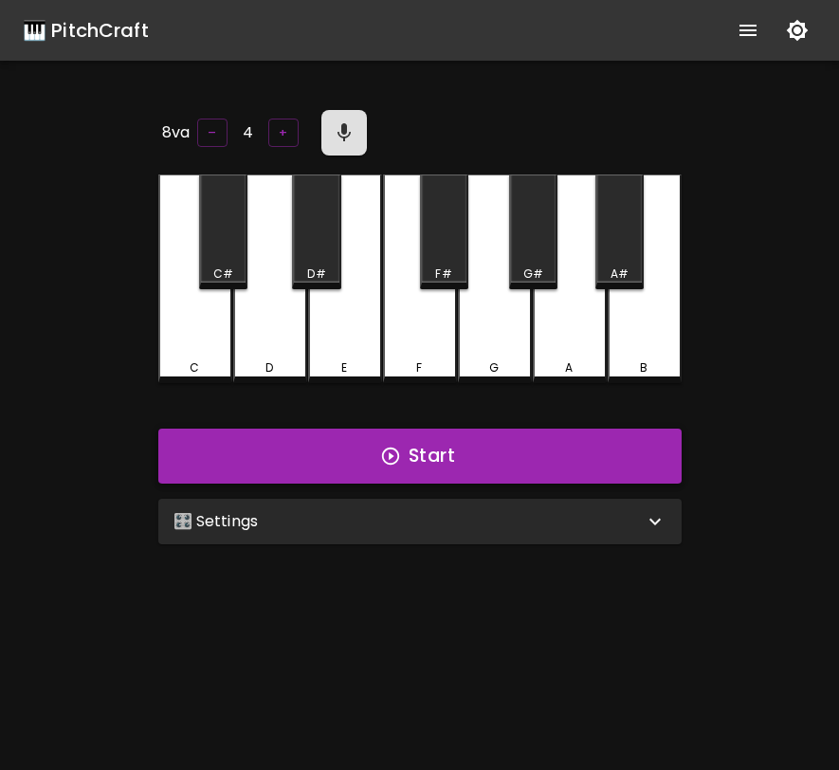
click at [470, 437] on button "Start" at bounding box center [419, 455] width 523 height 55
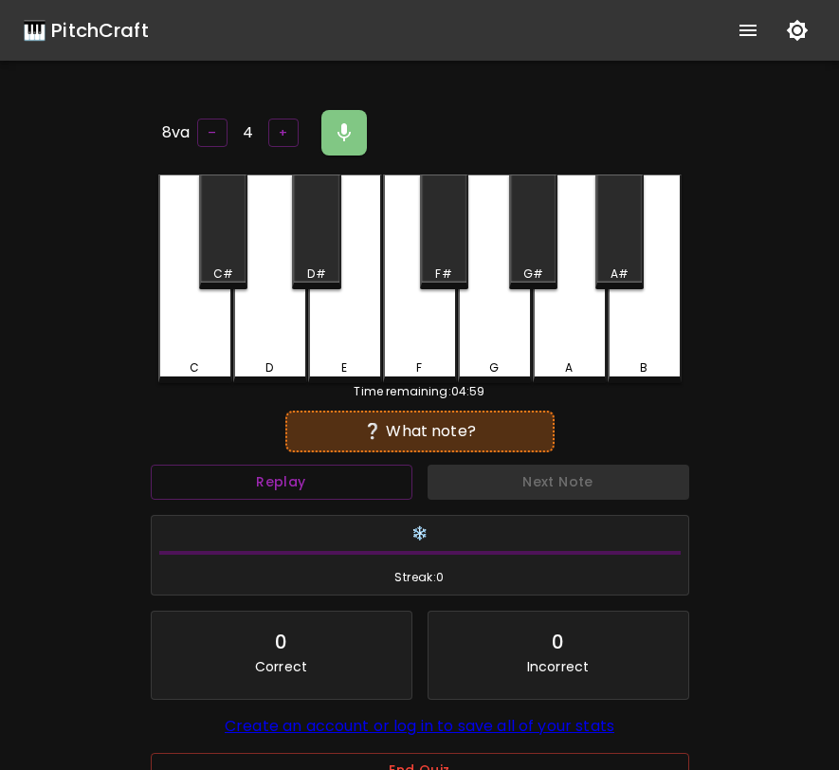
click at [260, 312] on div "D" at bounding box center [270, 278] width 74 height 209
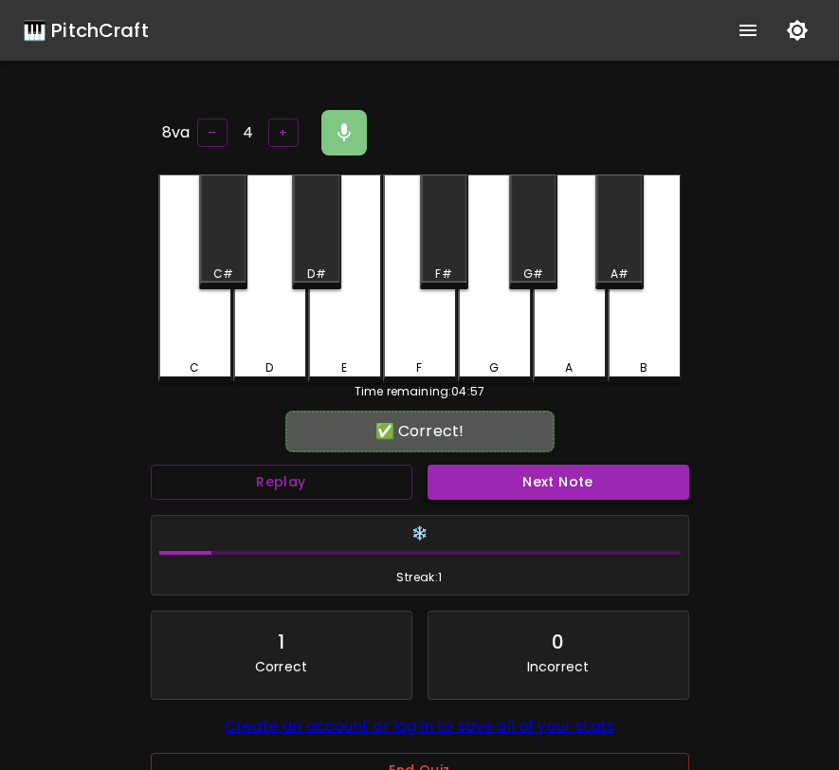
click at [447, 475] on button "Next Note" at bounding box center [559, 482] width 262 height 35
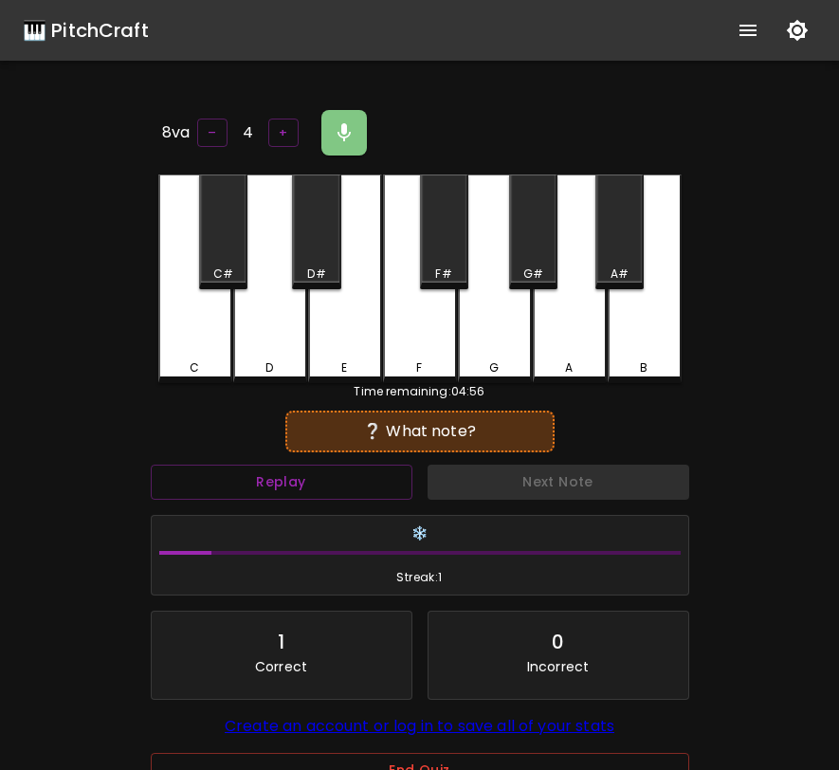
click at [639, 339] on div "B" at bounding box center [645, 278] width 74 height 209
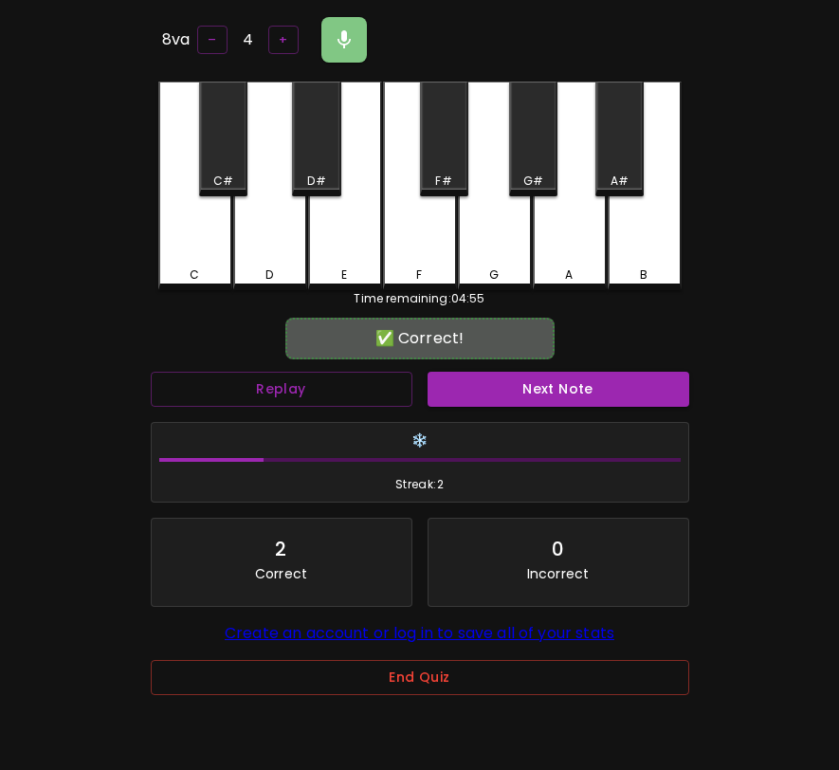
scroll to position [178, 0]
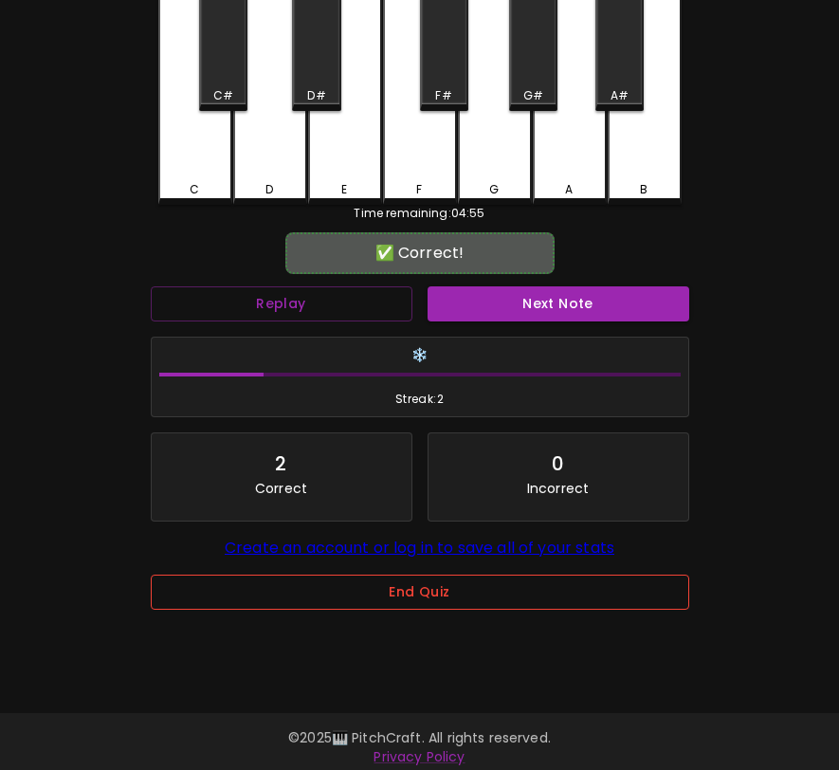
click at [517, 602] on button "End Quiz" at bounding box center [420, 591] width 538 height 35
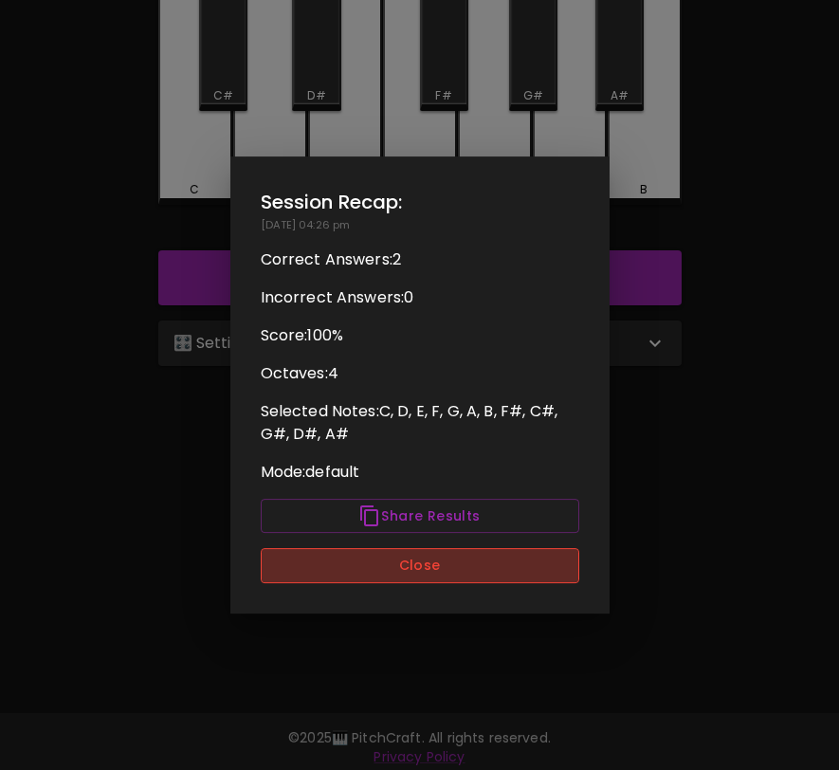
click at [528, 578] on button "Close" at bounding box center [420, 565] width 319 height 35
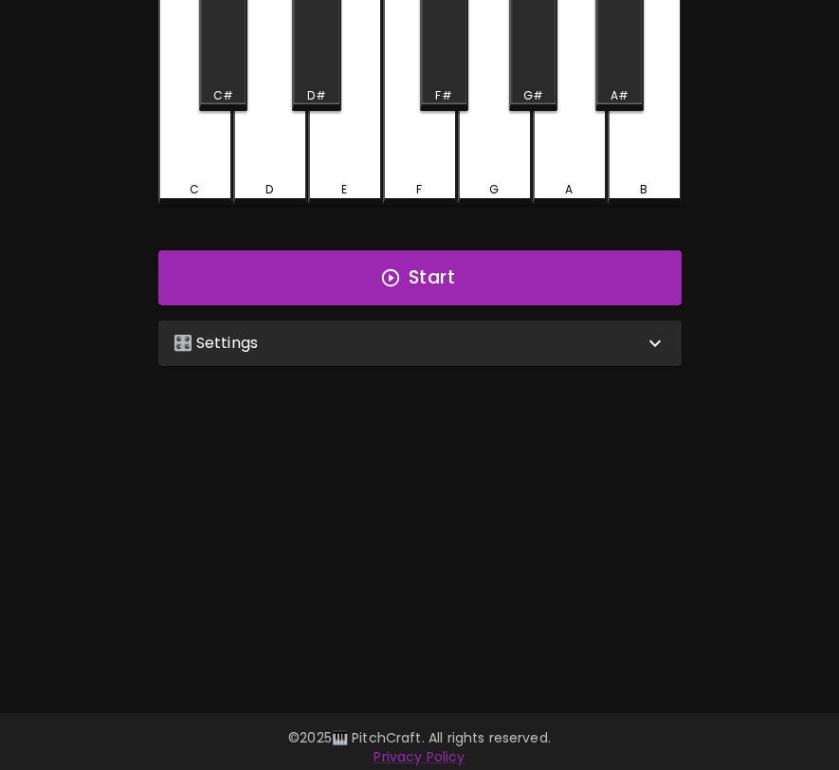
scroll to position [0, 0]
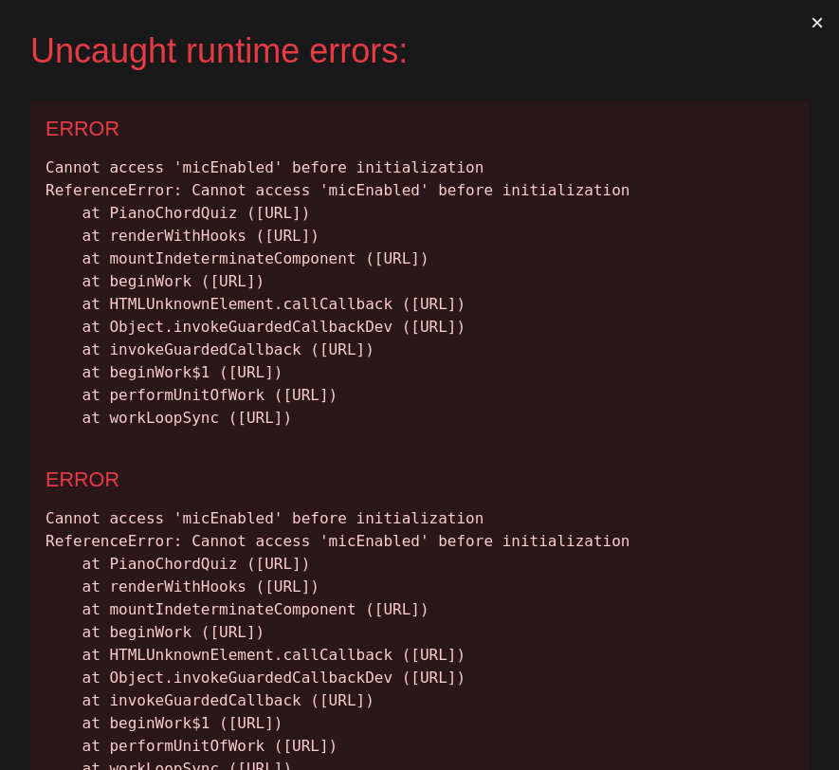
drag, startPoint x: 48, startPoint y: 166, endPoint x: 729, endPoint y: 525, distance: 769.7
click at [729, 452] on div "ERROR Cannot access 'micEnabled' before initialization ReferenceError: Cannot a…" at bounding box center [419, 276] width 778 height 351
copy div "Cannot access 'micEnabled' before initialization ReferenceError: Cannot access …"
drag, startPoint x: 720, startPoint y: 513, endPoint x: 35, endPoint y: 167, distance: 767.8
click at [35, 167] on div "ERROR Cannot access 'micEnabled' before initialization ReferenceError: Cannot a…" at bounding box center [419, 276] width 778 height 351
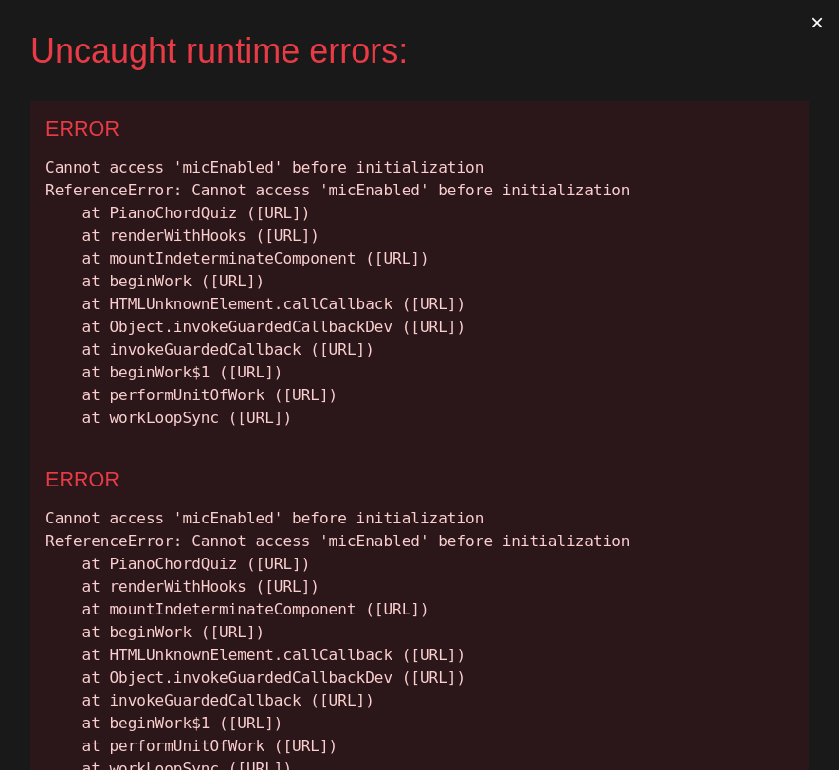
copy div "Cannot access 'micEnabled' before initialization ReferenceError: Cannot access …"
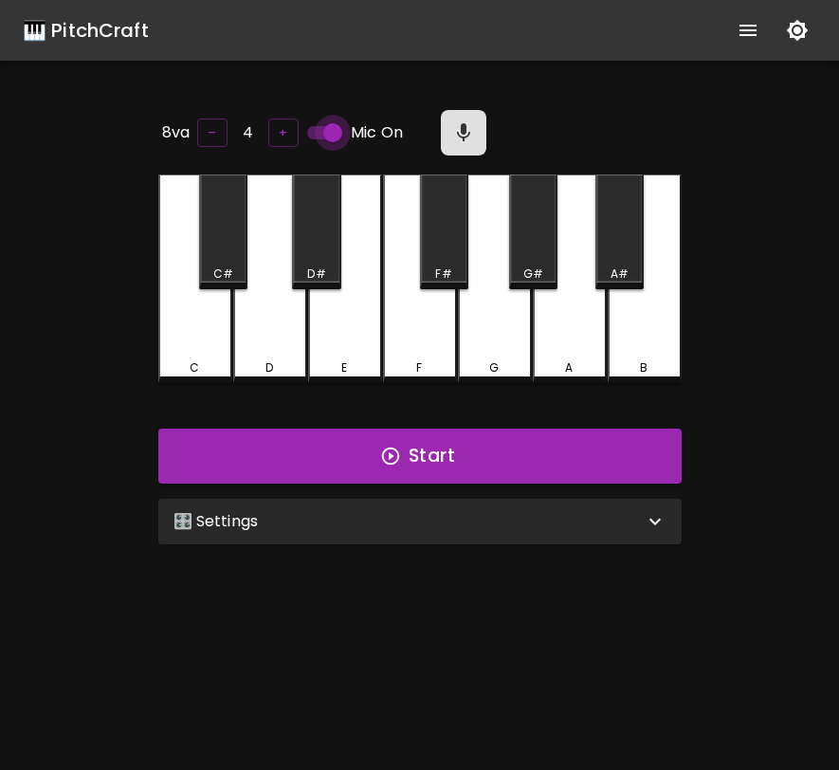
click at [324, 125] on input "Mic On" at bounding box center [333, 133] width 108 height 36
click at [462, 443] on button "Start" at bounding box center [419, 455] width 523 height 55
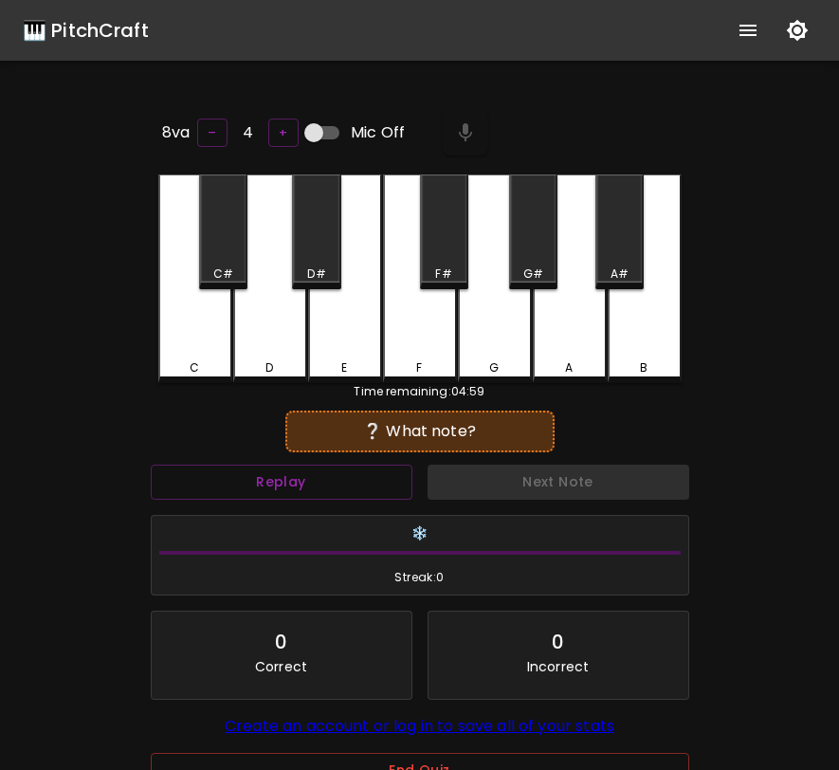
click at [548, 249] on div "G#" at bounding box center [533, 231] width 48 height 115
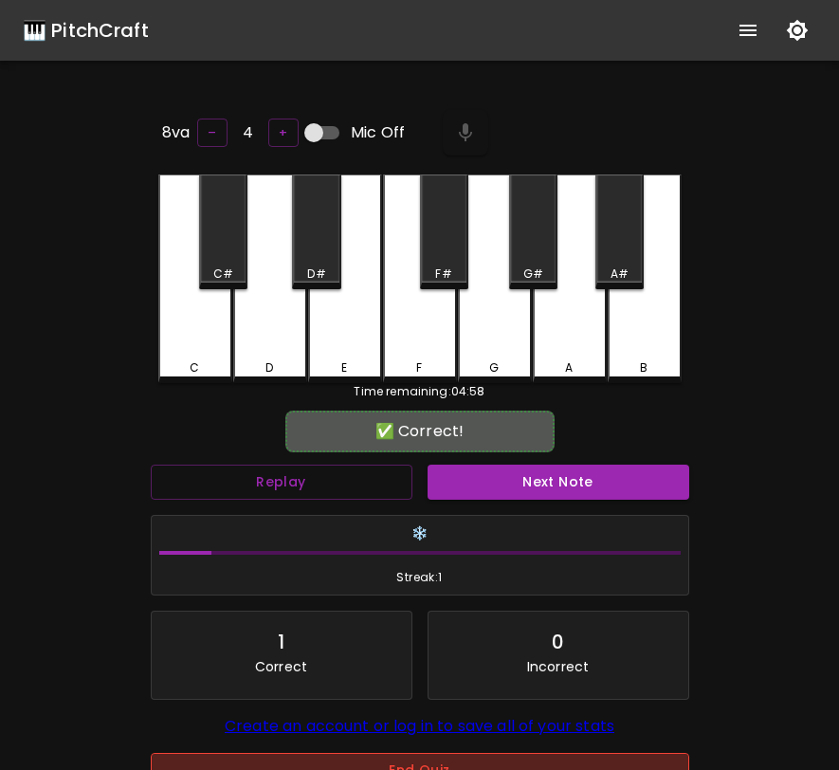
click at [398, 761] on button "End Quiz" at bounding box center [420, 770] width 538 height 35
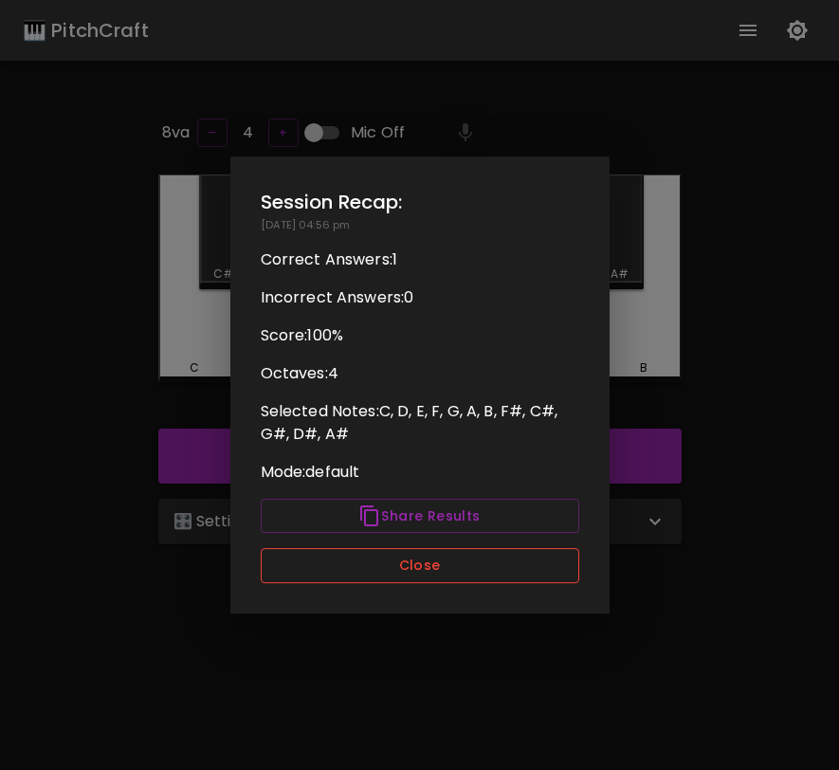
click at [447, 556] on button "Close" at bounding box center [420, 565] width 319 height 35
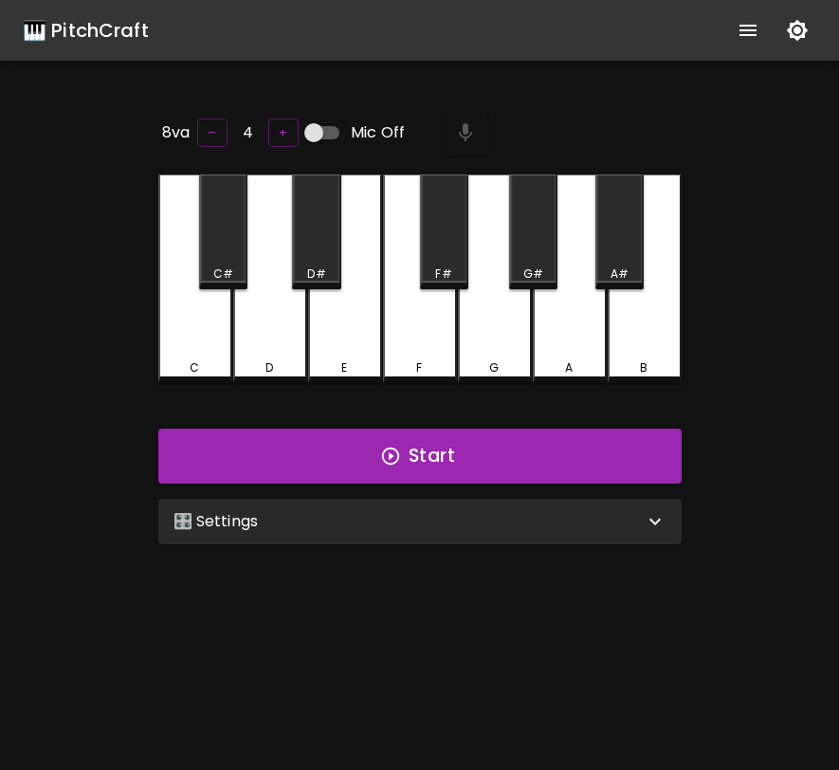
click at [321, 125] on input "Mic Off" at bounding box center [314, 133] width 108 height 36
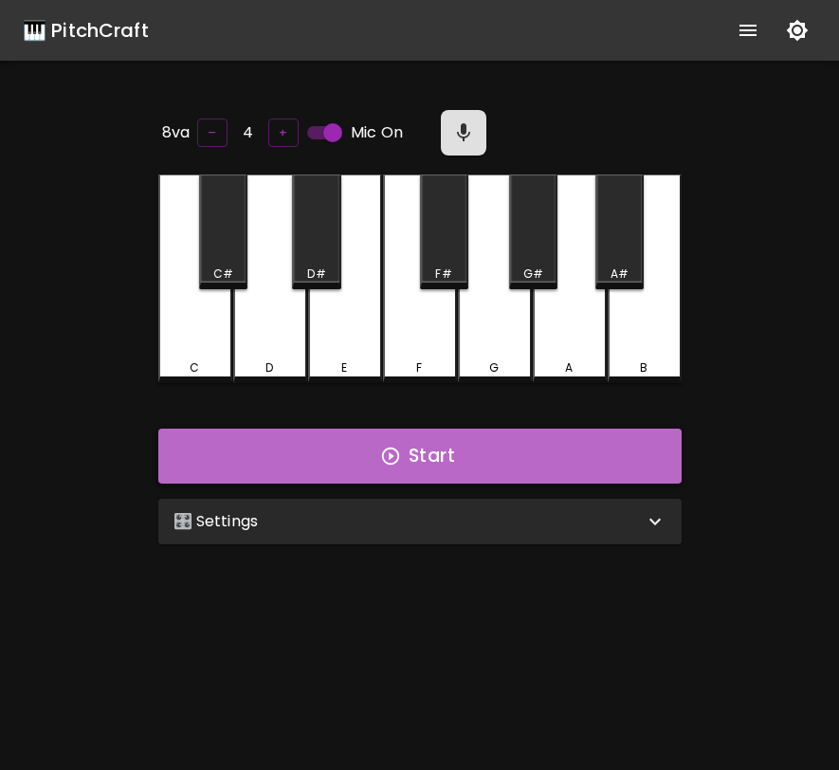
click at [463, 447] on button "Start" at bounding box center [419, 455] width 523 height 55
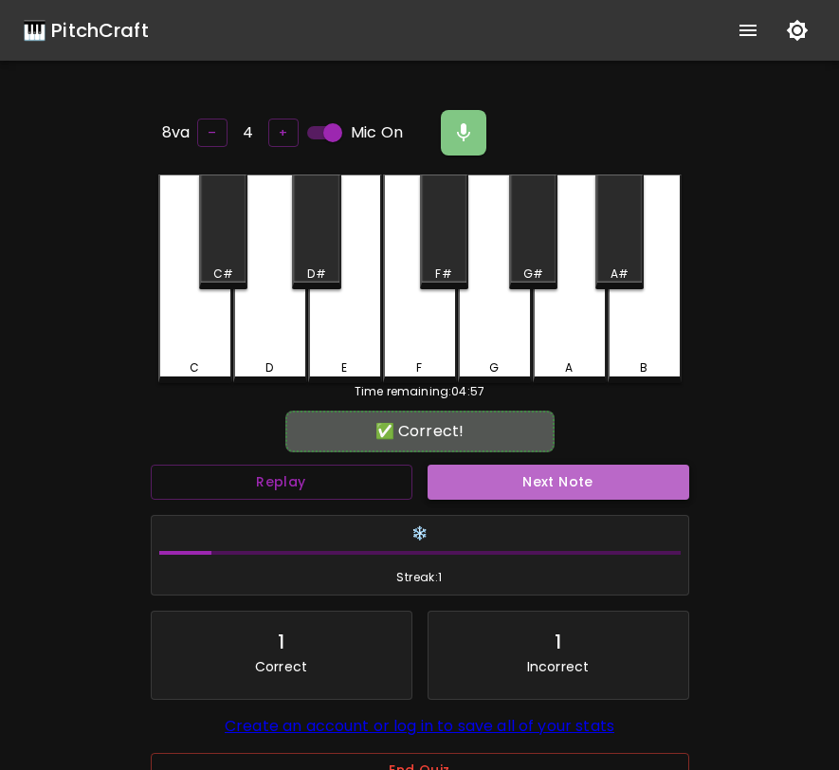
click at [474, 470] on button "Next Note" at bounding box center [559, 482] width 262 height 35
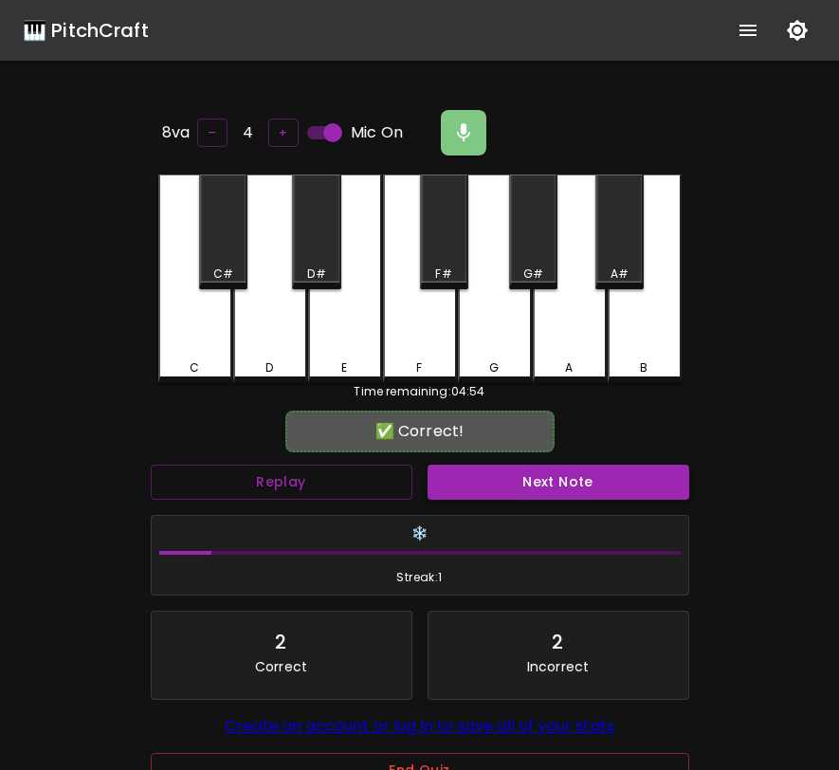
click at [474, 481] on button "Next Note" at bounding box center [559, 482] width 262 height 35
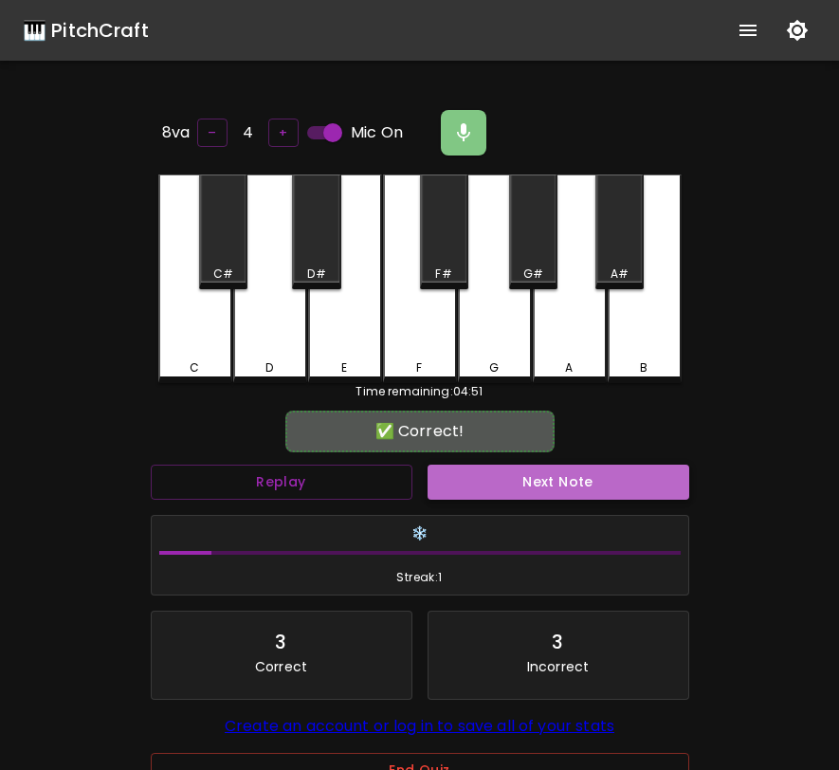
click at [474, 481] on button "Next Note" at bounding box center [559, 482] width 262 height 35
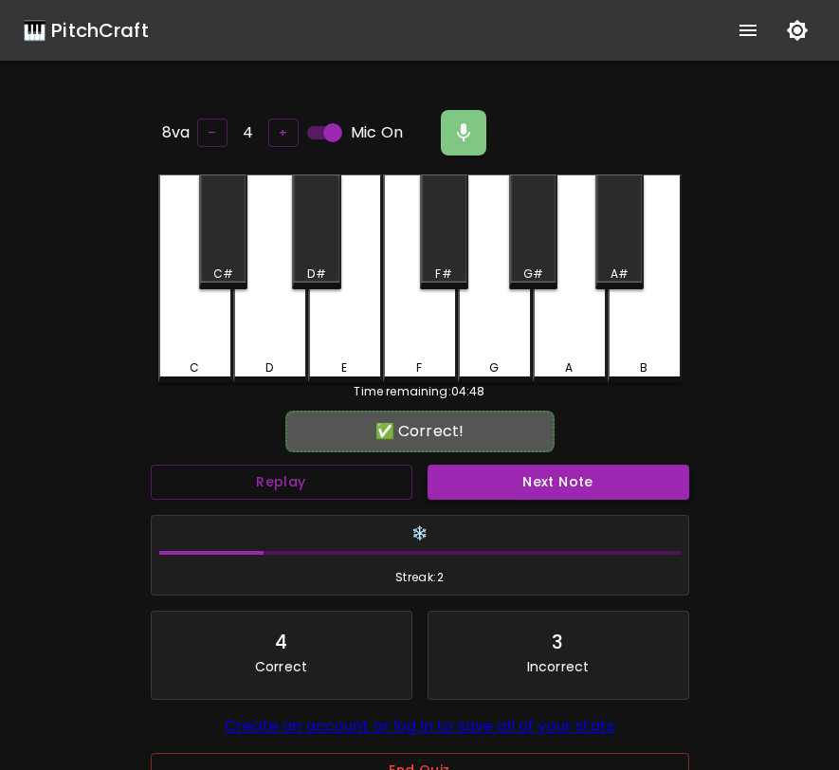
click at [474, 481] on button "Next Note" at bounding box center [559, 482] width 262 height 35
click at [332, 123] on input "Mic On" at bounding box center [333, 133] width 108 height 36
checkbox input "false"
click at [505, 469] on button "Next Note" at bounding box center [559, 482] width 262 height 35
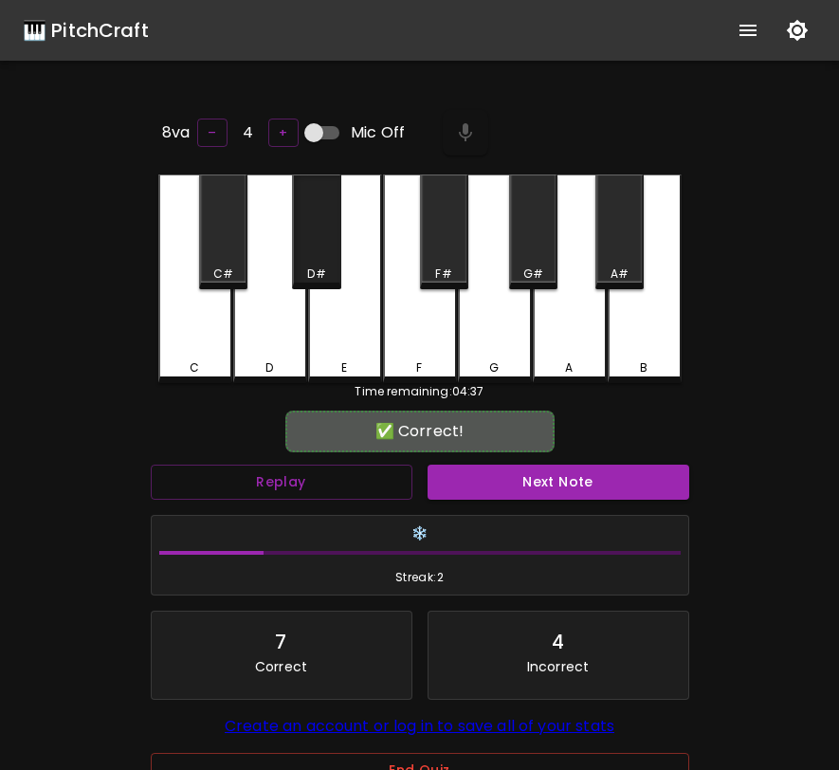
click at [322, 252] on div "D#" at bounding box center [316, 231] width 48 height 115
click at [499, 474] on button "Next Note" at bounding box center [559, 482] width 262 height 35
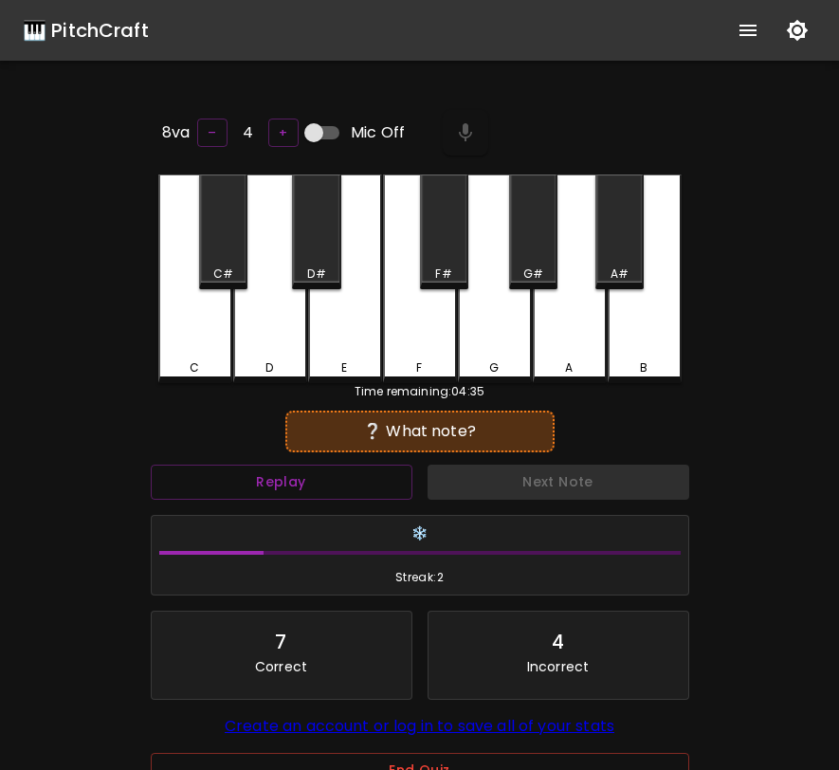
click at [221, 308] on div "C" at bounding box center [195, 278] width 74 height 209
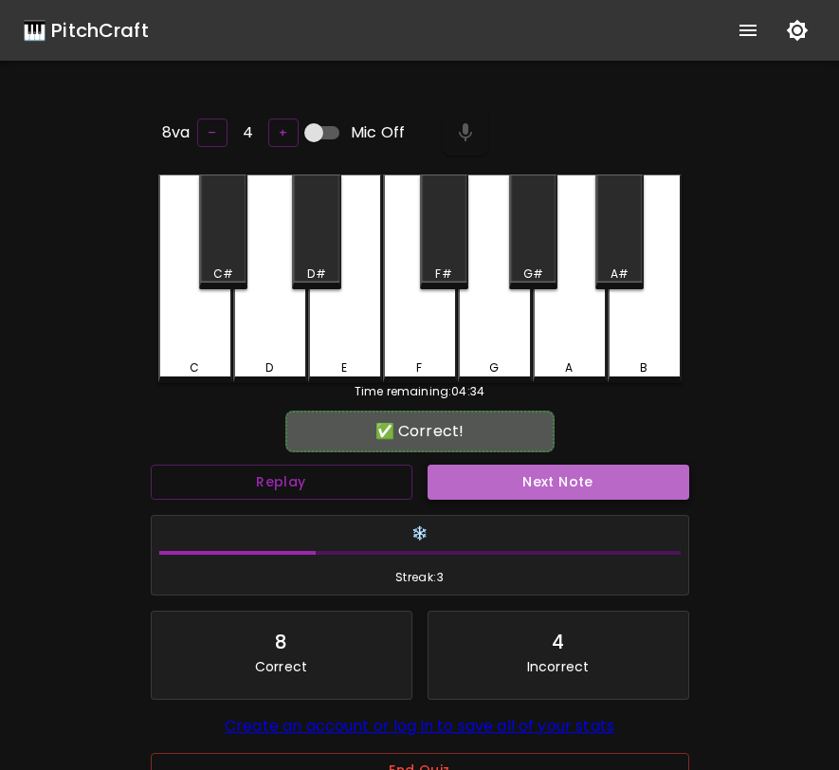
click at [487, 484] on button "Next Note" at bounding box center [559, 482] width 262 height 35
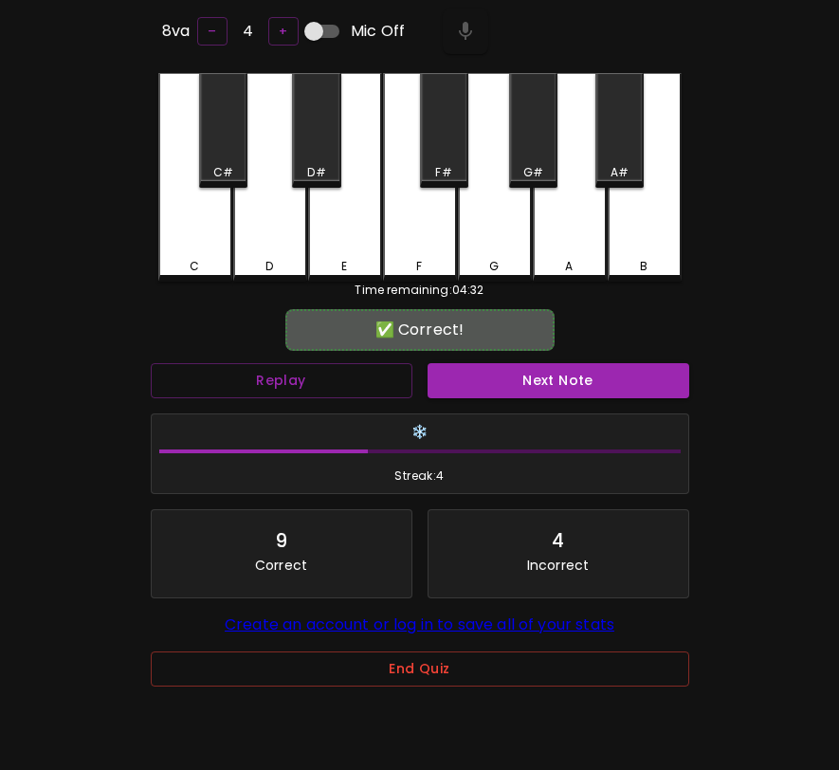
scroll to position [143, 0]
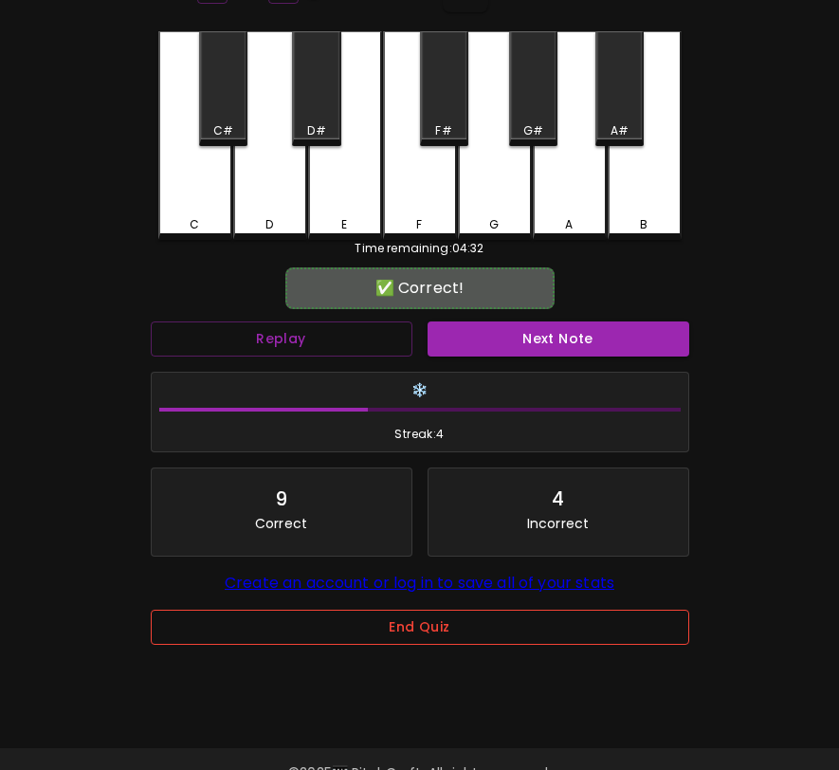
click at [445, 625] on button "End Quiz" at bounding box center [420, 627] width 538 height 35
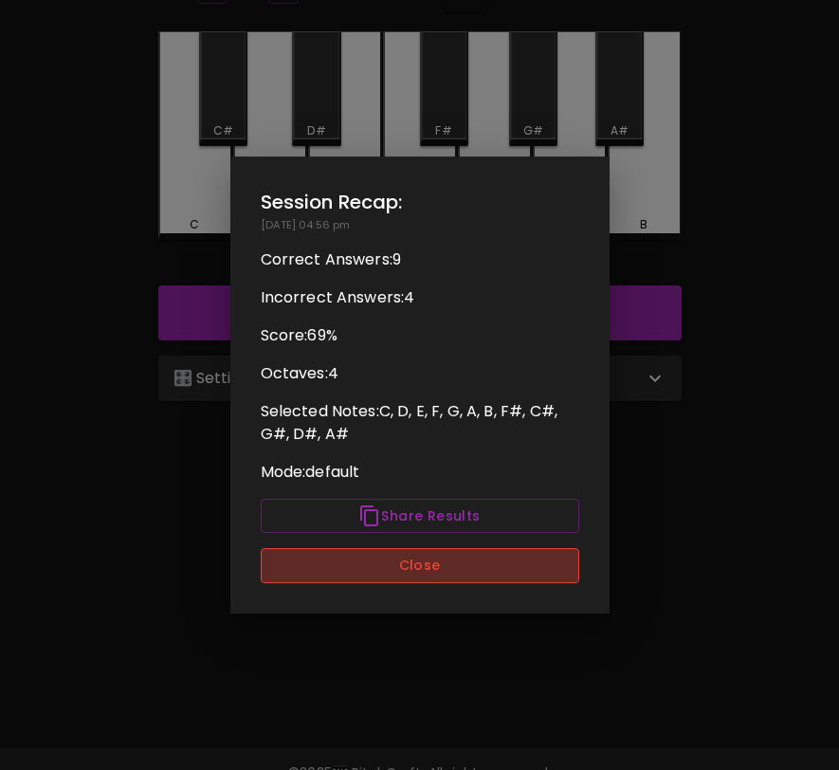
click at [450, 572] on button "Close" at bounding box center [420, 565] width 319 height 35
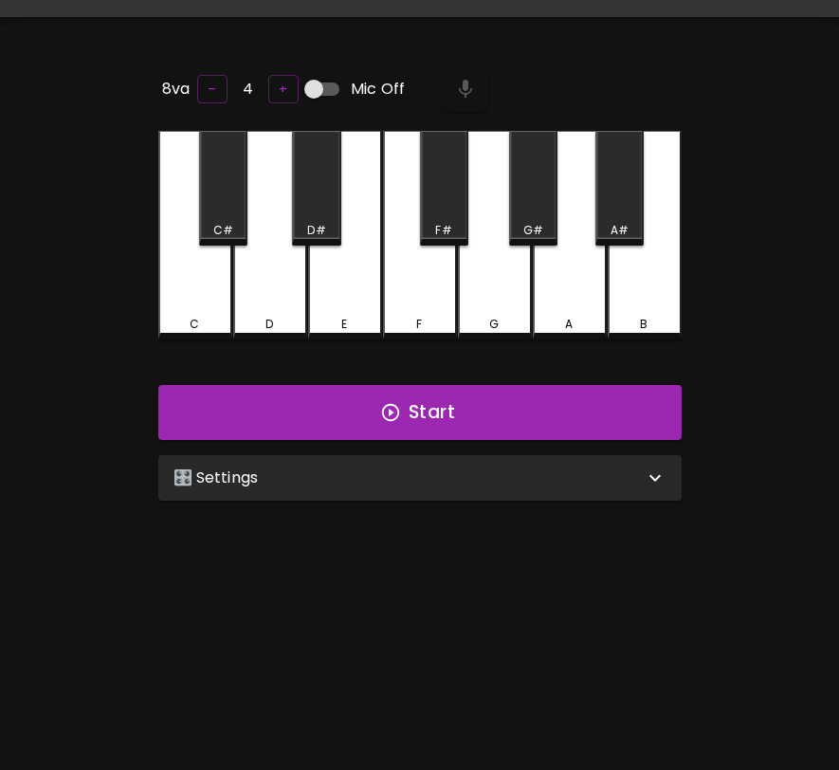
scroll to position [0, 0]
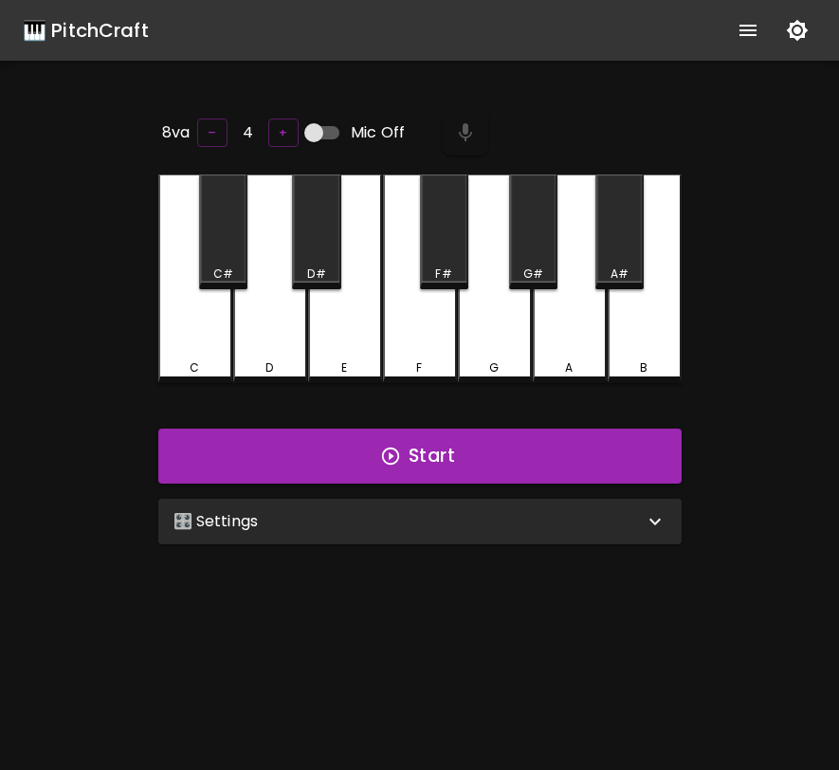
click at [366, 526] on div "🎛️ Settings" at bounding box center [408, 521] width 470 height 23
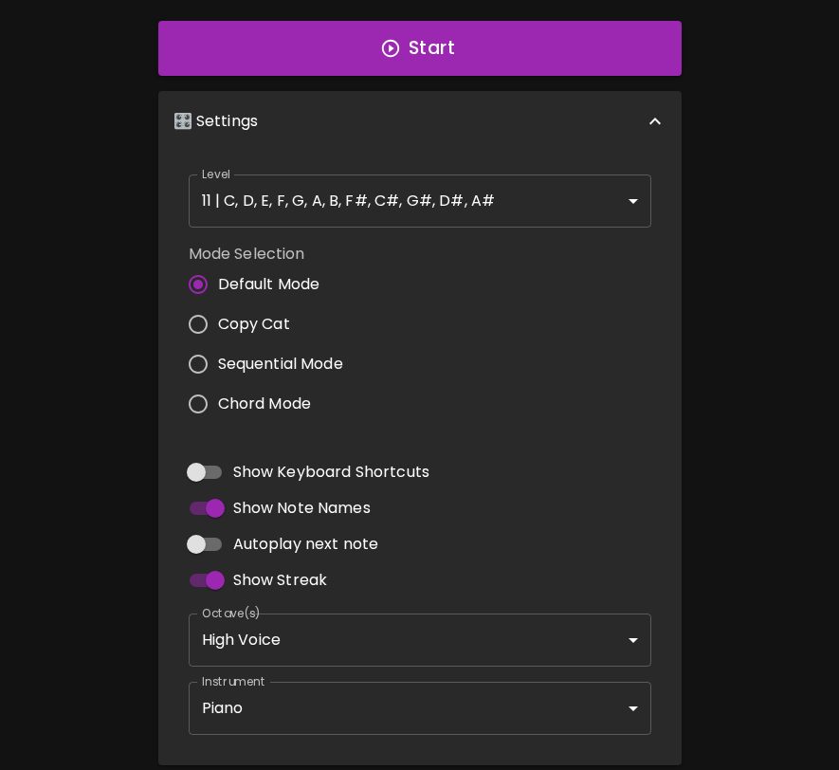
scroll to position [482, 0]
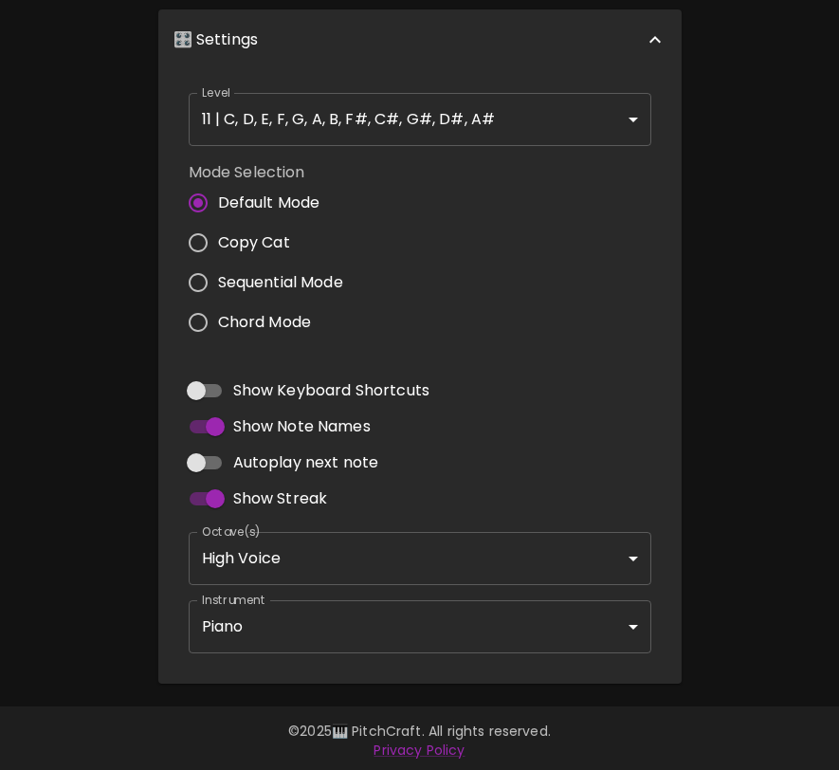
click at [205, 465] on input "Autoplay next note" at bounding box center [196, 463] width 108 height 36
checkbox input "true"
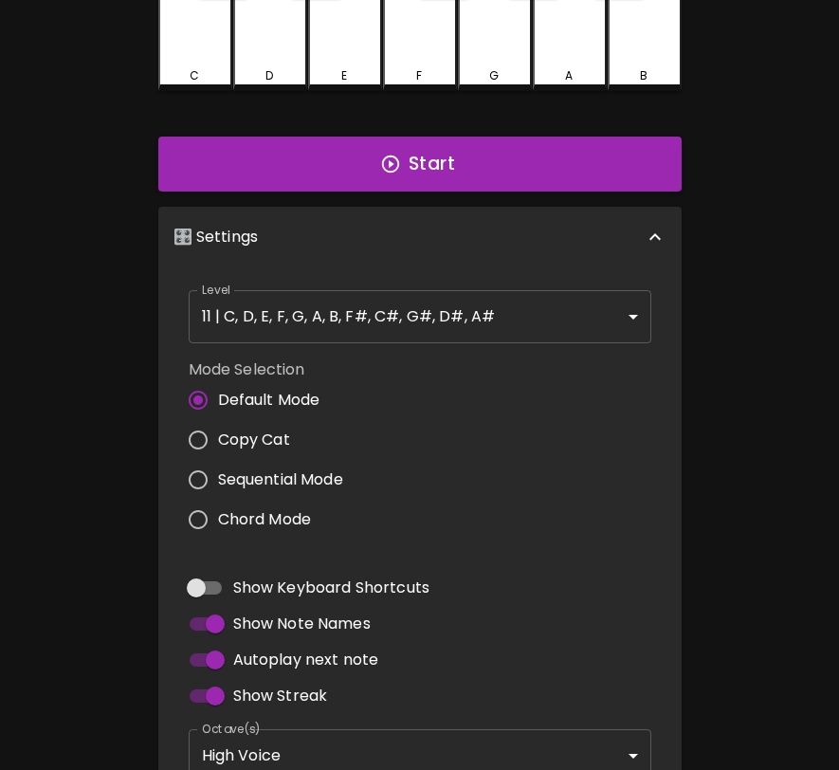
scroll to position [0, 0]
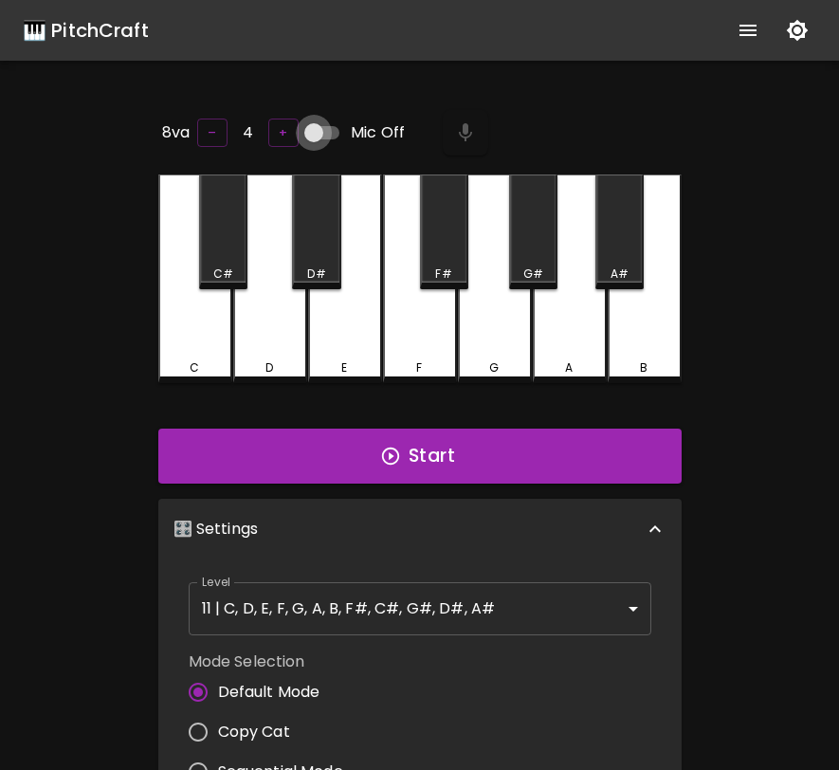
click at [318, 130] on input "Mic Off" at bounding box center [314, 133] width 108 height 36
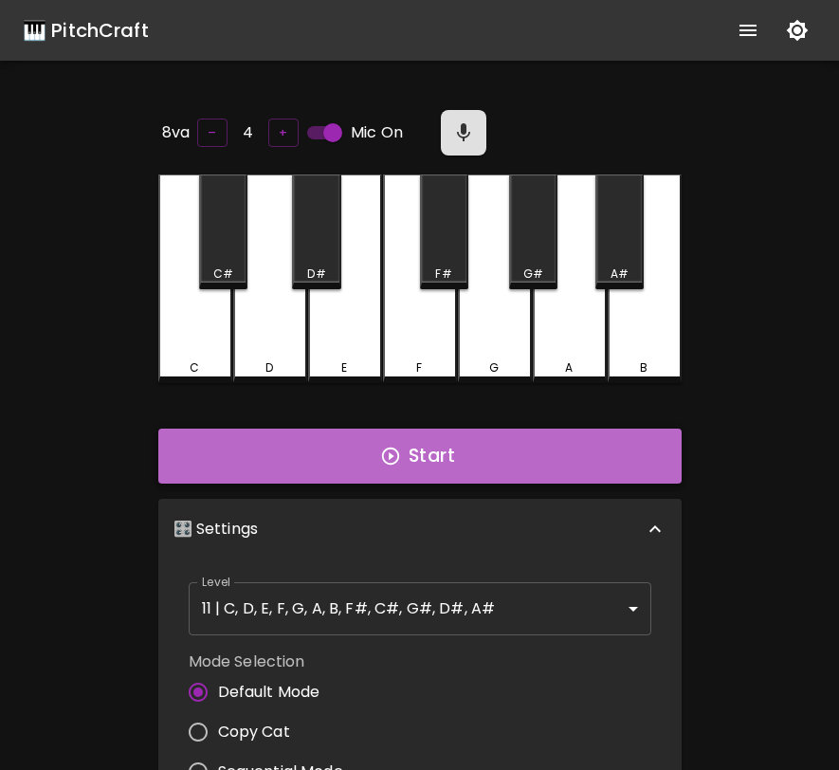
click at [451, 462] on button "Start" at bounding box center [419, 455] width 523 height 55
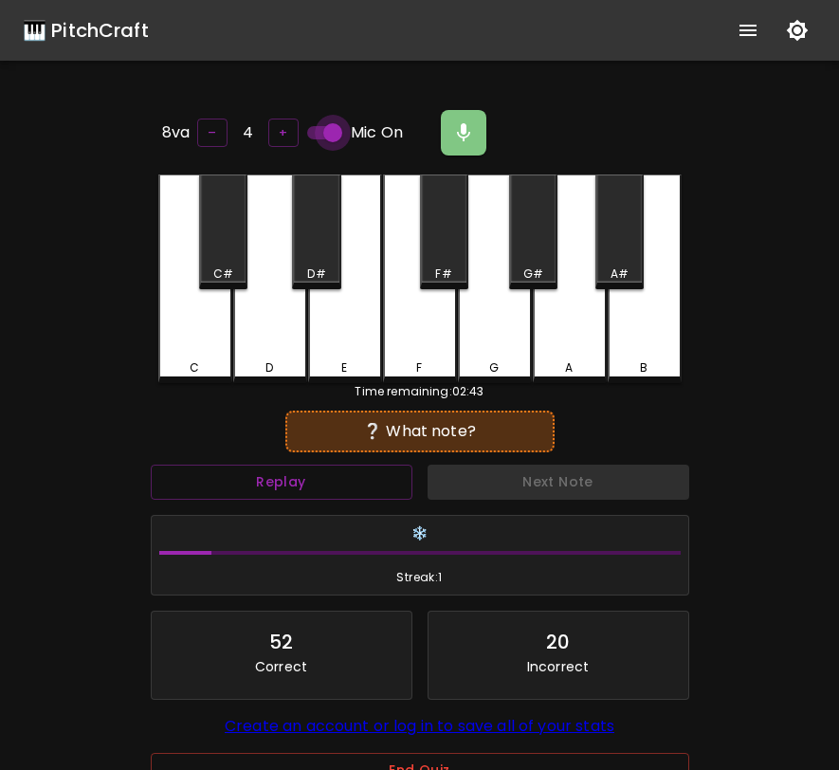
click at [335, 136] on input "Mic On" at bounding box center [333, 133] width 108 height 36
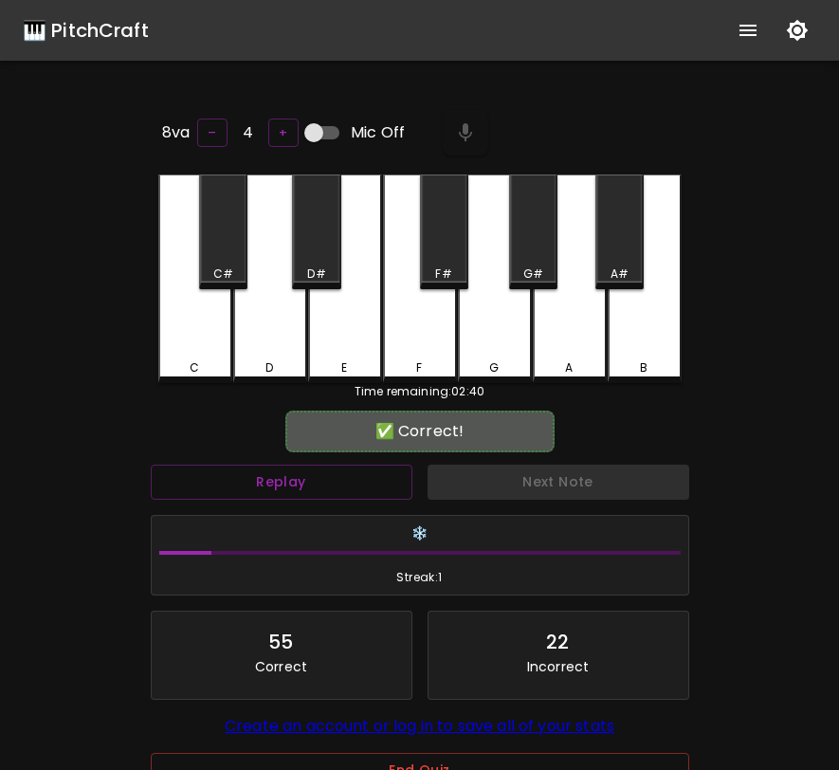
click at [439, 351] on div "F" at bounding box center [420, 278] width 74 height 209
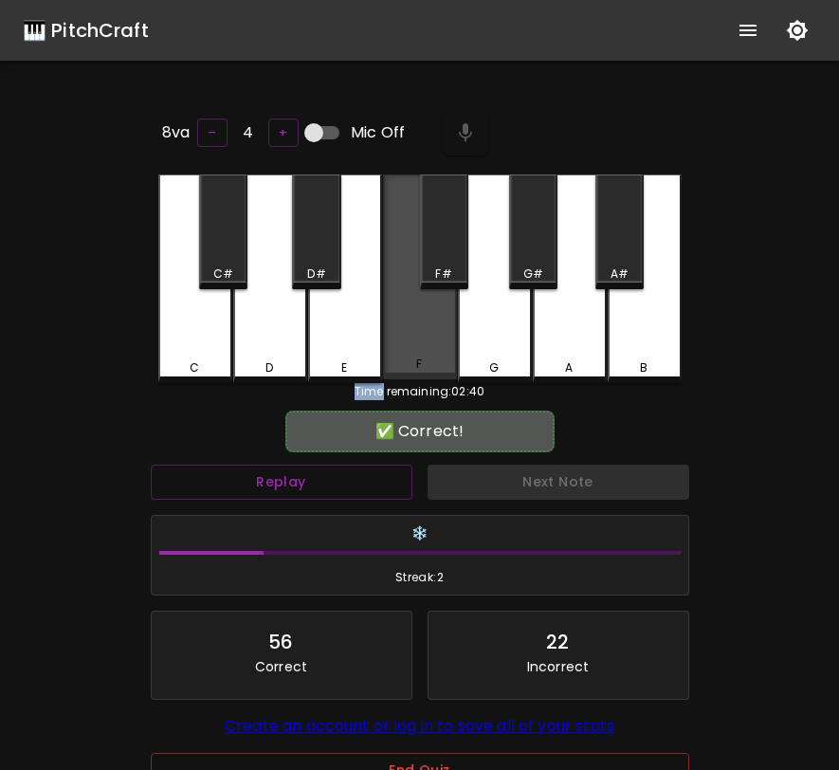
click at [439, 351] on div "F" at bounding box center [420, 276] width 74 height 205
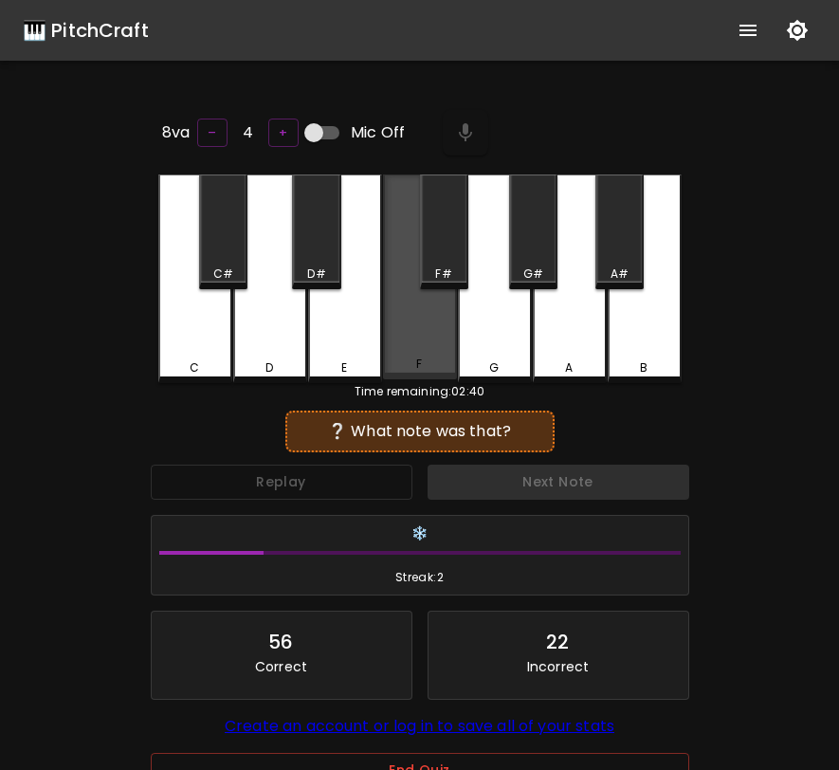
click at [439, 351] on div "F" at bounding box center [420, 276] width 74 height 205
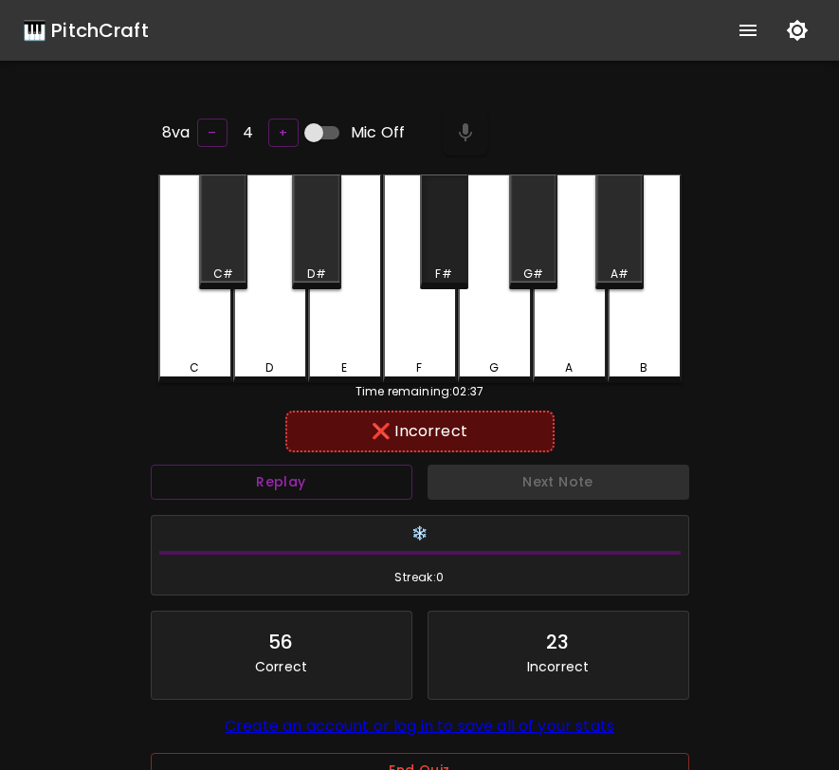
click at [449, 248] on div "F#" at bounding box center [444, 231] width 48 height 115
click at [490, 324] on div "G" at bounding box center [495, 278] width 74 height 209
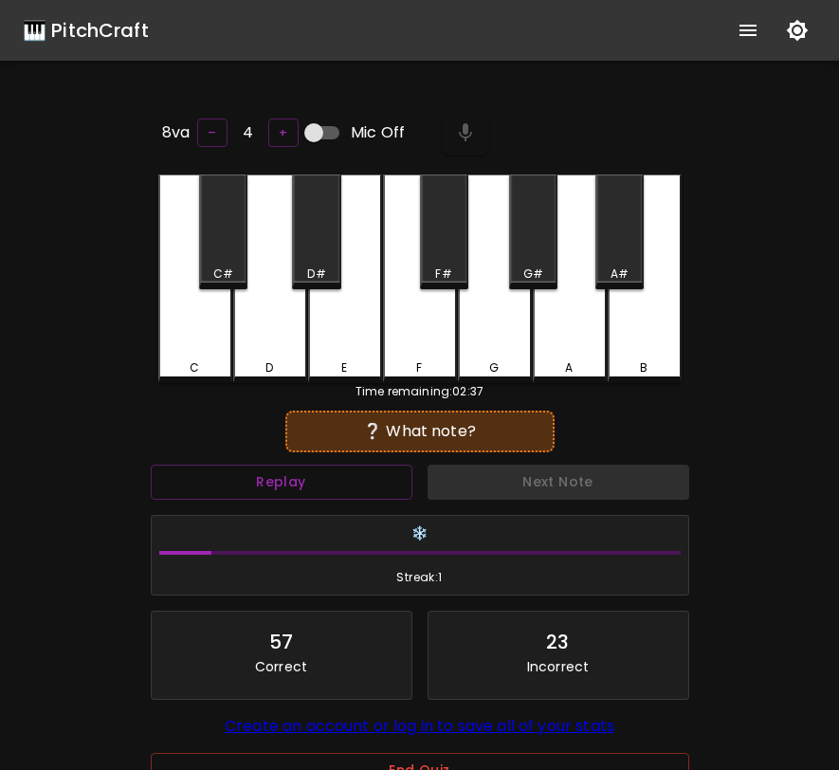
click at [490, 324] on div "G" at bounding box center [495, 278] width 74 height 209
click at [638, 323] on div "B" at bounding box center [645, 278] width 74 height 209
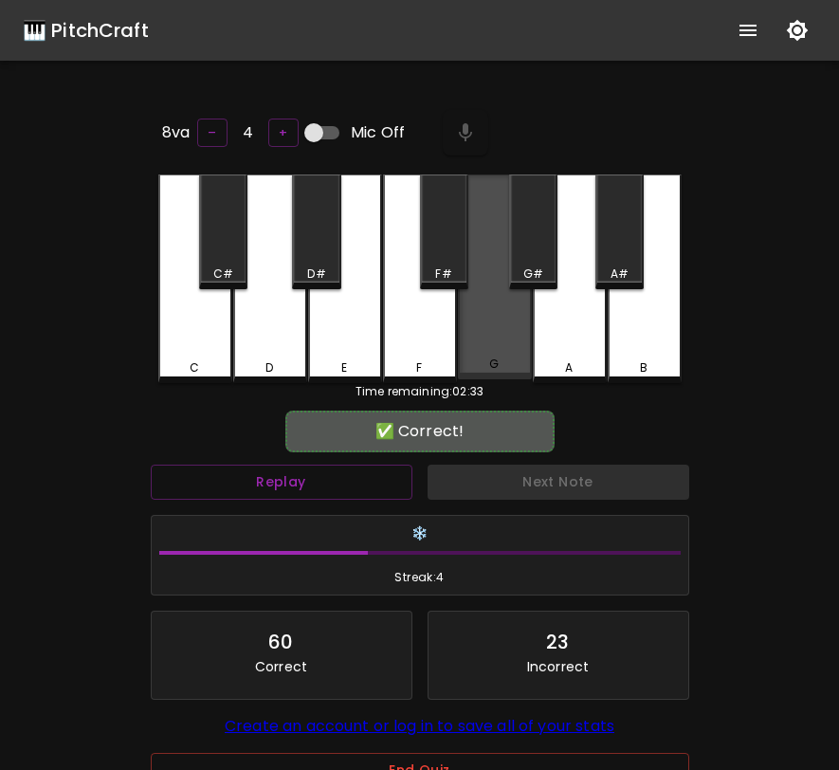
click at [512, 344] on div "G" at bounding box center [495, 276] width 74 height 205
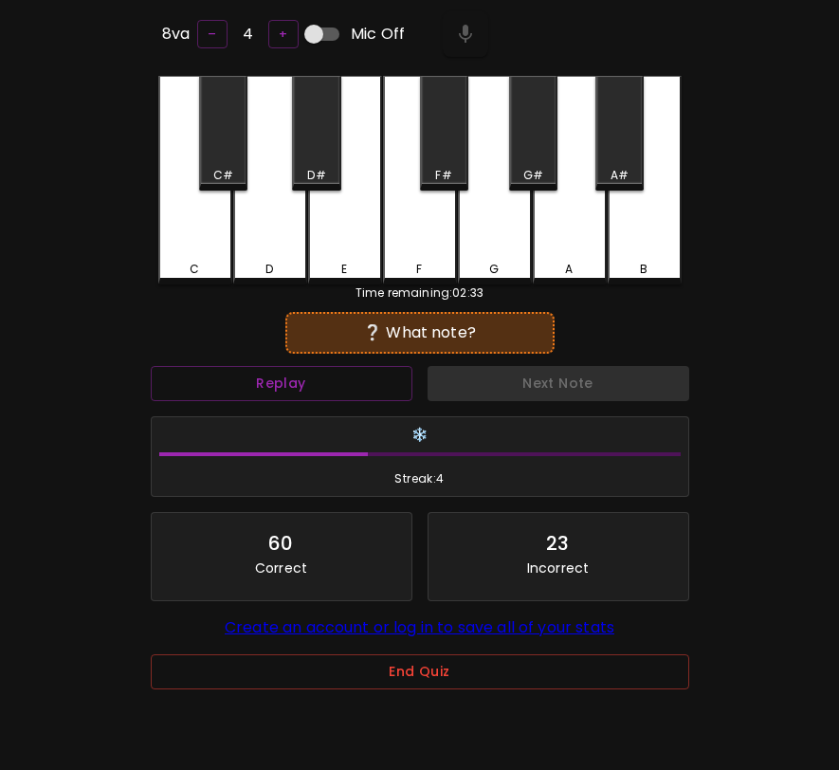
scroll to position [119, 0]
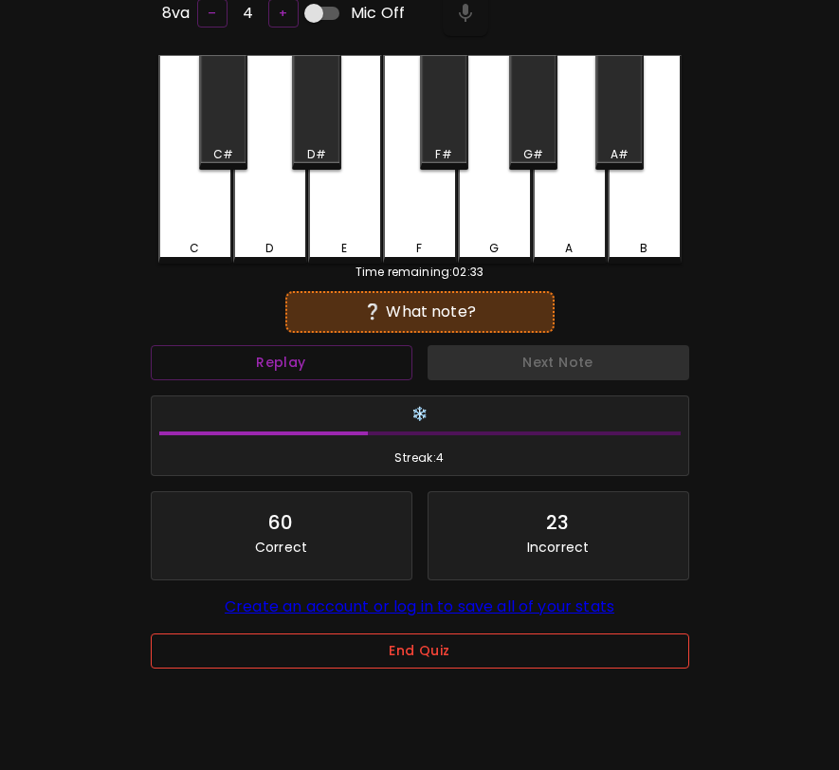
click at [444, 640] on button "End Quiz" at bounding box center [420, 650] width 538 height 35
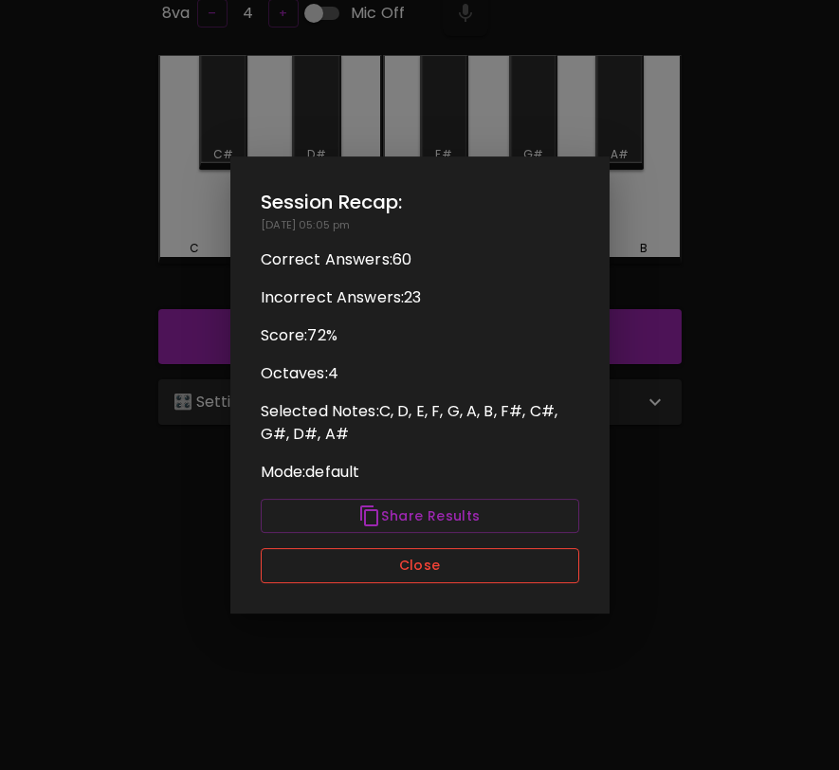
click at [470, 572] on button "Close" at bounding box center [420, 565] width 319 height 35
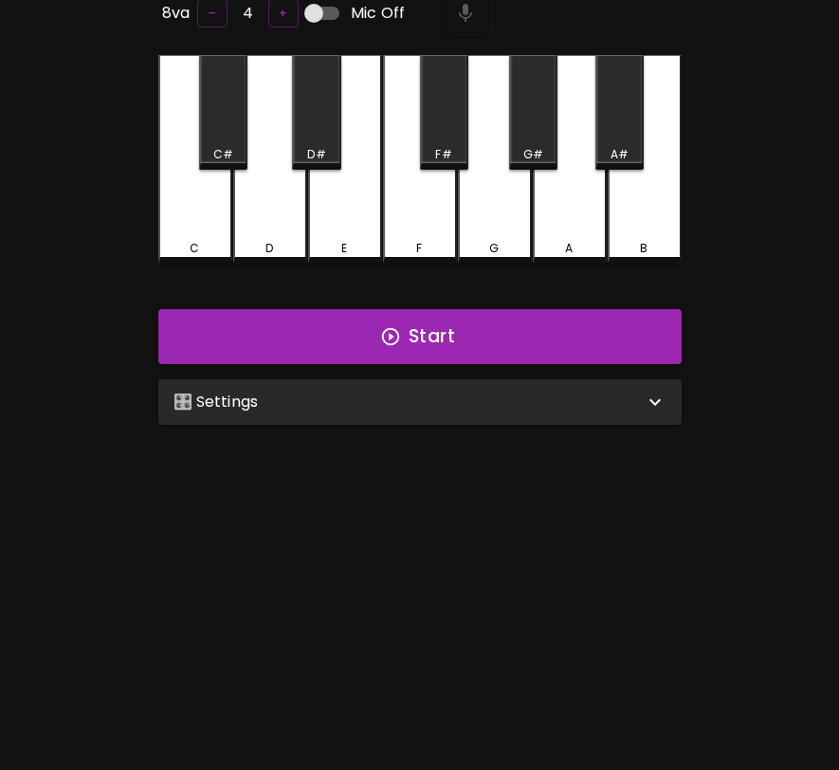
click at [612, 326] on button "Start" at bounding box center [419, 336] width 523 height 55
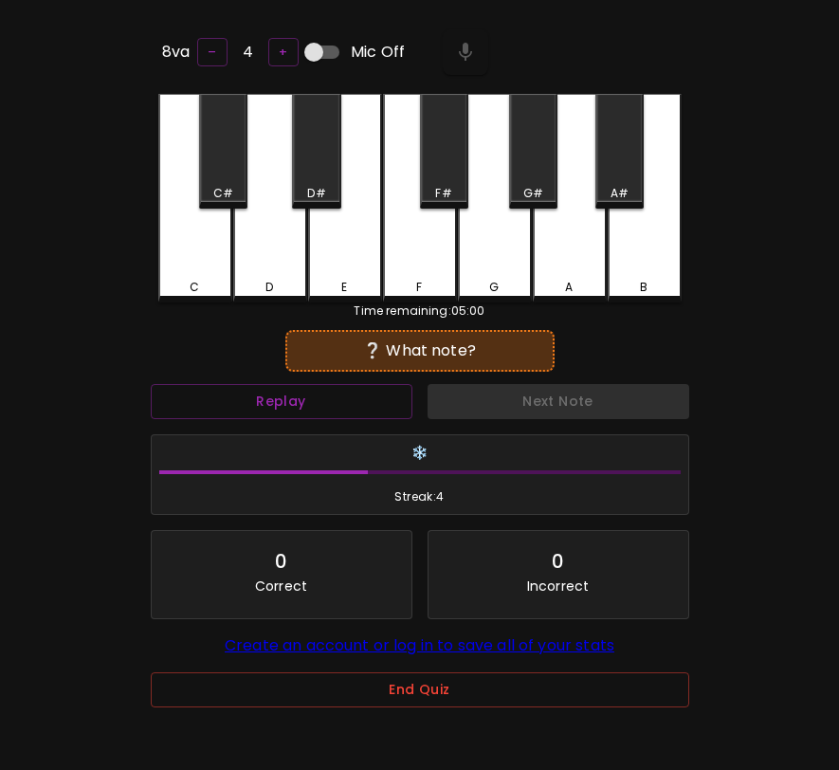
scroll to position [67, 0]
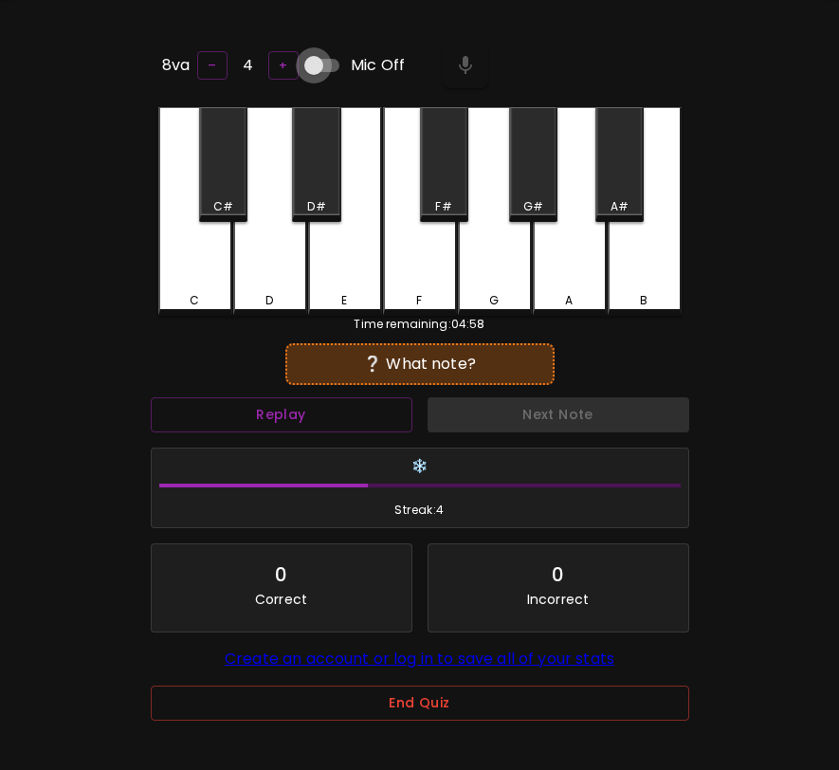
click at [317, 59] on input "Mic Off" at bounding box center [314, 65] width 108 height 36
checkbox input "true"
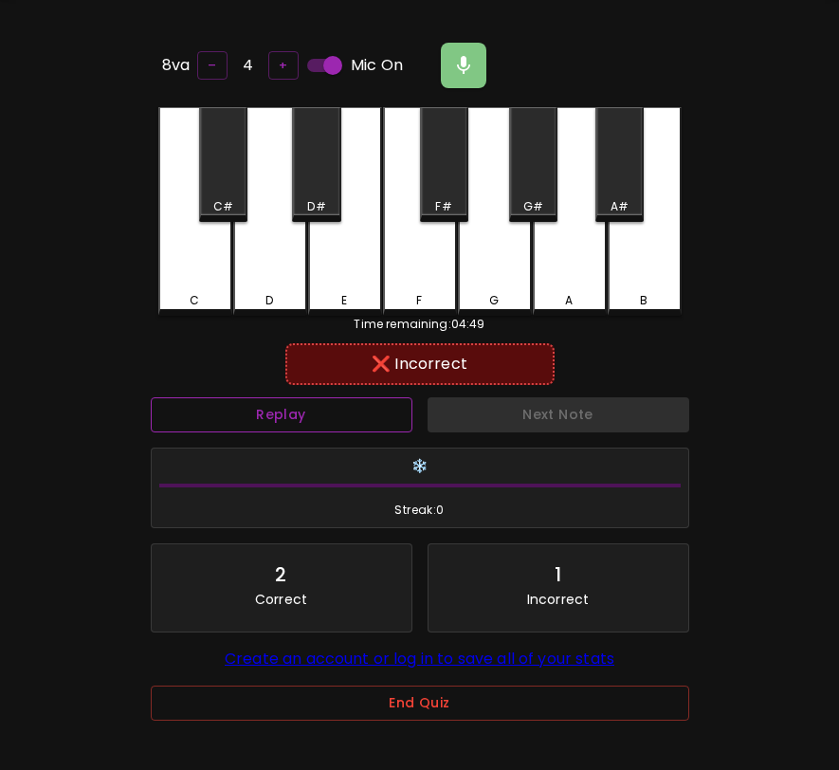
click at [391, 403] on button "Replay" at bounding box center [282, 414] width 262 height 35
click at [606, 705] on button "End Quiz" at bounding box center [420, 702] width 538 height 35
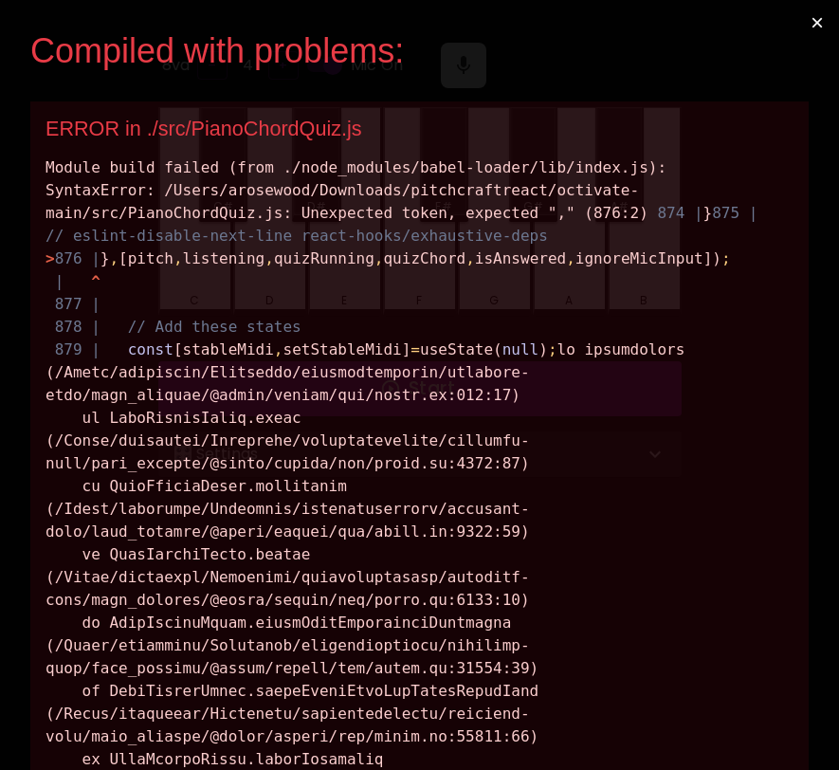
scroll to position [0, 0]
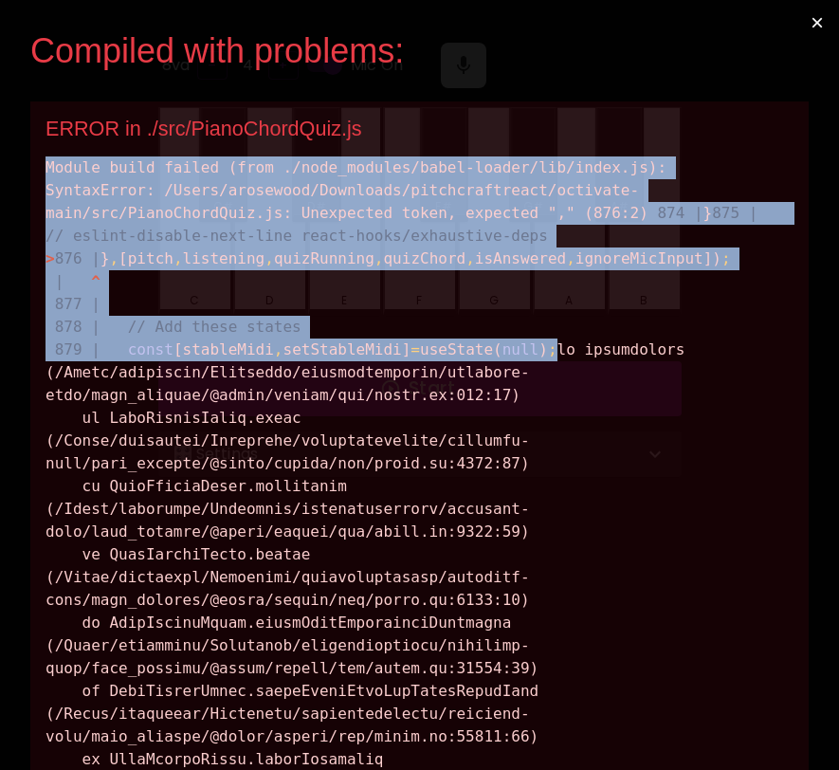
drag, startPoint x: 49, startPoint y: 165, endPoint x: 613, endPoint y: 415, distance: 617.1
copy div "Module build failed (from ./node_modules/babel-loader/lib/index.js): SyntaxErro…"
drag, startPoint x: 608, startPoint y: 417, endPoint x: 7, endPoint y: 168, distance: 650.7
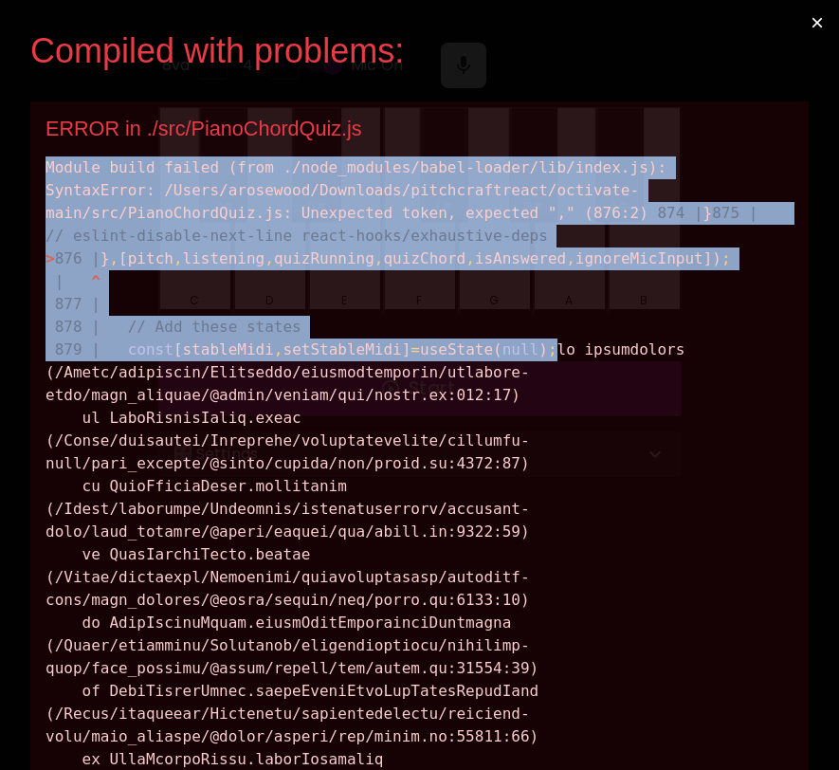
click at [7, 167] on div "Compiled with problems: × ERROR in ./src/PianoChordQuiz.js Module build failed …" at bounding box center [419, 385] width 839 height 770
copy div "Module build failed (from ./node_modules/babel-loader/lib/index.js): SyntaxErro…"
